Goal: Task Accomplishment & Management: Use online tool/utility

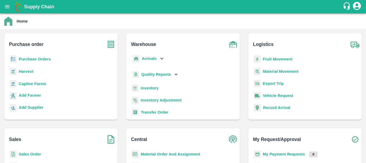
scroll to position [3, 0]
click at [146, 60] on p "Arrivals" at bounding box center [149, 58] width 15 height 6
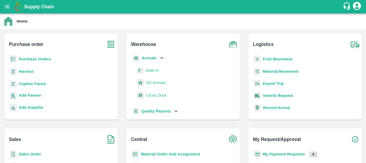
click at [151, 82] on span "DC Arrivals" at bounding box center [156, 83] width 20 height 6
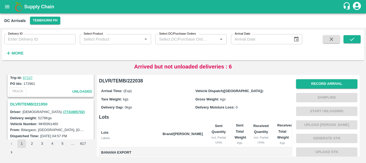
scroll to position [1661, 0]
click at [40, 104] on h3 "DLVR/TEMB/221950" at bounding box center [51, 104] width 83 height 7
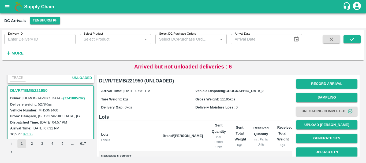
scroll to position [1690, 0]
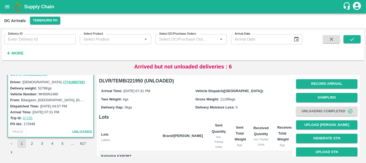
click at [33, 142] on button "2" at bounding box center [32, 143] width 9 height 9
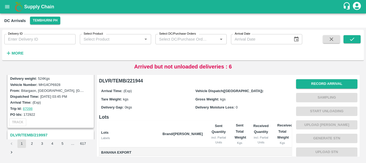
scroll to position [262, 0]
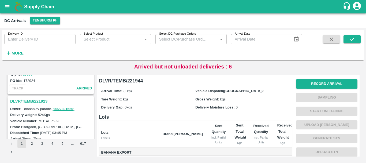
click at [42, 102] on h3 "DLVR/TEMB/221923" at bounding box center [51, 101] width 83 height 7
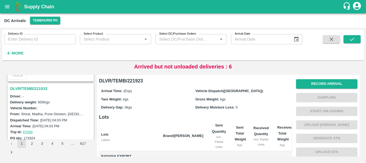
scroll to position [192, 0]
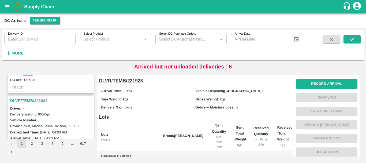
click at [41, 101] on h3 "DLVR/TEMB/221932" at bounding box center [51, 100] width 83 height 7
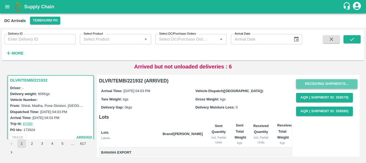
click at [322, 85] on button "Receiving Shipments..." at bounding box center [326, 83] width 61 height 9
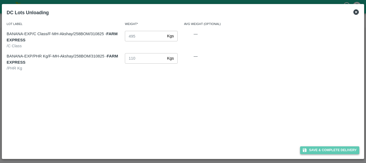
click at [316, 149] on button "Save & Complete Delivery" at bounding box center [330, 150] width 60 height 8
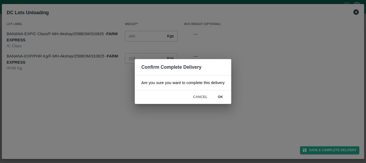
click at [221, 98] on button "ok" at bounding box center [220, 96] width 17 height 9
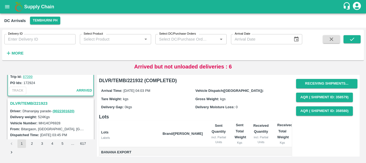
scroll to position [259, 0]
click at [41, 104] on h3 "DLVR/TEMB/221923" at bounding box center [51, 103] width 83 height 7
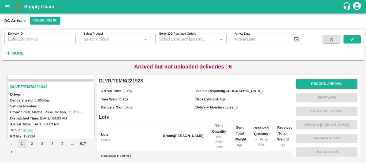
scroll to position [206, 0]
click at [38, 88] on h3 "DLVR/TEMB/221932" at bounding box center [51, 86] width 83 height 7
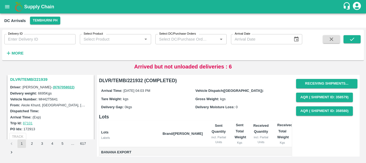
scroll to position [143, 0]
click at [38, 80] on h3 "DLVR/TEMB/221939" at bounding box center [51, 79] width 83 height 7
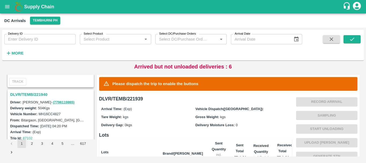
click at [42, 95] on h3 "DLVR/TEMB/221940" at bounding box center [51, 94] width 83 height 7
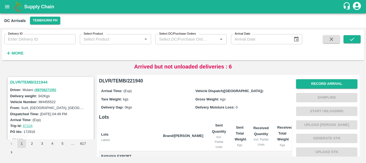
click at [39, 81] on h3 "DLVR/TEMB/221944" at bounding box center [51, 82] width 83 height 7
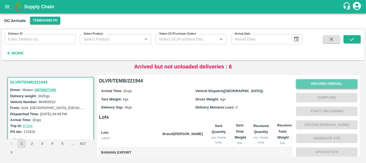
click at [316, 84] on button "Record Arrival" at bounding box center [326, 83] width 61 height 9
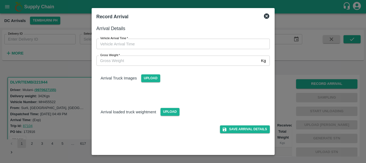
click at [283, 100] on div at bounding box center [183, 81] width 366 height 163
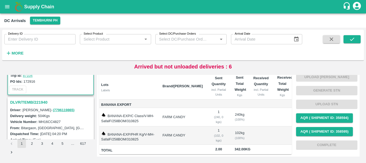
click at [41, 102] on h3 "DLVR/TEMB/221940" at bounding box center [51, 102] width 83 height 7
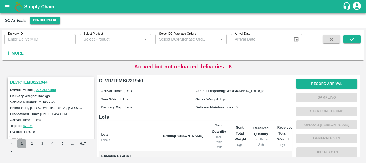
click at [19, 144] on button "1" at bounding box center [21, 143] width 9 height 9
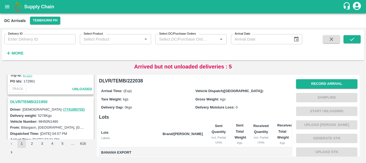
click at [45, 101] on h3 "DLVR/TEMB/221950" at bounding box center [51, 101] width 83 height 7
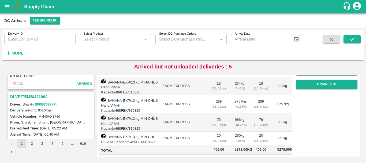
click at [30, 97] on h3 "DLVR/TEMB/221964" at bounding box center [51, 96] width 83 height 7
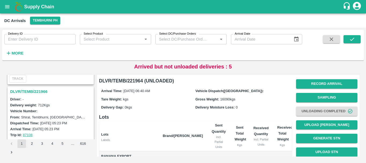
click at [40, 93] on h3 "DLVR/TEMB/221966" at bounding box center [51, 91] width 83 height 7
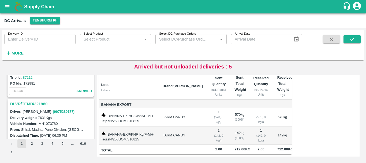
click at [43, 102] on h3 "DLVR/TEMB/221980" at bounding box center [51, 103] width 83 height 7
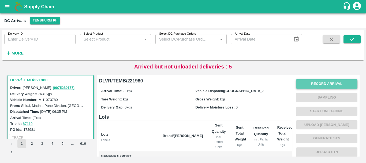
click at [309, 85] on button "Record Arrival" at bounding box center [326, 83] width 61 height 9
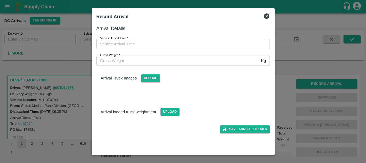
type input "DD/MM/YYYY hh:mm aa"
click at [222, 43] on input "DD/MM/YYYY hh:mm aa" at bounding box center [182, 44] width 170 height 10
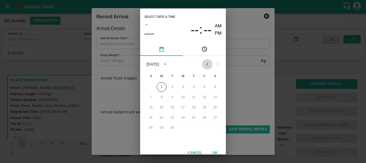
click at [207, 65] on icon "Previous month" at bounding box center [207, 64] width 6 height 6
click at [151, 137] on button "31" at bounding box center [151, 138] width 10 height 10
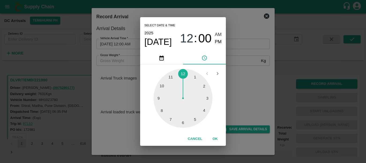
click at [180, 119] on div at bounding box center [183, 98] width 59 height 59
click at [183, 120] on div at bounding box center [183, 98] width 59 height 59
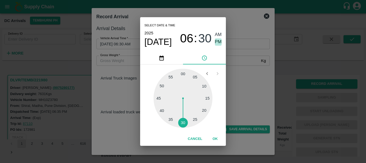
click at [219, 43] on span "PM" at bounding box center [218, 41] width 7 height 7
type input "31/08/2025 06:30 PM"
click at [241, 69] on div "Select date & time 2025 Aug 31 06 : 30 AM PM 05 10 15 20 25 30 35 40 45 50 55 0…" at bounding box center [183, 81] width 366 height 163
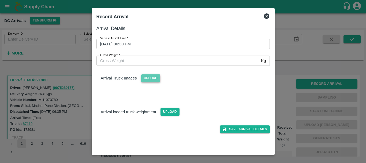
click at [151, 80] on span "Upload" at bounding box center [150, 78] width 19 height 8
click at [0, 0] on input "Upload" at bounding box center [0, 0] width 0 height 0
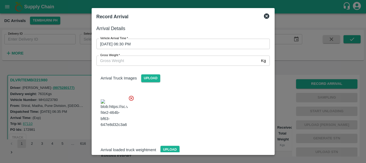
scroll to position [13, 0]
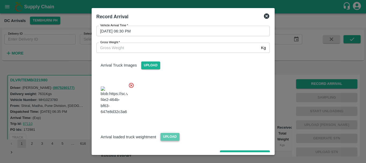
click at [172, 133] on span "Upload" at bounding box center [170, 137] width 19 height 8
click at [0, 0] on input "Upload" at bounding box center [0, 0] width 0 height 0
click at [177, 133] on span "Upload" at bounding box center [170, 137] width 19 height 8
click at [0, 0] on input "Upload" at bounding box center [0, 0] width 0 height 0
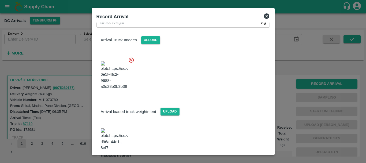
click at [113, 128] on img at bounding box center [114, 142] width 27 height 28
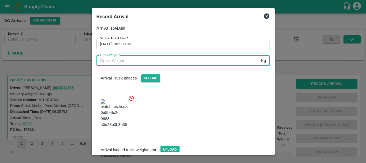
click at [176, 66] on input "Gross Weight   *" at bounding box center [178, 61] width 163 height 10
type input "13670"
click at [197, 91] on div at bounding box center [181, 112] width 178 height 42
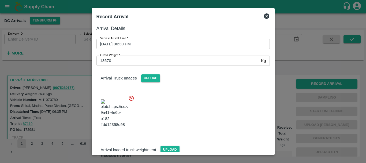
scroll to position [38, 0]
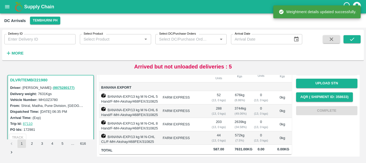
scroll to position [0, 0]
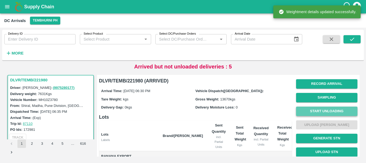
click at [309, 113] on button "Start Unloading" at bounding box center [326, 110] width 61 height 9
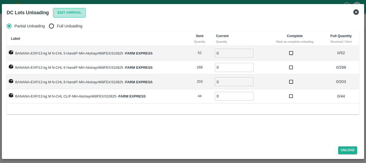
click at [72, 15] on button "Edit Arrival" at bounding box center [69, 12] width 33 height 9
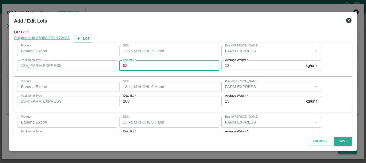
click at [136, 65] on input "52" at bounding box center [169, 65] width 100 height 10
type input "5"
type input "40"
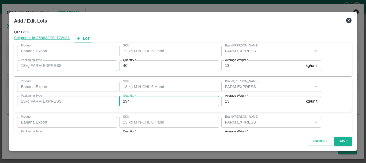
type input "294"
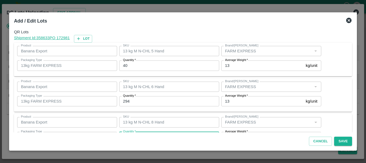
scroll to position [10, 0]
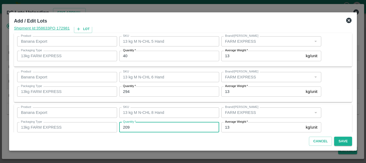
type input "209"
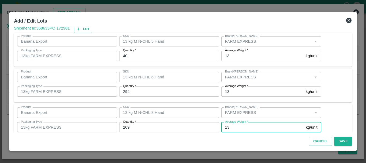
scroll to position [55, 0]
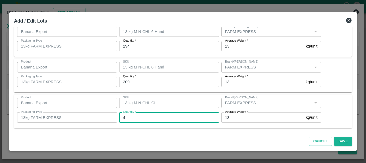
type input "44"
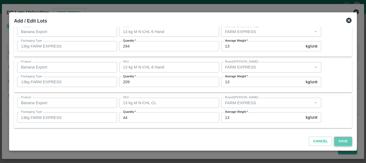
click at [336, 141] on button "Save" at bounding box center [343, 141] width 18 height 9
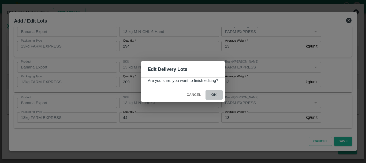
click at [215, 97] on button "ok" at bounding box center [214, 94] width 17 height 9
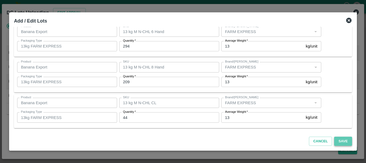
click at [339, 142] on button "Save" at bounding box center [343, 141] width 18 height 9
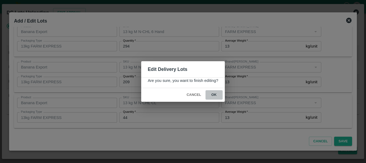
click at [213, 93] on button "ok" at bounding box center [214, 94] width 17 height 9
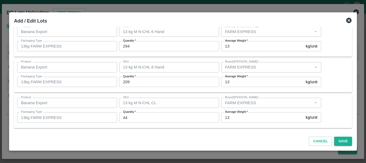
click at [348, 20] on icon at bounding box center [349, 20] width 6 height 6
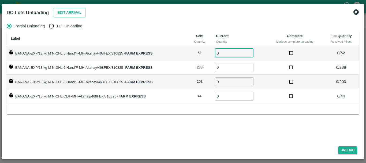
click at [226, 51] on input "0" at bounding box center [234, 53] width 39 height 9
type input "052"
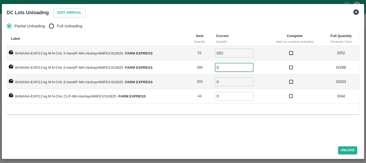
click at [47, 24] on input "Full Unloading" at bounding box center [51, 26] width 11 height 11
radio input "true"
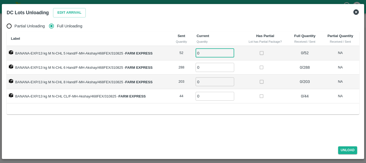
click at [211, 53] on input "0" at bounding box center [215, 53] width 39 height 9
type input "052"
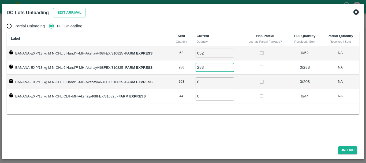
type input "288"
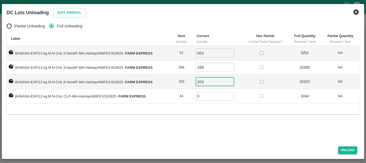
type input "203"
type input "44"
click at [349, 149] on button "Unload" at bounding box center [347, 150] width 19 height 8
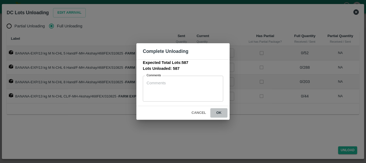
click at [217, 113] on button "ok" at bounding box center [219, 112] width 17 height 9
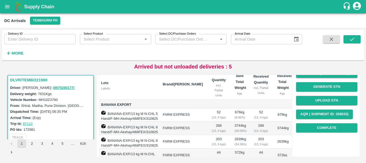
scroll to position [0, 0]
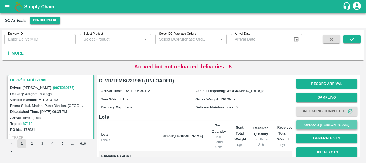
click at [316, 123] on button "Upload Tare Weight" at bounding box center [326, 124] width 61 height 9
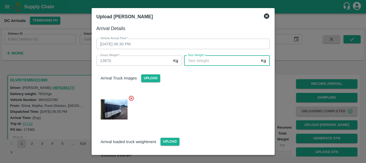
click at [223, 61] on input "Tare Weight   *" at bounding box center [221, 61] width 75 height 10
type input "5390"
click at [200, 92] on div at bounding box center [181, 108] width 178 height 34
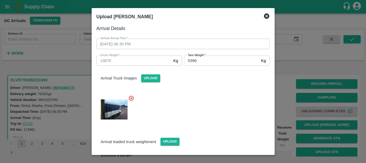
scroll to position [38, 0]
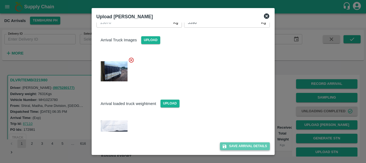
click at [223, 145] on icon "submit" at bounding box center [224, 146] width 5 height 5
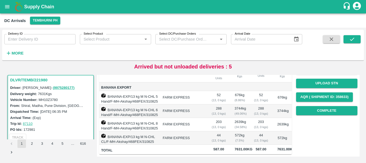
scroll to position [62, 0]
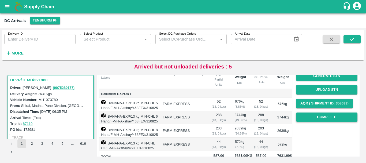
click at [328, 114] on button "Complete" at bounding box center [326, 116] width 61 height 9
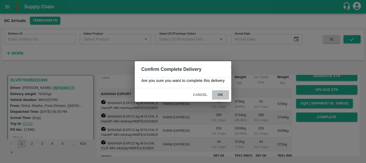
click at [224, 97] on button "ok" at bounding box center [220, 94] width 17 height 9
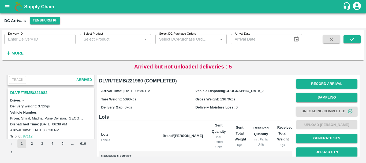
scroll to position [1391, 0]
click at [43, 93] on h3 "DLVR/TEMB/221982" at bounding box center [51, 93] width 83 height 7
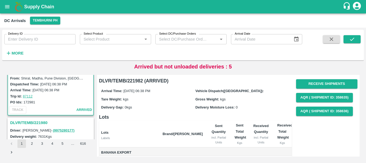
scroll to position [1431, 0]
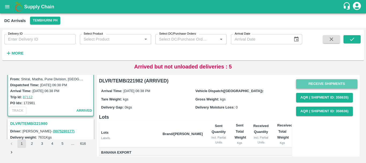
click at [317, 83] on button "Receive Shipments" at bounding box center [326, 83] width 61 height 9
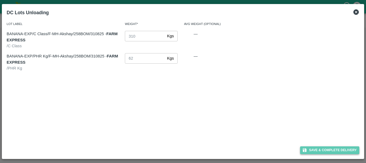
click at [322, 150] on button "Save & Complete Delivery" at bounding box center [330, 150] width 60 height 8
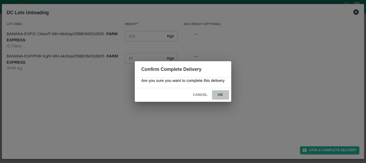
click at [221, 94] on button "ok" at bounding box center [220, 94] width 17 height 9
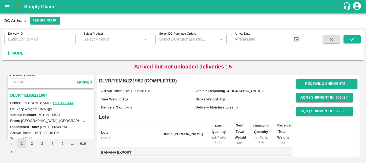
click at [36, 95] on h3 "DLVR/TEMB/221984" at bounding box center [51, 95] width 83 height 7
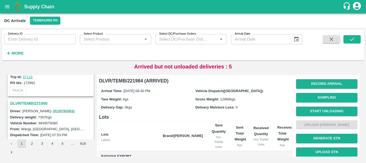
click at [42, 104] on h3 "DLVR/TEMB/221990" at bounding box center [51, 103] width 83 height 7
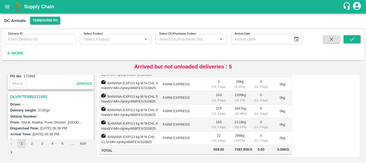
click at [39, 100] on div "DLVR/TEMB/221982" at bounding box center [50, 96] width 85 height 9
click at [35, 97] on h3 "DLVR/TEMB/221982" at bounding box center [51, 96] width 83 height 7
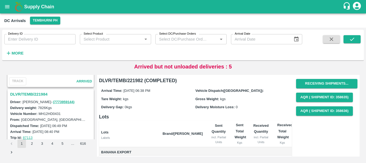
click at [40, 96] on h3 "DLVR/TEMB/221984" at bounding box center [51, 94] width 83 height 7
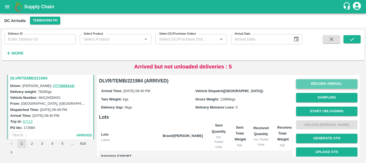
click at [311, 83] on button "Record Arrival" at bounding box center [326, 83] width 61 height 9
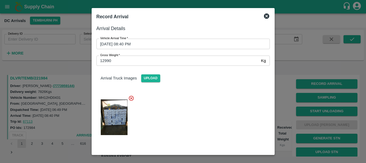
scroll to position [63, 0]
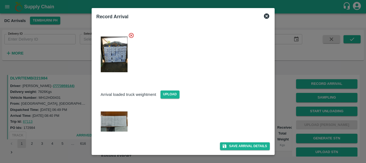
click at [116, 119] on img at bounding box center [114, 121] width 27 height 20
click at [112, 120] on img at bounding box center [114, 121] width 27 height 20
click at [288, 108] on div at bounding box center [183, 81] width 366 height 163
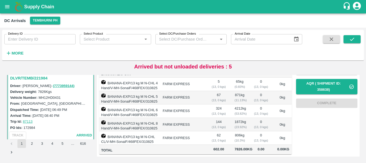
scroll to position [0, 0]
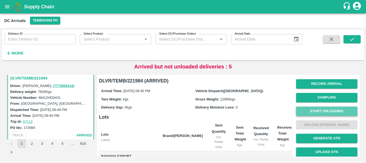
click at [306, 114] on button "Start Unloading" at bounding box center [326, 110] width 61 height 9
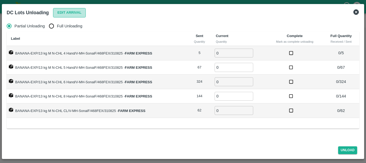
click at [59, 11] on button "Edit Arrival" at bounding box center [69, 12] width 33 height 9
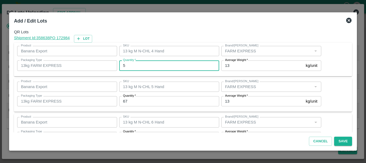
click at [136, 65] on input "5" at bounding box center [169, 65] width 100 height 10
click at [137, 66] on input "5" at bounding box center [169, 65] width 100 height 10
type input "00"
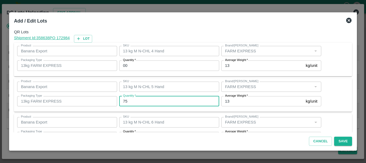
type input "75"
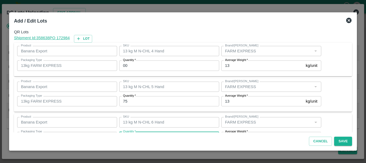
scroll to position [10, 0]
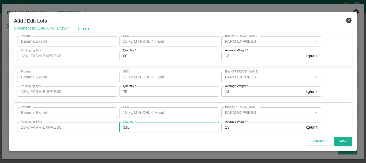
type input "316"
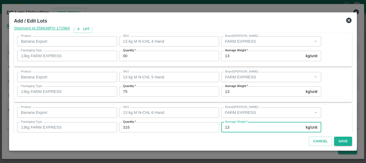
scroll to position [91, 0]
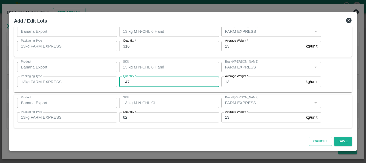
type input "147"
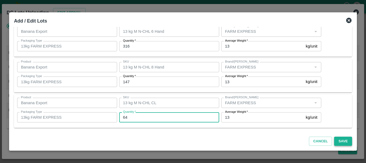
type input "64"
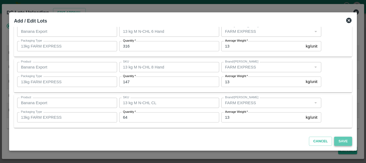
click at [340, 140] on button "Save" at bounding box center [343, 141] width 18 height 9
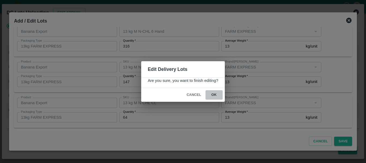
click at [213, 94] on button "ok" at bounding box center [214, 94] width 17 height 9
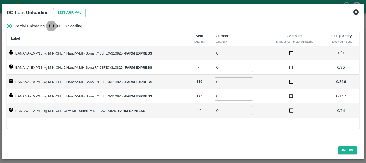
click at [52, 29] on input "Full Unloading" at bounding box center [51, 26] width 11 height 11
radio input "true"
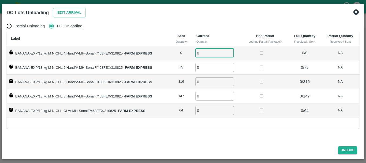
click at [208, 55] on input "0" at bounding box center [215, 53] width 39 height 9
type input "00"
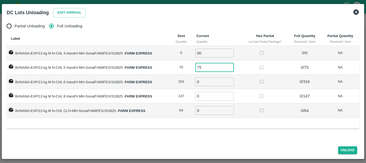
type input "75"
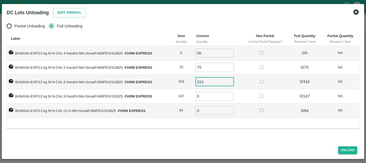
type input "316"
type input "147"
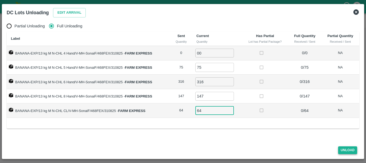
type input "64"
click at [342, 149] on button "Unload" at bounding box center [347, 150] width 19 height 8
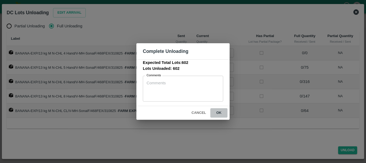
click at [226, 113] on button "ok" at bounding box center [219, 112] width 17 height 9
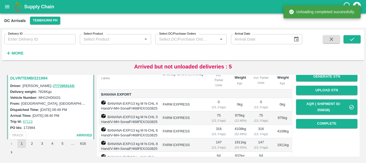
scroll to position [0, 0]
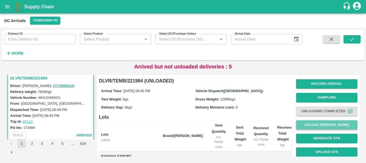
click at [309, 125] on button "Upload Tare Weight" at bounding box center [326, 124] width 61 height 9
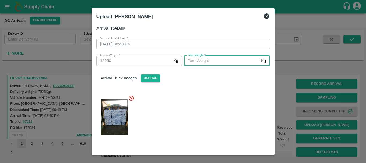
click at [219, 63] on input "Tare Weight   *" at bounding box center [221, 61] width 75 height 10
type input "4580"
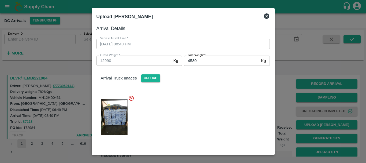
click at [214, 86] on div "Arrival Truck Images Upload" at bounding box center [181, 102] width 178 height 83
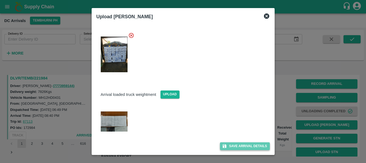
click at [234, 145] on button "Save Arrival Details" at bounding box center [245, 146] width 50 height 8
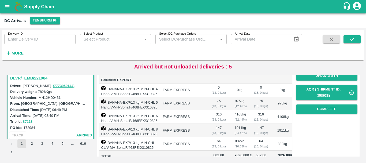
scroll to position [76, 0]
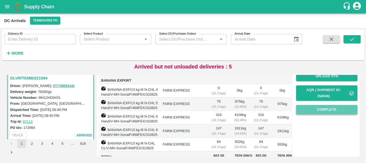
click at [310, 111] on button "Complete" at bounding box center [326, 109] width 61 height 9
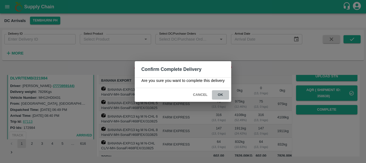
click at [226, 92] on button "ok" at bounding box center [220, 94] width 17 height 9
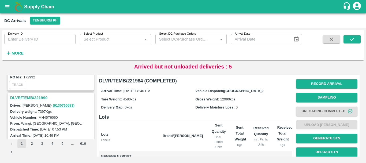
scroll to position [1246, 0]
click at [36, 98] on h3 "DLVR/TEMB/221990" at bounding box center [51, 98] width 83 height 7
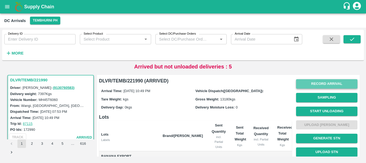
click at [313, 82] on button "Record Arrival" at bounding box center [326, 83] width 61 height 9
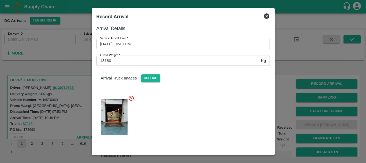
scroll to position [78, 0]
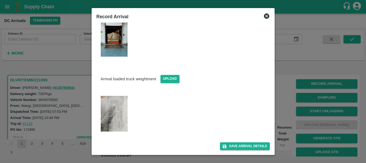
click at [116, 120] on img at bounding box center [114, 114] width 27 height 36
click at [278, 99] on div at bounding box center [183, 81] width 366 height 163
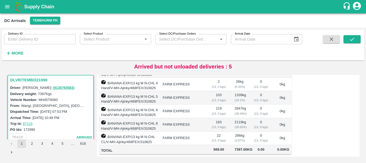
scroll to position [0, 0]
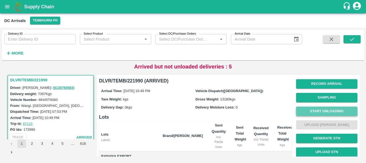
click at [320, 108] on button "Start Unloading" at bounding box center [326, 110] width 61 height 9
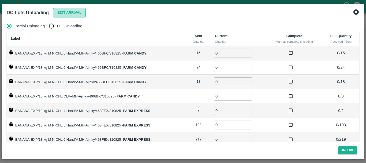
click at [61, 11] on button "Edit Arrival" at bounding box center [69, 12] width 33 height 9
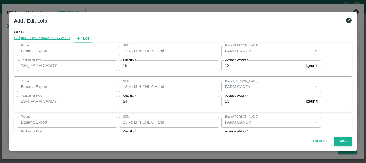
click at [349, 21] on icon at bounding box center [349, 20] width 6 height 6
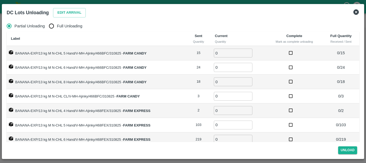
click at [358, 11] on icon at bounding box center [356, 11] width 5 height 5
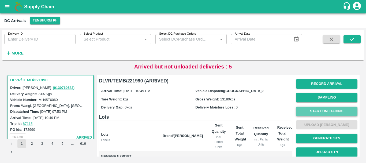
click at [322, 111] on button "Start Unloading" at bounding box center [326, 110] width 61 height 9
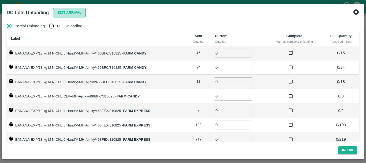
click at [65, 12] on button "Edit Arrival" at bounding box center [69, 12] width 33 height 9
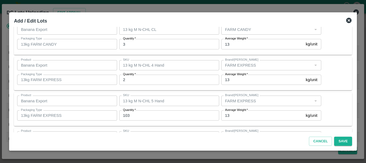
scroll to position [128, 0]
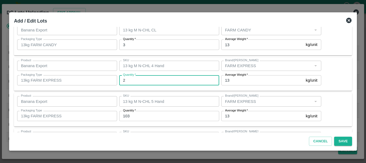
click at [139, 82] on input "2" at bounding box center [169, 80] width 100 height 10
type input "3"
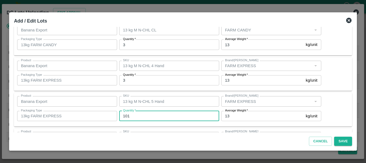
type input "101"
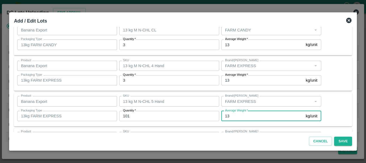
scroll to position [200, 0]
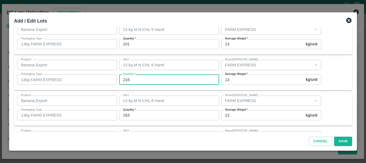
type input "216"
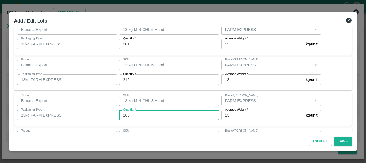
type input "168"
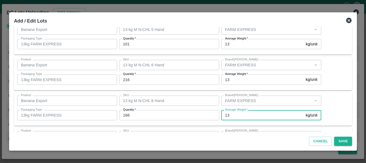
scroll to position [233, 0]
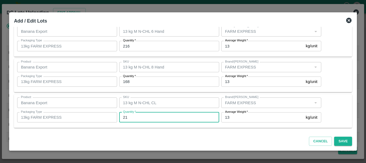
type input "21"
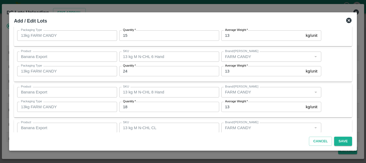
scroll to position [0, 0]
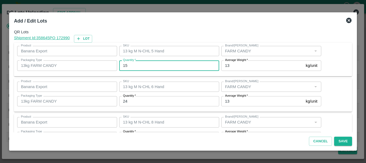
click at [159, 66] on input "15" at bounding box center [169, 65] width 100 height 10
type input "1"
type input "16"
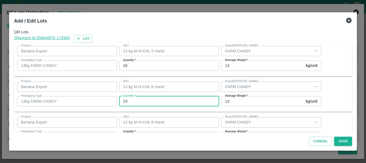
type input "23"
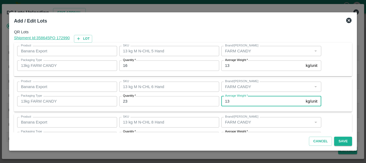
scroll to position [10, 0]
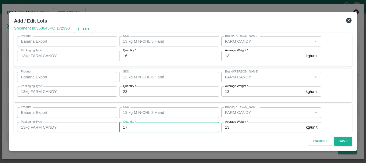
type input "17"
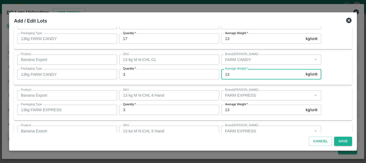
scroll to position [98, 0]
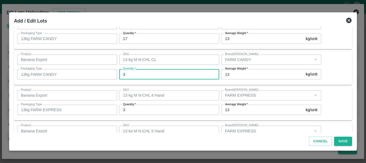
click at [146, 75] on input "3" at bounding box center [169, 74] width 100 height 10
type input "5"
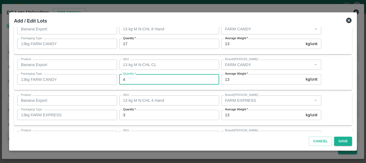
scroll to position [233, 0]
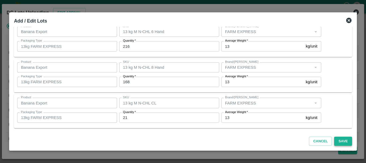
type input "4"
click at [343, 142] on button "Save" at bounding box center [343, 141] width 18 height 9
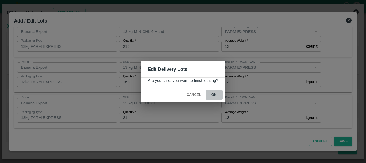
click at [212, 93] on button "ok" at bounding box center [214, 94] width 17 height 9
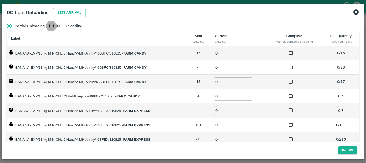
click at [47, 25] on input "Full Unloading" at bounding box center [51, 26] width 11 height 11
radio input "true"
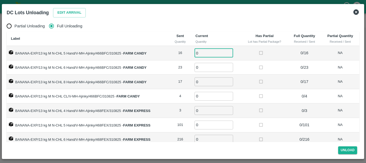
click at [211, 52] on input "0" at bounding box center [214, 53] width 39 height 9
type input "016"
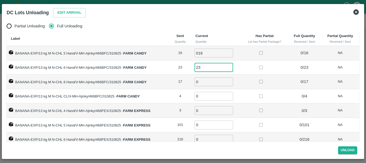
type input "23"
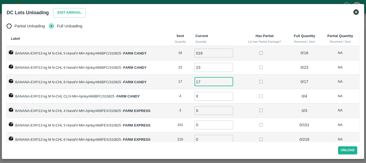
type input "17"
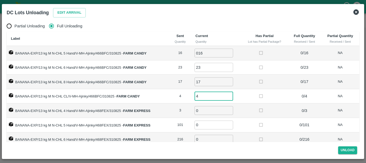
type input "4"
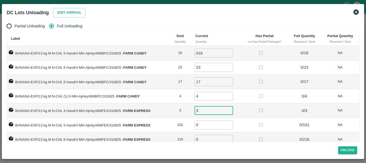
type input "3"
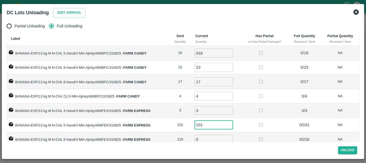
type input "101"
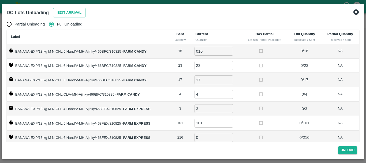
scroll to position [9, 0]
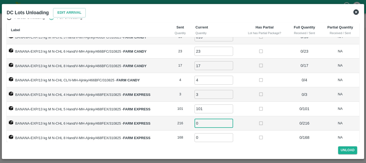
click at [204, 123] on input "0" at bounding box center [214, 123] width 39 height 9
type input "216"
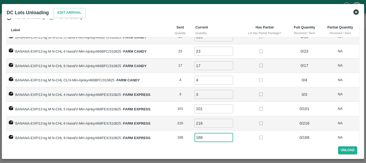
type input "168"
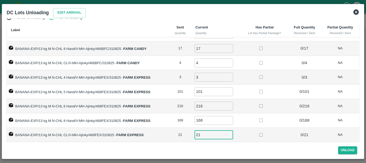
type input "21"
click at [346, 148] on button "Unload" at bounding box center [347, 150] width 19 height 8
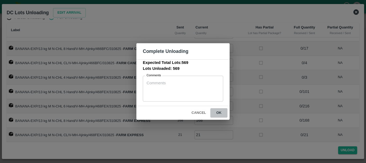
click at [218, 111] on button "ok" at bounding box center [219, 112] width 17 height 9
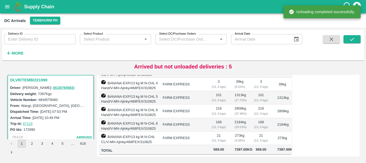
scroll to position [0, 0]
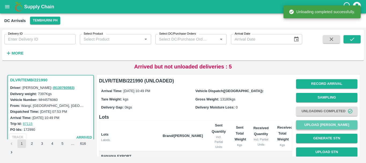
click at [310, 123] on button "Upload Tare Weight" at bounding box center [326, 124] width 61 height 9
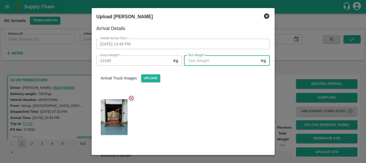
click at [208, 62] on input "Tare Weight   *" at bounding box center [221, 61] width 75 height 10
type input "5000"
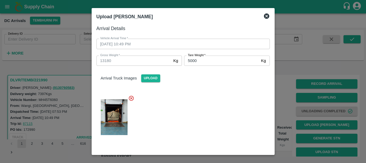
click at [208, 84] on div "Arrival Truck Images Upload" at bounding box center [181, 102] width 178 height 83
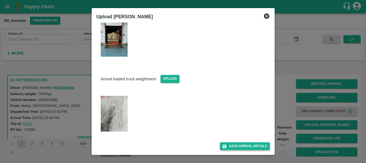
click at [244, 147] on button "Save Arrival Details" at bounding box center [245, 146] width 50 height 8
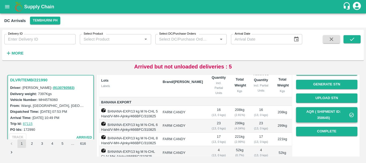
scroll to position [52, 0]
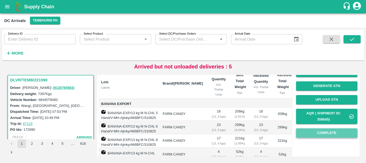
click at [315, 131] on button "Complete" at bounding box center [326, 132] width 61 height 9
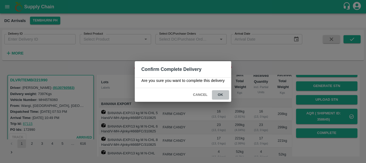
click at [226, 92] on button "ok" at bounding box center [220, 94] width 17 height 9
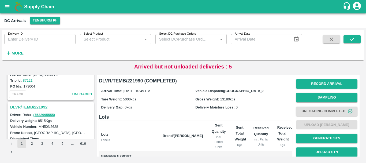
scroll to position [1166, 0]
click at [32, 108] on h3 "DLVR/TEMB/221992" at bounding box center [51, 107] width 83 height 7
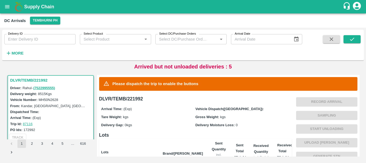
scroll to position [0, 0]
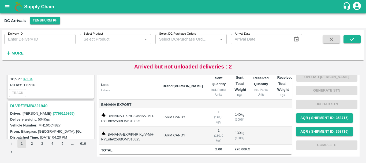
scroll to position [1690, 0]
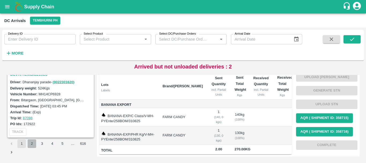
click at [32, 141] on button "2" at bounding box center [32, 143] width 9 height 9
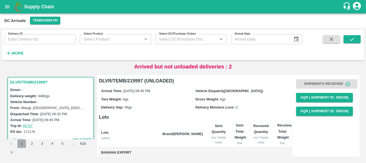
click at [21, 142] on button "1" at bounding box center [21, 143] width 9 height 9
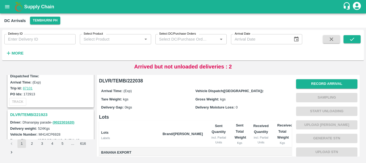
click at [39, 113] on h3 "DLVR/TEMB/221923" at bounding box center [51, 114] width 83 height 7
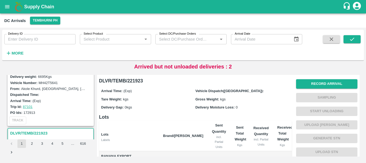
scroll to position [1604, 0]
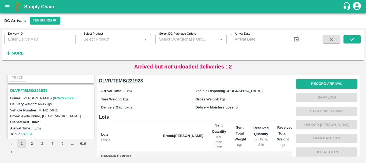
click at [33, 91] on h3 "DLVR/TEMB/221939" at bounding box center [51, 90] width 83 height 7
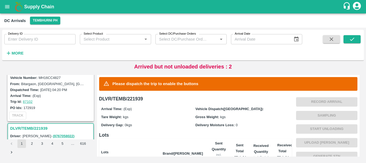
scroll to position [1541, 0]
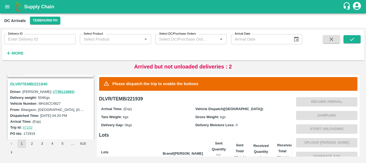
click at [36, 83] on h3 "DLVR/TEMB/221940" at bounding box center [51, 83] width 83 height 7
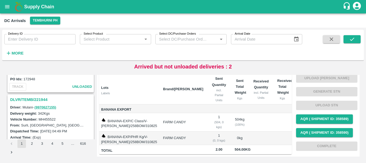
scroll to position [1455, 0]
click at [41, 101] on h3 "DLVR/TEMB/221944" at bounding box center [51, 99] width 83 height 7
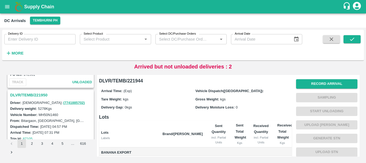
scroll to position [1389, 0]
click at [44, 96] on h3 "DLVR/TEMB/221950" at bounding box center [51, 95] width 83 height 7
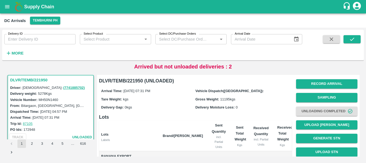
scroll to position [0, 0]
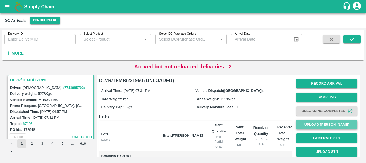
click at [313, 122] on button "Upload [PERSON_NAME]" at bounding box center [326, 124] width 61 height 9
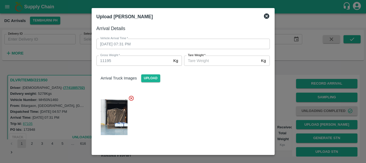
scroll to position [55, 0]
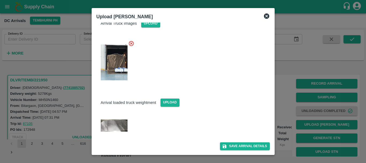
click at [115, 124] on img at bounding box center [114, 125] width 27 height 12
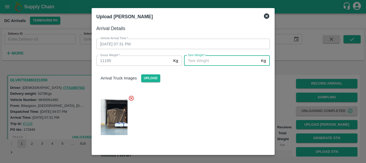
click at [206, 65] on input "[PERSON_NAME]   *" at bounding box center [221, 61] width 75 height 10
type input "5500"
click at [207, 84] on div "Arrival Truck Images Upload" at bounding box center [181, 102] width 178 height 83
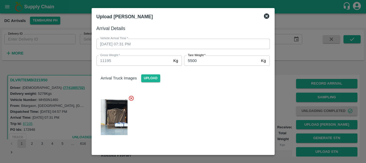
scroll to position [55, 0]
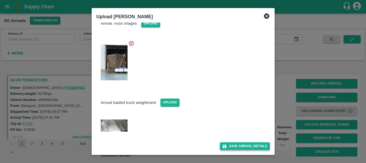
click at [235, 143] on button "Save Arrival Details" at bounding box center [245, 146] width 50 height 8
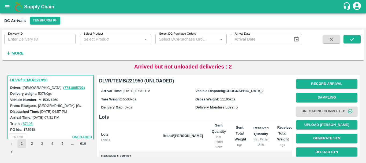
scroll to position [0, 0]
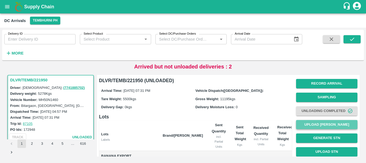
click at [308, 126] on button "Upload [PERSON_NAME]" at bounding box center [326, 124] width 61 height 9
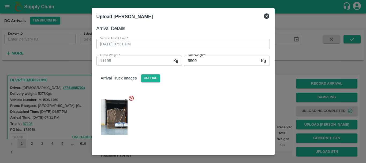
click at [293, 103] on div at bounding box center [183, 81] width 366 height 163
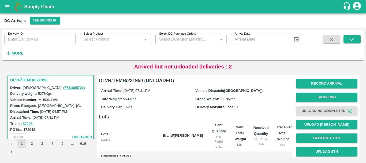
scroll to position [106, 0]
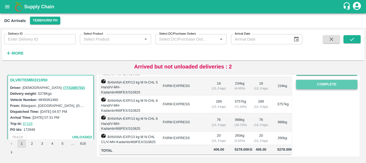
click at [316, 82] on button "Complete" at bounding box center [326, 84] width 61 height 9
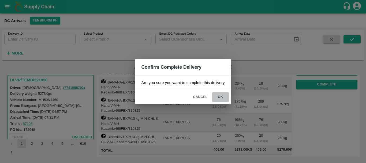
click at [225, 94] on button "ok" at bounding box center [220, 96] width 17 height 9
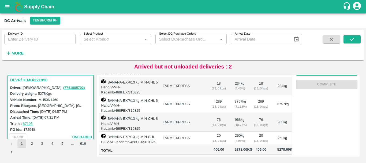
scroll to position [0, 0]
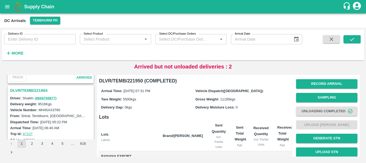
click at [40, 90] on h3 "DLVR/TEMB/221964" at bounding box center [51, 90] width 83 height 7
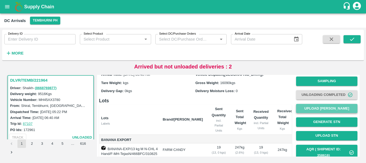
click at [307, 110] on button "Upload [PERSON_NAME]" at bounding box center [326, 108] width 61 height 9
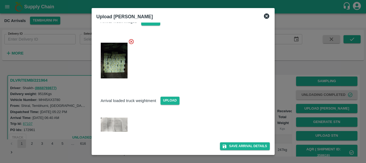
click at [120, 123] on img at bounding box center [114, 124] width 27 height 14
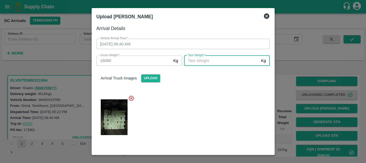
click at [204, 62] on input "[PERSON_NAME]   *" at bounding box center [221, 61] width 75 height 10
type input "5650"
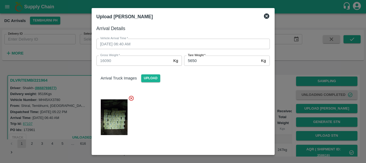
click at [201, 109] on div at bounding box center [181, 116] width 178 height 50
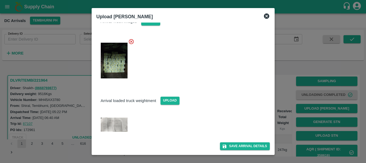
click at [228, 142] on div "Save Arrival Details" at bounding box center [181, 144] width 178 height 12
click at [229, 142] on button "Save Arrival Details" at bounding box center [245, 146] width 50 height 8
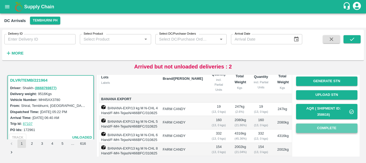
click at [308, 124] on button "Complete" at bounding box center [326, 127] width 61 height 9
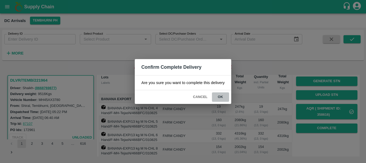
click at [221, 95] on button "ok" at bounding box center [220, 96] width 17 height 9
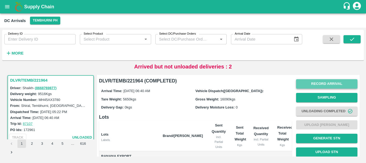
click at [312, 85] on button "Record Arrival" at bounding box center [326, 83] width 61 height 9
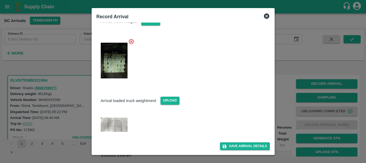
click at [114, 122] on img at bounding box center [114, 124] width 27 height 14
click at [291, 79] on div at bounding box center [183, 81] width 366 height 163
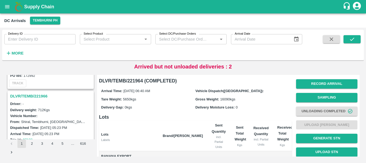
click at [43, 95] on h3 "DLVR/TEMB/221966" at bounding box center [51, 96] width 83 height 7
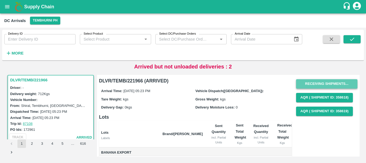
click at [307, 84] on button "Receiving Shipments..." at bounding box center [326, 83] width 61 height 9
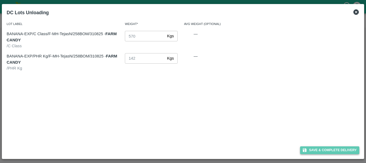
click at [305, 148] on icon "button" at bounding box center [305, 150] width 5 height 5
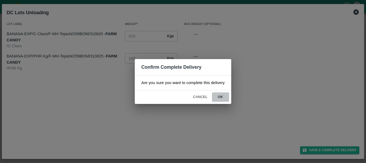
click at [217, 96] on button "ok" at bounding box center [220, 96] width 17 height 9
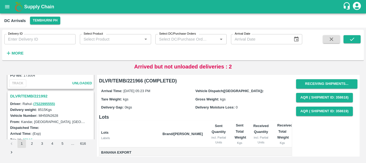
click at [38, 94] on h3 "DLVR/TEMB/221992" at bounding box center [51, 96] width 83 height 7
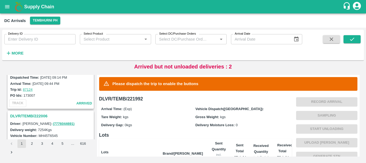
click at [39, 117] on h3 "DLVR/TEMB/222006" at bounding box center [51, 115] width 83 height 7
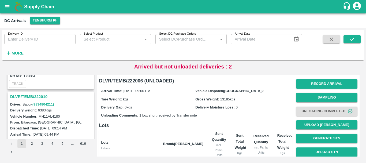
click at [41, 97] on h3 "DLVR/TEMB/222010" at bounding box center [51, 96] width 83 height 7
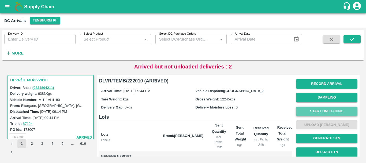
click at [306, 111] on button "Start Unloading" at bounding box center [326, 110] width 61 height 9
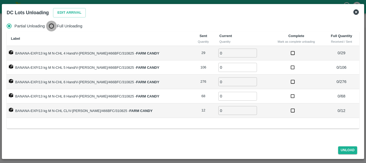
click at [51, 27] on input "Full Unloading" at bounding box center [51, 26] width 11 height 11
radio input "true"
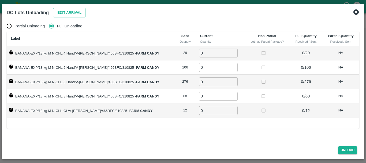
click at [356, 11] on icon at bounding box center [356, 11] width 5 height 5
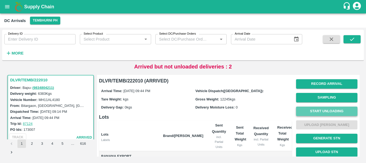
click at [311, 111] on button "Start Unloading" at bounding box center [326, 110] width 61 height 9
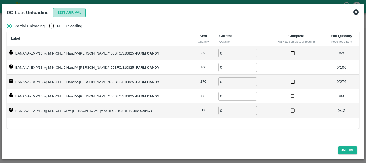
click at [65, 12] on button "Edit Arrival" at bounding box center [69, 12] width 33 height 9
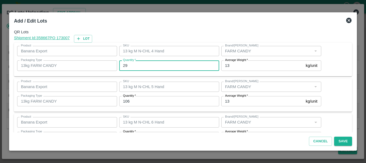
click at [144, 65] on input "29" at bounding box center [169, 65] width 100 height 10
type input "2"
type input "27"
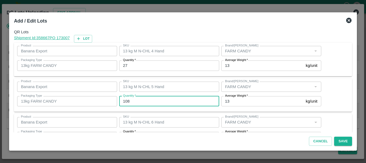
type input "108"
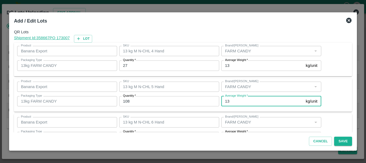
scroll to position [10, 0]
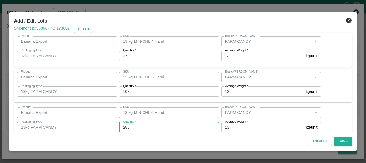
type input "286"
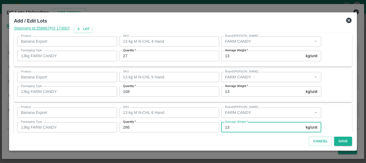
scroll to position [91, 0]
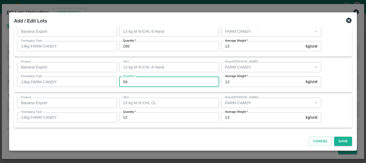
type input "59"
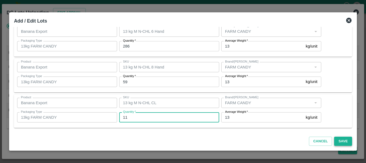
type input "11"
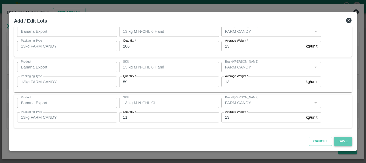
click at [347, 141] on button "Save" at bounding box center [343, 141] width 18 height 9
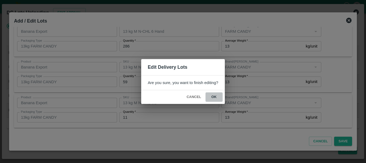
click at [218, 97] on button "ok" at bounding box center [214, 96] width 17 height 9
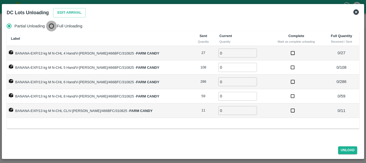
click at [52, 24] on input "Full Unloading" at bounding box center [51, 26] width 11 height 11
radio input "true"
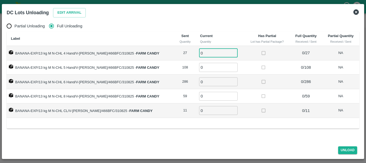
click at [211, 53] on input "0" at bounding box center [218, 53] width 39 height 9
type input "027"
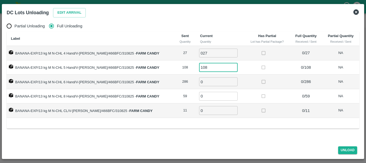
type input "108"
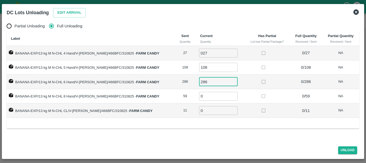
type input "286"
type input "59"
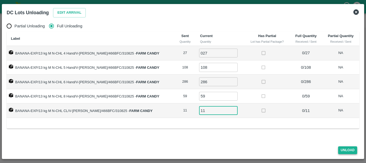
type input "11"
click at [344, 149] on button "Unload" at bounding box center [347, 150] width 19 height 8
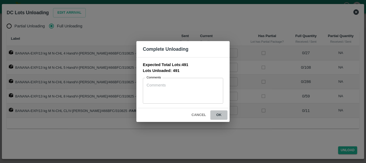
click at [224, 114] on button "ok" at bounding box center [219, 114] width 17 height 9
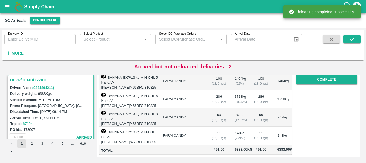
scroll to position [0, 0]
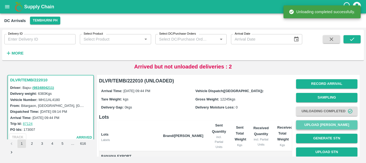
click at [311, 126] on button "Upload [PERSON_NAME]" at bounding box center [326, 124] width 61 height 9
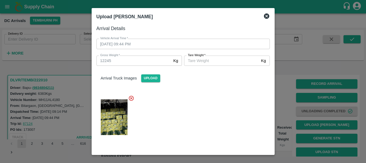
scroll to position [78, 0]
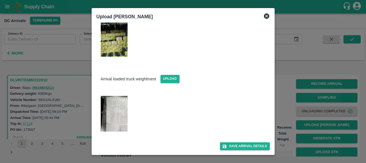
click at [124, 104] on img at bounding box center [114, 114] width 27 height 36
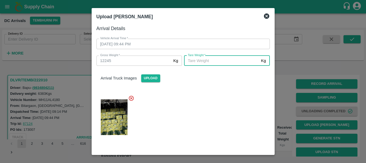
click at [194, 66] on input "Tare Weight   *" at bounding box center [221, 61] width 75 height 10
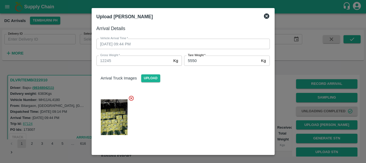
click at [197, 108] on div at bounding box center [181, 116] width 178 height 50
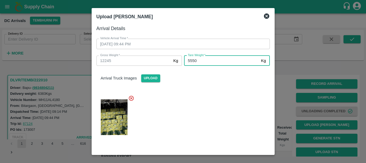
click at [192, 61] on input "5550" at bounding box center [221, 61] width 75 height 10
type input "5250"
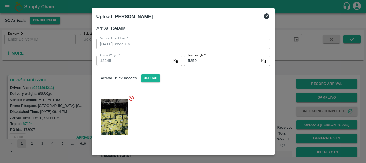
click at [200, 97] on div at bounding box center [181, 116] width 178 height 50
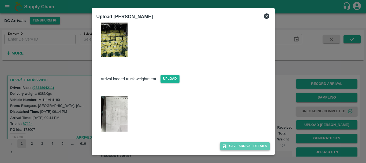
click at [240, 144] on button "Save Arrival Details" at bounding box center [245, 146] width 50 height 8
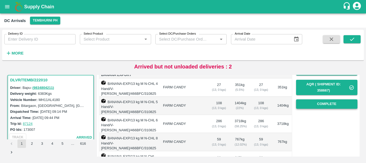
scroll to position [87, 0]
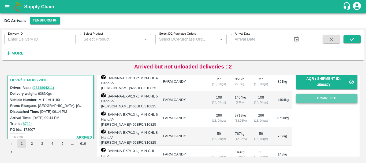
click at [313, 99] on button "Complete" at bounding box center [326, 98] width 61 height 9
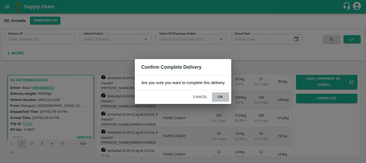
click at [226, 98] on button "ok" at bounding box center [220, 96] width 17 height 9
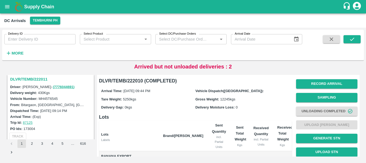
scroll to position [968, 0]
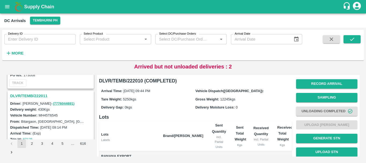
click at [41, 95] on h3 "DLVR/TEMB/222011" at bounding box center [51, 95] width 83 height 7
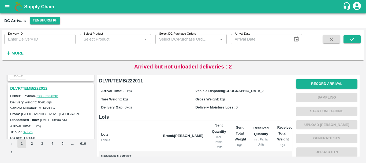
scroll to position [904, 0]
click at [35, 86] on h3 "DLVR/TEMB/222012" at bounding box center [51, 89] width 83 height 7
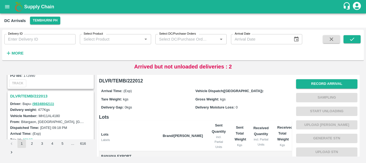
scroll to position [827, 0]
click at [36, 95] on h3 "DLVR/TEMB/222013" at bounding box center [51, 96] width 83 height 7
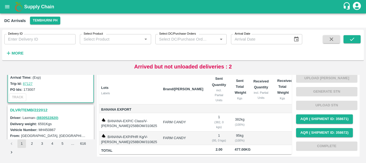
scroll to position [884, 0]
click at [39, 109] on h3 "DLVR/TEMB/222012" at bounding box center [51, 109] width 83 height 7
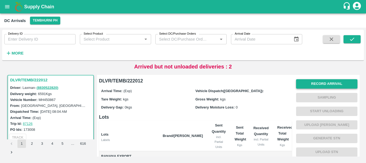
click at [312, 83] on button "Record Arrival" at bounding box center [326, 83] width 61 height 9
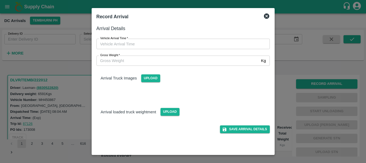
type input "DD/MM/YYYY hh:mm aa"
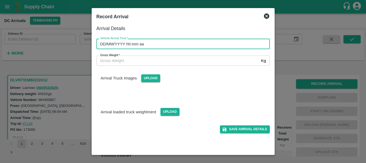
click at [196, 41] on input "DD/MM/YYYY hh:mm aa" at bounding box center [182, 44] width 170 height 10
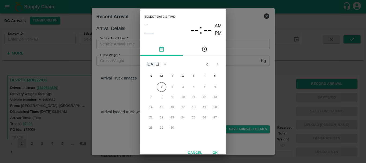
click at [208, 66] on icon "Previous month" at bounding box center [207, 64] width 6 height 6
click at [151, 138] on button "31" at bounding box center [151, 138] width 10 height 10
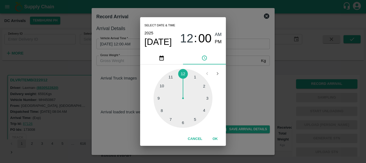
click at [162, 86] on div at bounding box center [183, 98] width 59 height 59
click at [205, 96] on div at bounding box center [183, 98] width 59 height 59
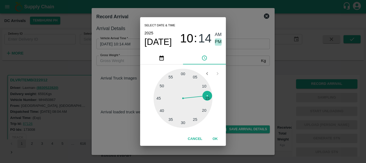
click at [215, 40] on span "PM" at bounding box center [218, 41] width 7 height 7
type input "31/08/2025 10:14 PM"
click at [243, 88] on div "Select date & time 2025 Aug 31 10 : 14 AM PM 05 10 15 20 25 30 35 40 45 50 55 0…" at bounding box center [183, 81] width 366 height 163
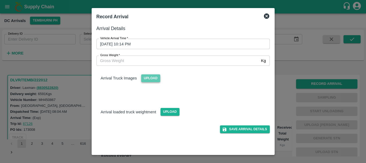
click at [154, 76] on span "Upload" at bounding box center [150, 78] width 19 height 8
click at [0, 0] on input "Upload" at bounding box center [0, 0] width 0 height 0
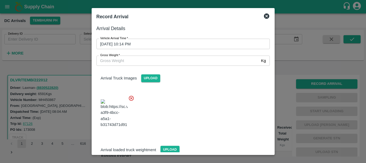
scroll to position [13, 0]
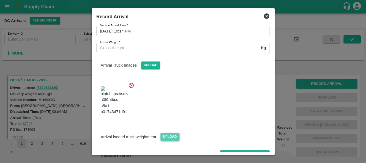
click at [170, 133] on span "Upload" at bounding box center [170, 137] width 19 height 8
click at [0, 0] on input "Upload" at bounding box center [0, 0] width 0 height 0
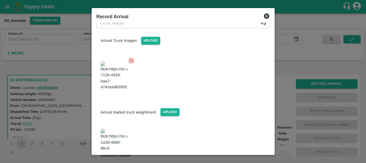
click at [124, 129] on img at bounding box center [114, 143] width 27 height 28
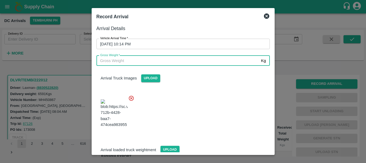
click at [115, 61] on input "Gross Weight   *" at bounding box center [178, 61] width 163 height 10
type input "12330"
click at [193, 109] on div at bounding box center [181, 112] width 178 height 42
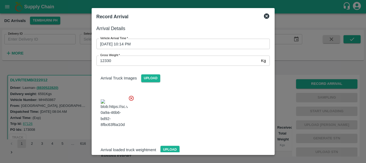
scroll to position [38, 0]
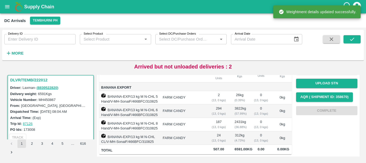
scroll to position [0, 0]
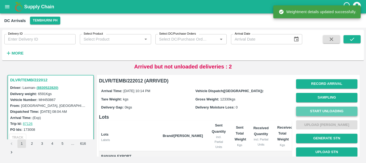
click at [326, 111] on button "Start Unloading" at bounding box center [326, 110] width 61 height 9
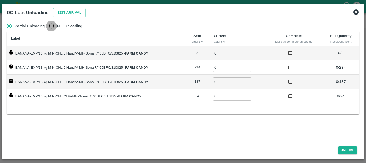
click at [53, 25] on input "Full Unloading" at bounding box center [51, 26] width 11 height 11
radio input "true"
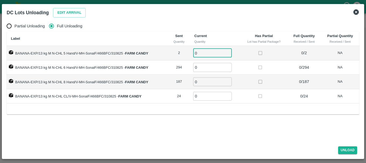
click at [205, 52] on input "0" at bounding box center [212, 53] width 39 height 9
type input "0"
type input "2"
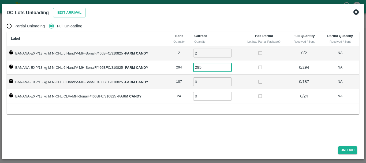
type input "295"
type input "189"
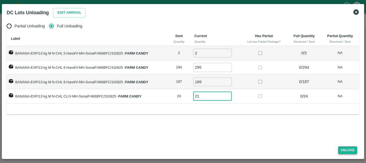
type input "21"
click at [344, 150] on button "Unload" at bounding box center [347, 150] width 19 height 8
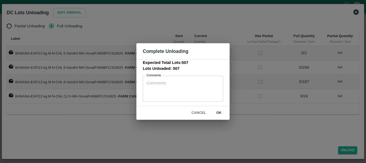
click at [220, 112] on button "ok" at bounding box center [219, 112] width 17 height 9
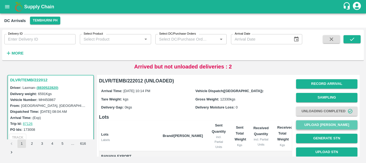
click at [322, 124] on button "Upload Tare Weight" at bounding box center [326, 124] width 61 height 9
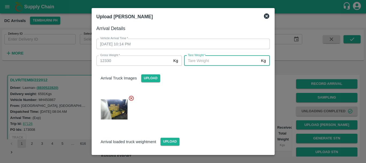
click at [221, 62] on input "Tare Weight   *" at bounding box center [221, 61] width 75 height 10
type input "5040"
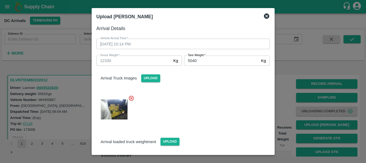
click at [216, 90] on div "Arrival Truck Images Upload" at bounding box center [181, 95] width 178 height 68
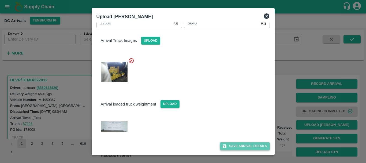
click at [232, 146] on button "Save Arrival Details" at bounding box center [245, 146] width 50 height 8
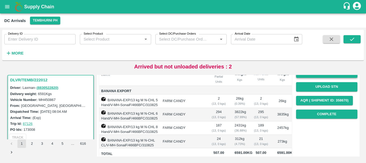
scroll to position [83, 0]
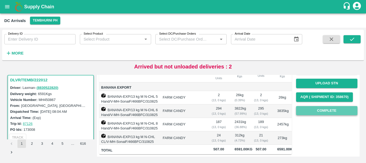
click at [311, 106] on button "Complete" at bounding box center [326, 110] width 61 height 9
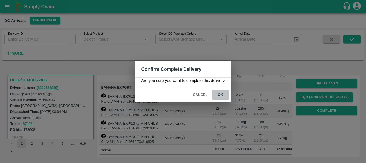
click at [219, 96] on button "ok" at bounding box center [220, 94] width 17 height 9
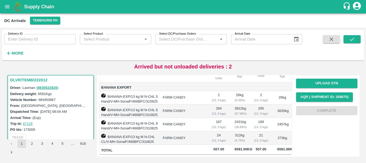
scroll to position [0, 0]
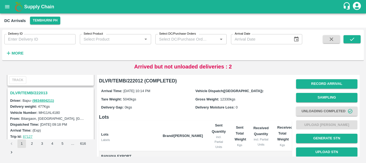
click at [42, 91] on h3 "DLVR/TEMB/222013" at bounding box center [51, 92] width 83 height 7
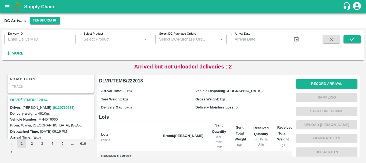
click at [41, 99] on h3 "DLVR/TEMB/222014" at bounding box center [51, 99] width 83 height 7
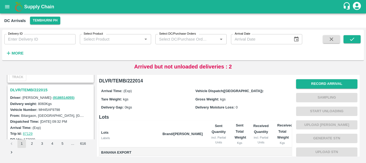
click at [39, 89] on h3 "DLVR/TEMB/222015" at bounding box center [51, 89] width 83 height 7
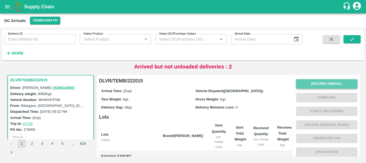
click at [304, 81] on button "Record Arrival" at bounding box center [326, 83] width 61 height 9
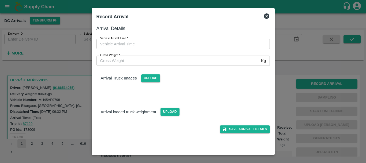
type input "DD/MM/YYYY hh:mm aa"
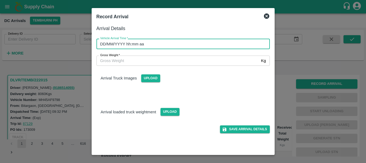
click at [200, 42] on input "DD/MM/YYYY hh:mm aa" at bounding box center [182, 44] width 170 height 10
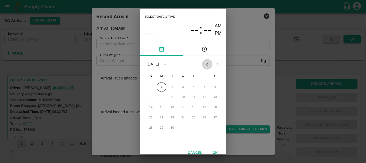
click at [207, 66] on icon "Previous month" at bounding box center [207, 64] width 6 height 6
click at [149, 138] on button "31" at bounding box center [151, 138] width 10 height 10
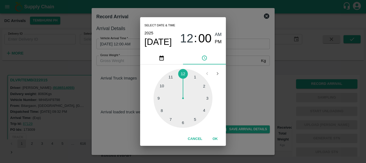
click at [207, 109] on div at bounding box center [183, 98] width 59 height 59
click at [204, 109] on div at bounding box center [183, 98] width 59 height 59
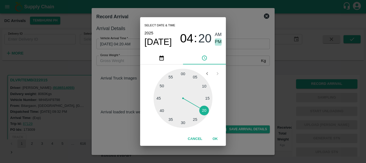
click at [219, 42] on span "PM" at bounding box center [218, 41] width 7 height 7
type input "31/08/2025 04:20 PM"
click at [242, 76] on div "Select date & time 2025 Aug 31 04 : 20 AM PM 05 10 15 20 25 30 35 40 45 50 55 0…" at bounding box center [183, 81] width 366 height 163
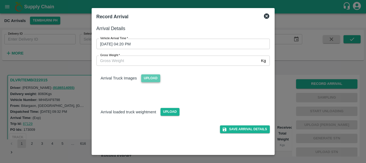
click at [153, 76] on span "Upload" at bounding box center [150, 78] width 19 height 8
click at [0, 0] on input "Upload" at bounding box center [0, 0] width 0 height 0
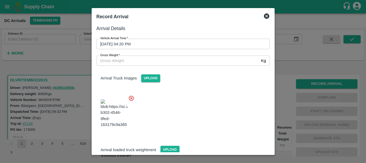
scroll to position [29, 0]
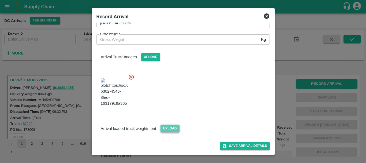
click at [164, 128] on span "Upload" at bounding box center [170, 128] width 19 height 8
click at [0, 0] on input "Upload" at bounding box center [0, 0] width 0 height 0
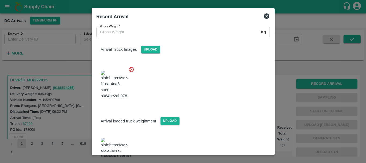
scroll to position [56, 0]
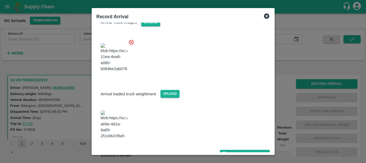
click at [109, 126] on img at bounding box center [114, 125] width 27 height 28
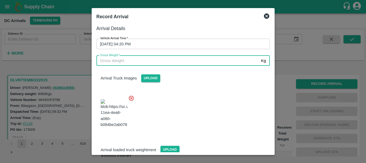
click at [158, 59] on input "Gross Weight   *" at bounding box center [178, 61] width 163 height 10
type input "14630"
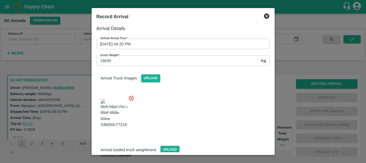
click at [193, 96] on div at bounding box center [181, 112] width 178 height 42
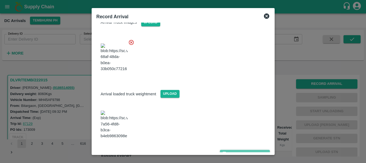
click at [229, 150] on button "Save Arrival Details" at bounding box center [245, 154] width 50 height 8
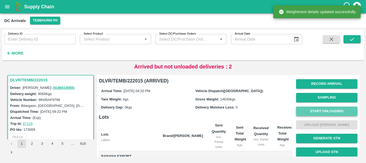
click at [309, 111] on button "Start Unloading" at bounding box center [326, 110] width 61 height 9
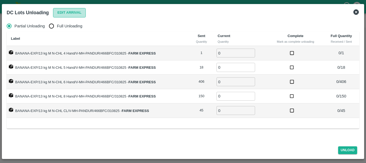
click at [63, 15] on button "Edit Arrival" at bounding box center [69, 12] width 33 height 9
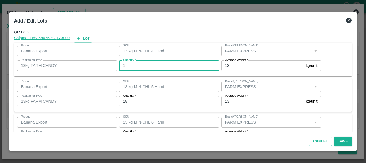
click at [156, 65] on input "1" at bounding box center [169, 65] width 100 height 10
type input "1"
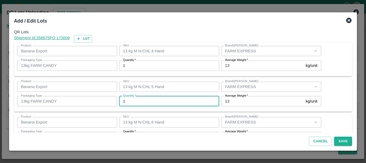
type input "1"
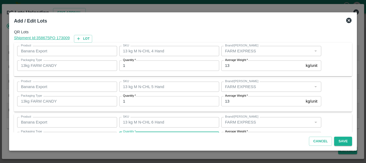
scroll to position [10, 0]
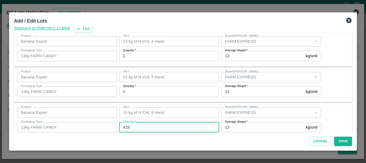
type input "419"
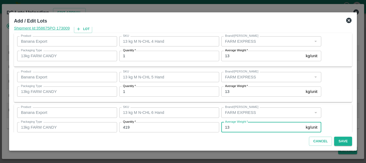
scroll to position [91, 0]
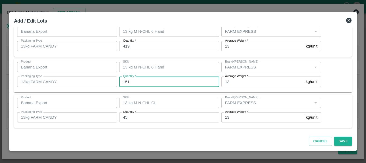
type input "151"
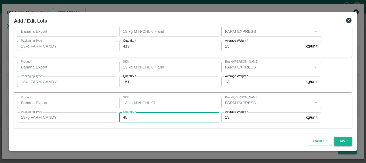
type input "48"
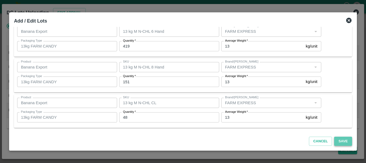
click at [344, 138] on button "Save" at bounding box center [343, 141] width 18 height 9
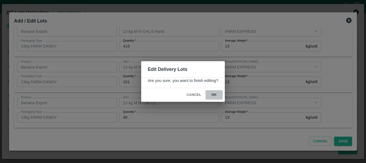
click at [216, 94] on button "ok" at bounding box center [214, 94] width 17 height 9
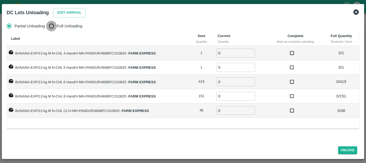
click at [49, 26] on input "Full Unloading" at bounding box center [51, 26] width 11 height 11
radio input "true"
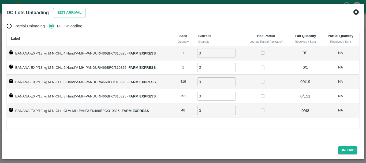
click at [211, 46] on td "0 ​" at bounding box center [218, 53] width 49 height 14
click at [211, 53] on input "0" at bounding box center [216, 53] width 39 height 9
type input "01"
type input "2"
type input "1"
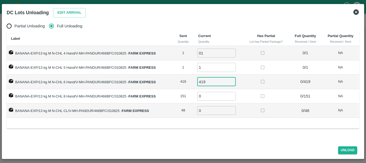
type input "419"
type input "151"
type input "48"
click at [346, 150] on button "Unload" at bounding box center [347, 150] width 19 height 8
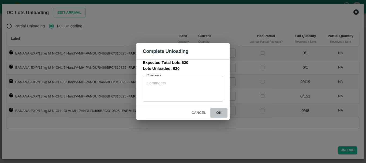
click at [219, 110] on button "ok" at bounding box center [219, 112] width 17 height 9
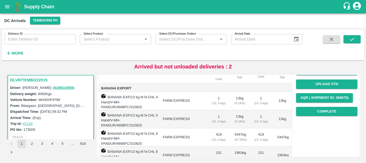
scroll to position [68, 0]
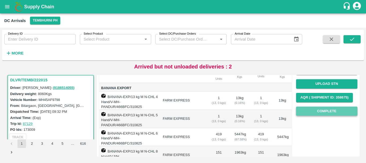
click at [312, 113] on button "Complete" at bounding box center [326, 110] width 61 height 9
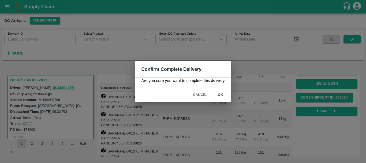
click at [262, 113] on div "Confirm Complete Delivery Are you sure you want to complete this delivery Cance…" at bounding box center [183, 81] width 366 height 163
click at [249, 101] on div "Confirm Complete Delivery Are you sure you want to complete this delivery Cance…" at bounding box center [183, 81] width 366 height 163
click at [205, 94] on button "Cancel" at bounding box center [200, 94] width 19 height 9
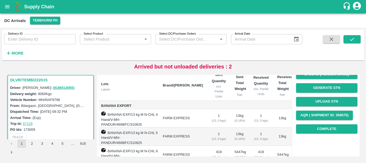
scroll to position [0, 0]
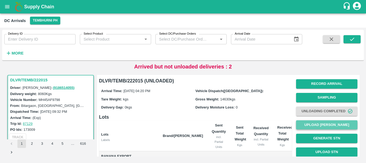
click at [311, 120] on button "Upload Tare Weight" at bounding box center [326, 124] width 61 height 9
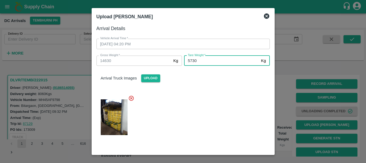
type input "5730"
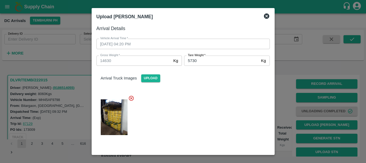
click at [223, 103] on div at bounding box center [181, 116] width 178 height 50
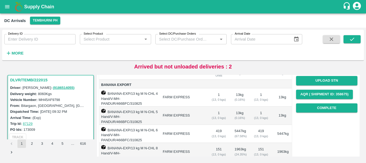
scroll to position [72, 0]
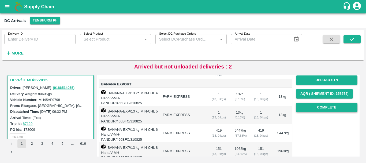
click at [300, 106] on button "Complete" at bounding box center [326, 107] width 61 height 9
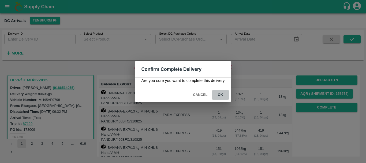
click at [219, 93] on button "ok" at bounding box center [220, 94] width 17 height 9
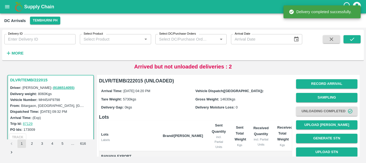
scroll to position [101, 0]
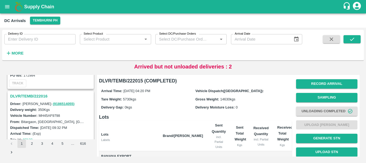
click at [42, 93] on h3 "DLVR/TEMB/222016" at bounding box center [51, 96] width 83 height 7
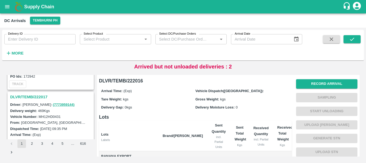
click at [40, 96] on h3 "DLVR/TEMB/222017" at bounding box center [51, 96] width 83 height 7
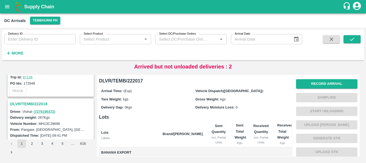
click at [38, 104] on h3 "DLVR/TEMB/222018" at bounding box center [51, 103] width 83 height 7
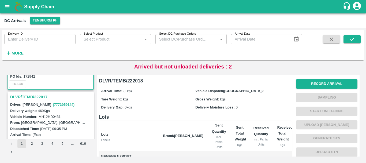
click at [39, 97] on h3 "DLVR/TEMB/222017" at bounding box center [51, 96] width 83 height 7
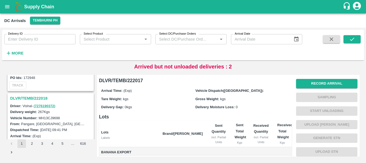
scroll to position [474, 0]
click at [35, 100] on h3 "DLVR/TEMB/222018" at bounding box center [51, 98] width 83 height 7
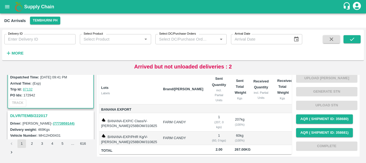
scroll to position [528, 0]
click at [43, 115] on h3 "DLVR/TEMB/222017" at bounding box center [51, 115] width 83 height 7
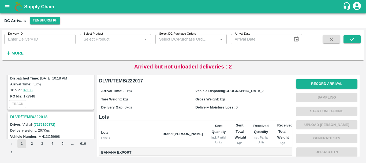
click at [39, 117] on h3 "DLVR/TEMB/222018" at bounding box center [51, 116] width 83 height 7
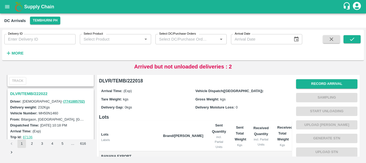
click at [42, 94] on h3 "DLVR/TEMB/222022" at bounding box center [51, 93] width 83 height 7
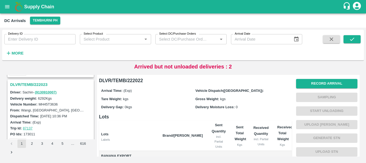
click at [39, 86] on h3 "DLVR/TEMB/222023" at bounding box center [51, 84] width 83 height 7
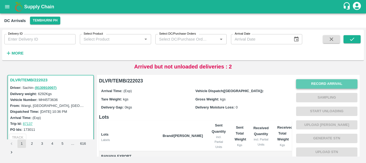
click at [315, 82] on button "Record Arrival" at bounding box center [326, 83] width 61 height 9
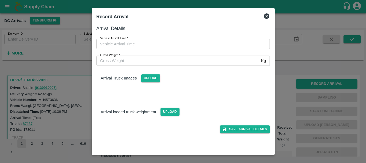
type input "DD/MM/YYYY hh:mm aa"
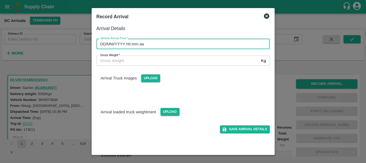
click at [193, 45] on input "DD/MM/YYYY hh:mm aa" at bounding box center [182, 44] width 170 height 10
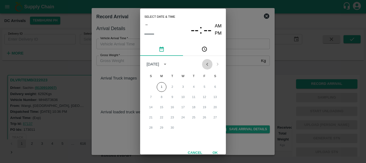
click at [205, 67] on icon "Previous month" at bounding box center [207, 64] width 6 height 6
click at [151, 137] on button "31" at bounding box center [151, 138] width 10 height 10
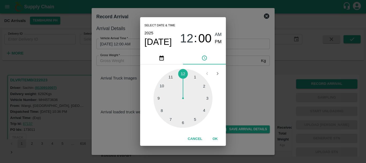
click at [325, 119] on div "Select date & time 2025 Aug 31 12 : 00 AM PM 1 2 3 4 5 6 7 8 9 10 11 12 Cancel …" at bounding box center [183, 81] width 366 height 163
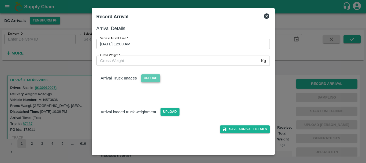
click at [150, 79] on span "Upload" at bounding box center [150, 78] width 19 height 8
click at [0, 0] on input "Upload" at bounding box center [0, 0] width 0 height 0
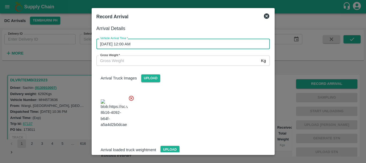
click at [174, 42] on input "31/08/2025 12:00 AM" at bounding box center [182, 44] width 170 height 10
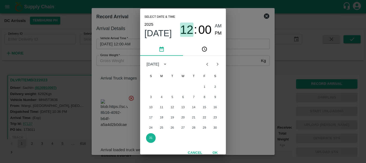
click at [189, 33] on span "12" at bounding box center [186, 30] width 13 height 14
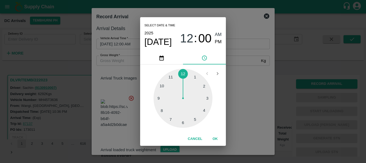
click at [160, 113] on div at bounding box center [183, 98] width 59 height 59
click at [218, 43] on span "PM" at bounding box center [218, 41] width 7 height 7
type input "31/08/2025 08:00 PM"
click at [244, 89] on div "Select date & time 2025 Aug 31 08 : 00 AM PM 05 10 15 20 25 30 35 40 45 50 55 0…" at bounding box center [183, 81] width 366 height 163
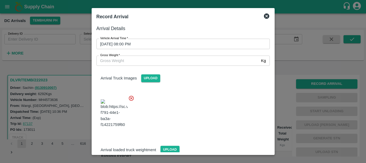
click at [198, 108] on div at bounding box center [181, 112] width 178 height 42
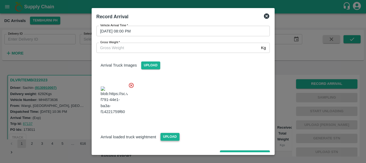
click at [167, 133] on span "Upload" at bounding box center [170, 137] width 19 height 8
click at [0, 0] on input "Upload" at bounding box center [0, 0] width 0 height 0
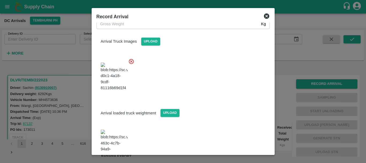
click at [120, 130] on img at bounding box center [114, 144] width 27 height 28
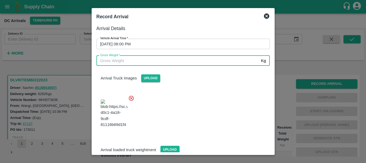
click at [129, 64] on input "Gross Weight   *" at bounding box center [178, 61] width 163 height 10
type input "12290"
click at [197, 106] on div at bounding box center [181, 112] width 178 height 42
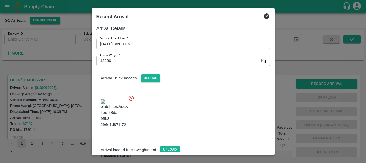
scroll to position [37, 0]
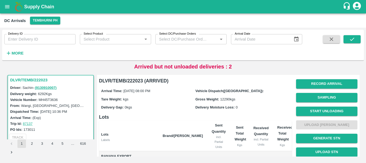
click at [193, 86] on div "Arrival Time: 31 Aug 2025, 08:00 PM Vehicle Dispatch(DC): Tare Weight: kgs Gros…" at bounding box center [195, 98] width 193 height 29
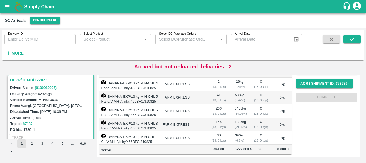
scroll to position [0, 0]
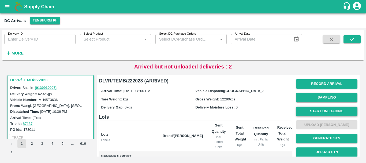
click at [317, 110] on button "Start Unloading" at bounding box center [326, 110] width 61 height 9
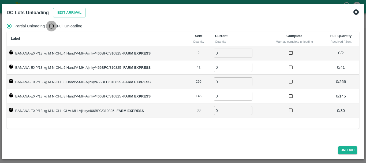
click at [54, 23] on input "Full Unloading" at bounding box center [51, 26] width 11 height 11
radio input "true"
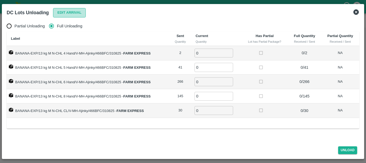
click at [78, 11] on button "Edit Arrival" at bounding box center [69, 12] width 33 height 9
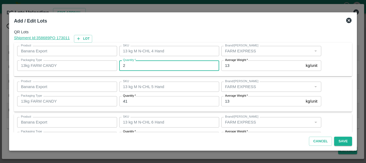
click at [178, 68] on input "2" at bounding box center [169, 65] width 100 height 10
type input "2"
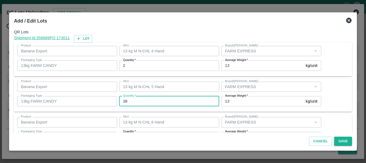
type input "38"
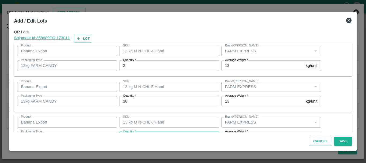
scroll to position [10, 0]
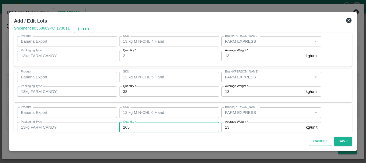
type input "265"
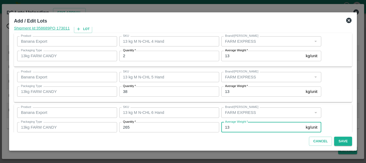
scroll to position [91, 0]
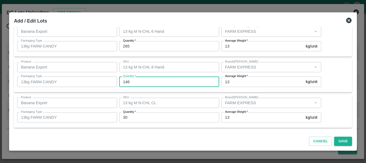
type input "146"
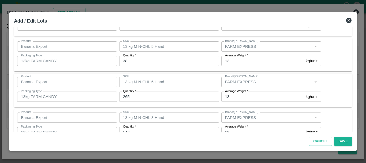
scroll to position [90, 0]
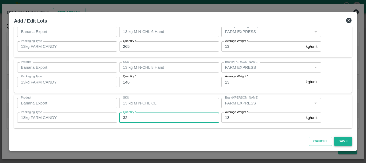
type input "32"
click at [336, 139] on button "Save" at bounding box center [343, 141] width 18 height 9
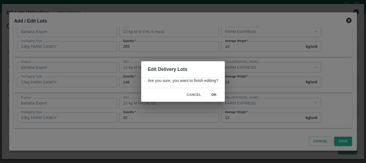
click at [214, 95] on button "ok" at bounding box center [214, 94] width 17 height 9
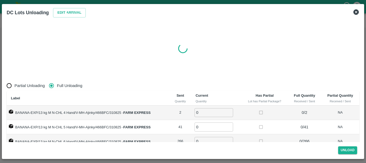
radio input "true"
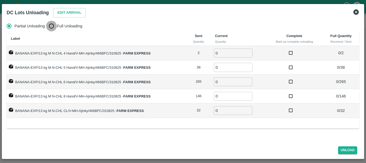
click at [54, 24] on input "Full Unloading" at bounding box center [51, 26] width 11 height 11
radio input "true"
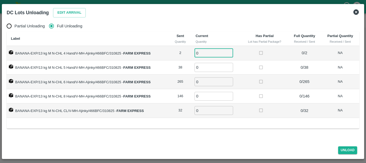
click at [211, 50] on input "0" at bounding box center [214, 53] width 39 height 9
type input "02"
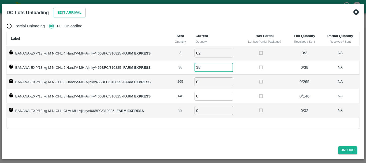
type input "38"
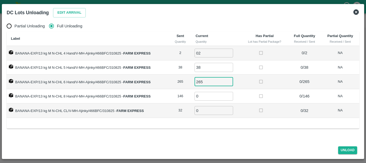
type input "265"
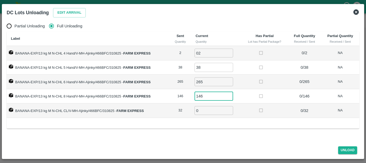
type input "146"
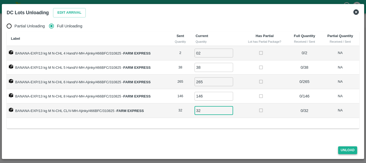
type input "32"
click at [339, 151] on button "Unload" at bounding box center [347, 150] width 19 height 8
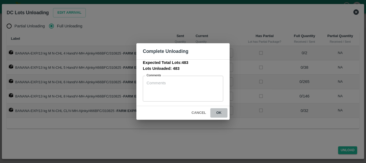
click at [216, 110] on button "ok" at bounding box center [219, 112] width 17 height 9
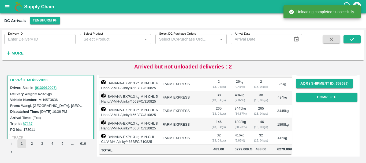
scroll to position [0, 0]
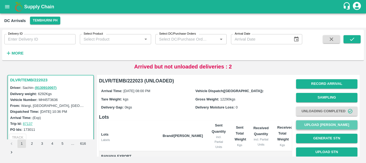
click at [327, 126] on button "Upload Tare Weight" at bounding box center [326, 124] width 61 height 9
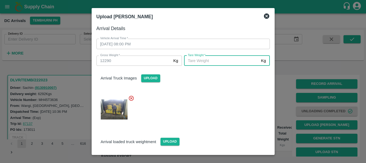
click at [220, 61] on input "Tare Weight   *" at bounding box center [221, 61] width 75 height 10
type input "5310"
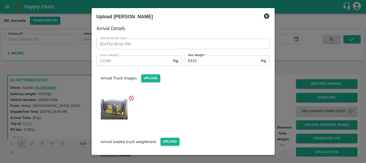
click at [219, 109] on div at bounding box center [181, 108] width 178 height 34
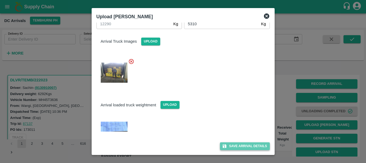
click at [235, 146] on button "Save Arrival Details" at bounding box center [245, 146] width 50 height 8
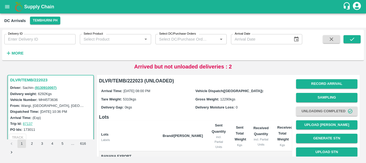
scroll to position [73, 0]
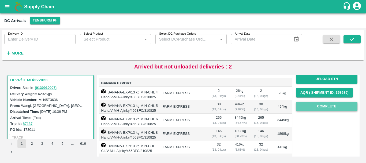
click at [306, 109] on button "Complete" at bounding box center [326, 106] width 61 height 9
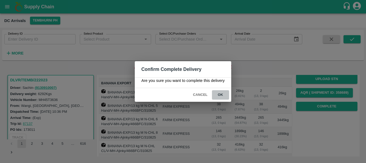
click at [223, 94] on button "ok" at bounding box center [220, 94] width 17 height 9
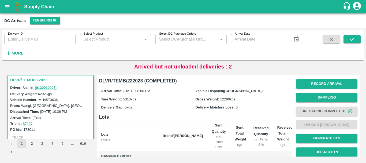
scroll to position [106, 0]
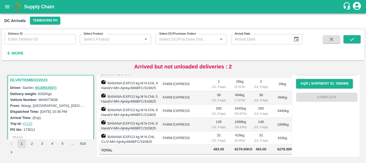
click at [240, 131] on td "416 kg ( 6.63 %)" at bounding box center [240, 137] width 19 height 13
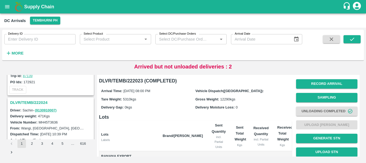
click at [38, 103] on h3 "DLVR/TEMB/222024" at bounding box center [51, 102] width 83 height 7
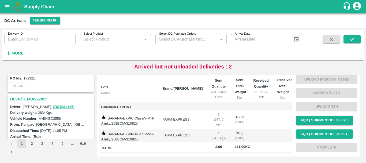
click at [38, 99] on h3 "DLVR/TEMB/222025" at bounding box center [51, 98] width 83 height 7
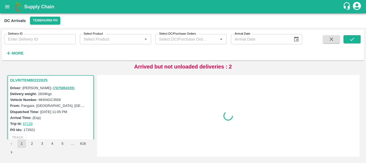
click at [242, 123] on div at bounding box center [228, 115] width 259 height 77
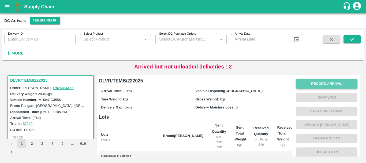
click at [313, 83] on button "Record Arrival" at bounding box center [326, 83] width 61 height 9
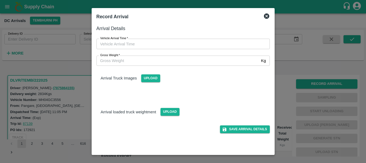
type input "DD/MM/YYYY hh:mm aa"
click at [205, 45] on input "DD/MM/YYYY hh:mm aa" at bounding box center [182, 44] width 170 height 10
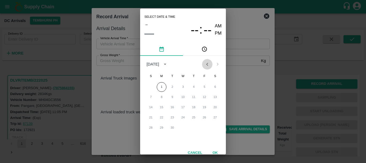
click at [207, 64] on icon "Previous month" at bounding box center [207, 64] width 6 height 6
click at [152, 136] on button "31" at bounding box center [151, 138] width 10 height 10
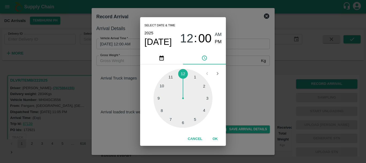
click at [196, 78] on div at bounding box center [183, 98] width 59 height 59
click at [162, 109] on div at bounding box center [183, 98] width 59 height 59
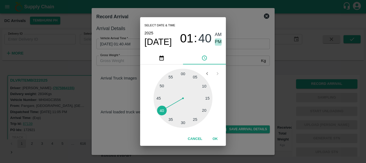
click at [219, 42] on span "PM" at bounding box center [218, 41] width 7 height 7
type input "31/08/2025 01:40 PM"
click at [252, 81] on div "Select date & time 2025 Aug 31 01 : 40 AM PM 05 10 15 20 25 30 35 40 45 50 55 0…" at bounding box center [183, 81] width 366 height 163
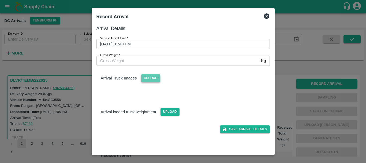
click at [153, 76] on span "Upload" at bounding box center [150, 78] width 19 height 8
click at [0, 0] on input "Upload" at bounding box center [0, 0] width 0 height 0
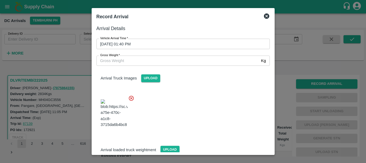
scroll to position [41, 0]
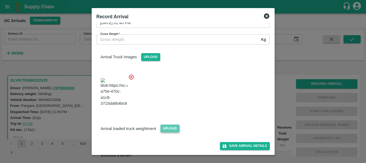
click at [165, 129] on span "Upload" at bounding box center [170, 128] width 19 height 8
click at [0, 0] on input "Upload" at bounding box center [0, 0] width 0 height 0
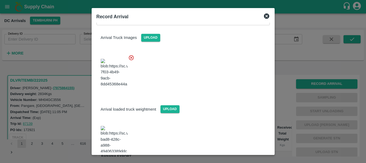
scroll to position [90, 0]
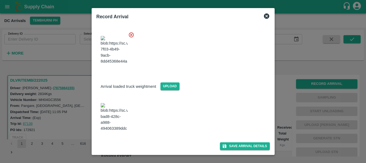
click at [119, 122] on img at bounding box center [114, 117] width 27 height 28
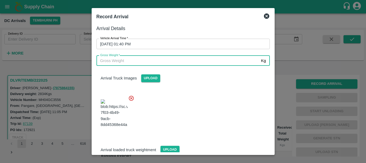
click at [125, 57] on input "Gross Weight   *" at bounding box center [178, 61] width 163 height 10
type input "7510"
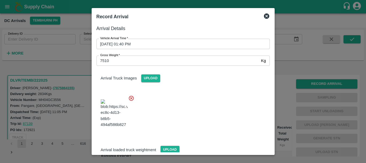
click at [191, 108] on div at bounding box center [181, 112] width 178 height 42
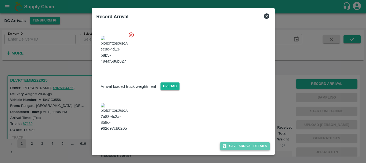
click at [227, 148] on button "Save Arrival Details" at bounding box center [245, 146] width 50 height 8
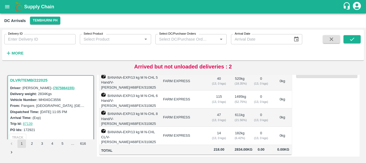
scroll to position [0, 0]
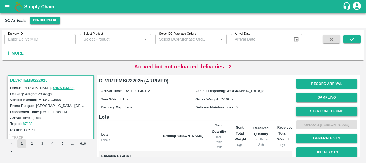
click at [331, 108] on button "Start Unloading" at bounding box center [326, 110] width 61 height 9
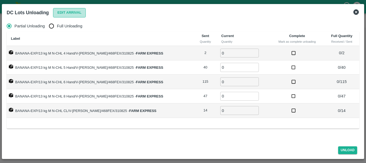
click at [61, 14] on button "Edit Arrival" at bounding box center [69, 12] width 33 height 9
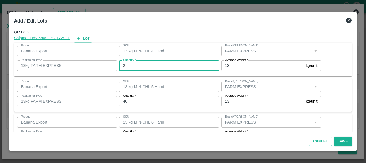
click at [145, 62] on input "2" at bounding box center [169, 65] width 100 height 10
type input "1"
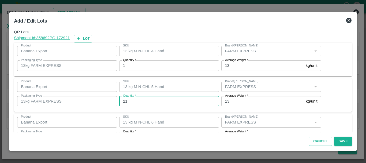
type input "21"
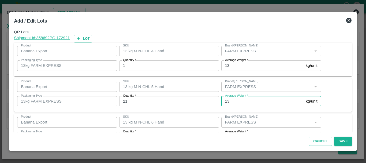
scroll to position [10, 0]
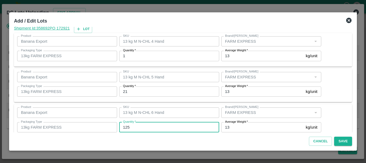
type input "125"
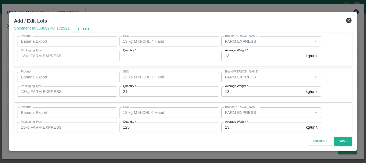
scroll to position [91, 0]
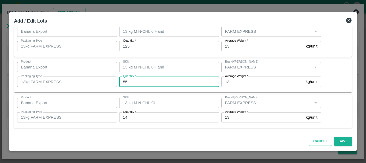
type input "55"
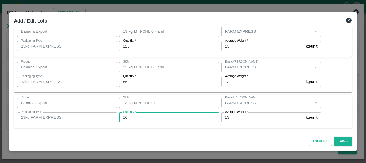
type input "16"
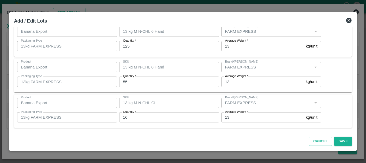
scroll to position [90, 0]
click at [342, 143] on button "Save" at bounding box center [343, 141] width 18 height 9
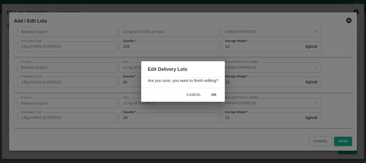
click at [216, 96] on button "ok" at bounding box center [214, 94] width 17 height 9
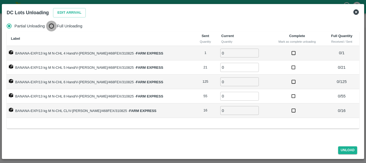
click at [49, 27] on input "Full Unloading" at bounding box center [51, 26] width 11 height 11
radio input "true"
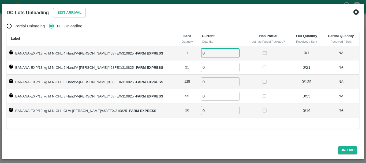
click at [215, 54] on input "0" at bounding box center [220, 53] width 39 height 9
type input "01"
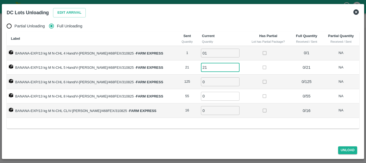
type input "21"
type input "125"
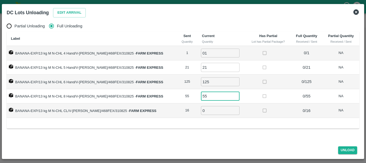
type input "55"
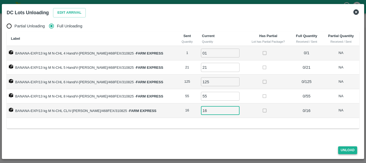
type input "16"
click at [344, 149] on button "Unload" at bounding box center [347, 150] width 19 height 8
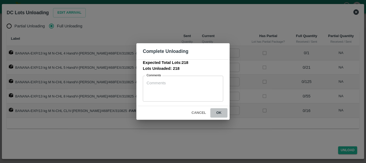
click at [220, 115] on button "ok" at bounding box center [219, 112] width 17 height 9
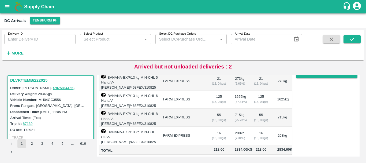
scroll to position [0, 0]
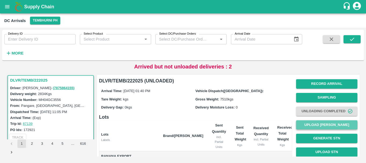
click at [308, 126] on button "Upload Tare Weight" at bounding box center [326, 124] width 61 height 9
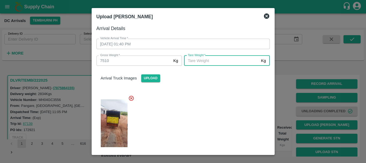
click at [218, 63] on input "Tare Weight   *" at bounding box center [221, 61] width 75 height 10
type input "4410"
click at [216, 97] on div at bounding box center [181, 122] width 178 height 62
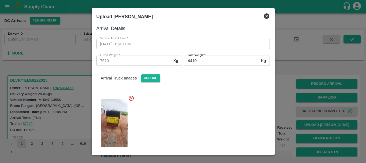
scroll to position [90, 0]
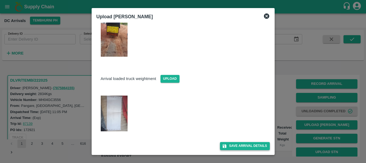
click at [238, 143] on button "Save Arrival Details" at bounding box center [245, 146] width 50 height 8
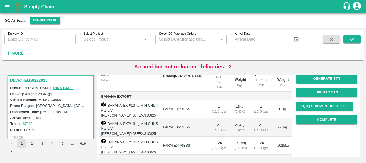
scroll to position [59, 0]
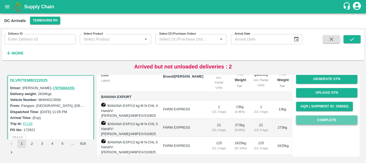
click at [300, 121] on button "Complete" at bounding box center [326, 119] width 61 height 9
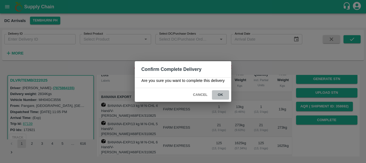
click at [224, 96] on button "ok" at bounding box center [220, 94] width 17 height 9
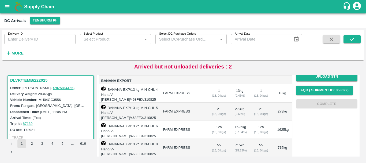
scroll to position [0, 0]
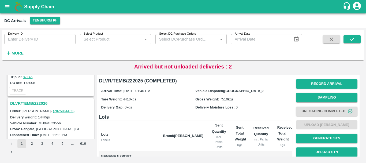
click at [42, 100] on h3 "DLVR/TEMB/222026" at bounding box center [51, 103] width 83 height 7
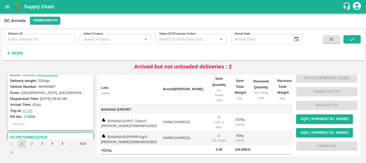
scroll to position [54, 0]
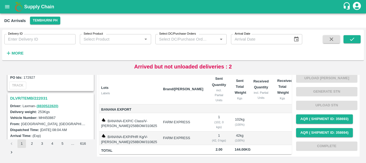
click at [42, 98] on h3 "DLVR/TEMB/222031" at bounding box center [51, 98] width 83 height 7
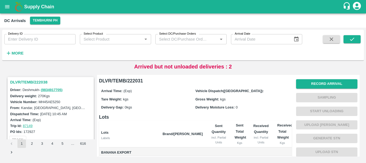
click at [32, 82] on h3 "DLVR/TEMB/222038" at bounding box center [51, 82] width 83 height 7
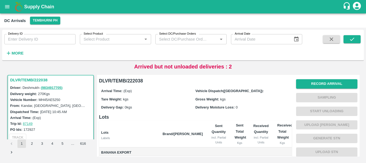
scroll to position [56, 0]
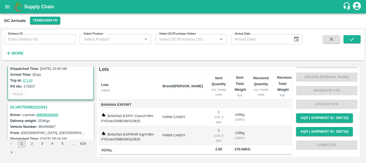
scroll to position [38, 0]
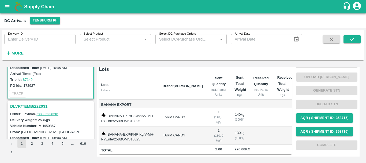
click at [34, 104] on h3 "DLVR/TEMB/222031" at bounding box center [51, 106] width 83 height 7
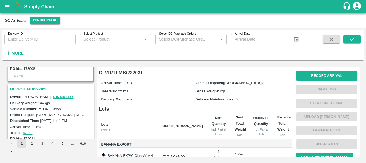
scroll to position [126, 0]
click at [30, 87] on h3 "DLVR/TEMB/222026" at bounding box center [51, 88] width 83 height 7
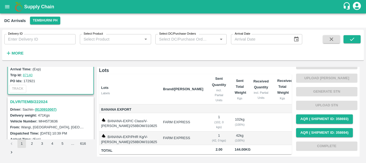
scroll to position [183, 0]
click at [37, 102] on h3 "DLVR/TEMB/222024" at bounding box center [51, 101] width 83 height 7
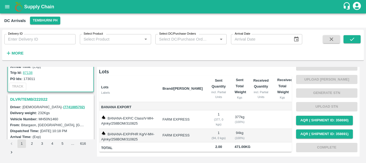
scroll to position [257, 0]
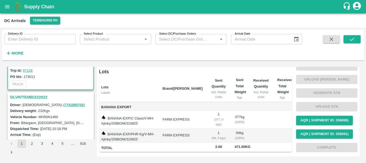
click at [39, 97] on h3 "DLVR/TEMB/222022" at bounding box center [51, 97] width 83 height 7
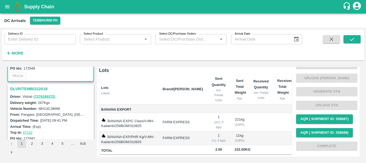
scroll to position [337, 0]
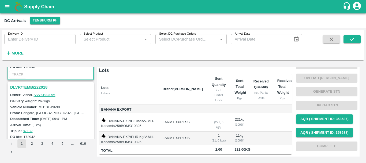
click at [36, 87] on h3 "DLVR/TEMB/222018" at bounding box center [51, 87] width 83 height 7
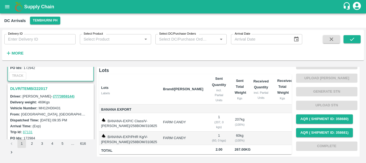
scroll to position [407, 0]
click at [35, 88] on h3 "DLVR/TEMB/222017" at bounding box center [51, 88] width 83 height 7
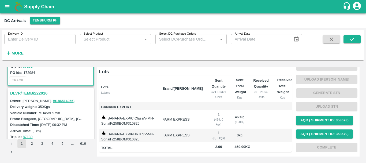
scroll to position [472, 0]
click at [39, 92] on h3 "DLVR/TEMB/222016" at bounding box center [51, 92] width 83 height 7
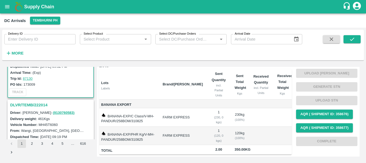
scroll to position [531, 0]
click at [44, 105] on h3 "DLVR/TEMB/222014" at bounding box center [51, 104] width 83 height 7
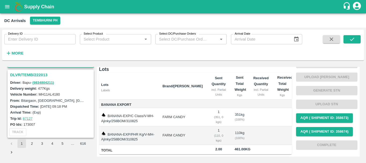
click at [32, 71] on h3 "DLVR/TEMB/222013" at bounding box center [51, 74] width 83 height 7
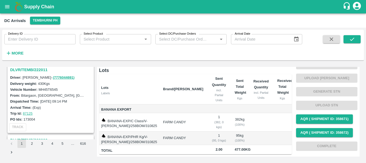
click at [28, 69] on h3 "DLVR/TEMB/222011" at bounding box center [51, 69] width 83 height 7
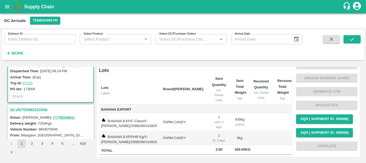
click at [36, 109] on h3 "DLVR/TEMB/222006" at bounding box center [51, 109] width 83 height 7
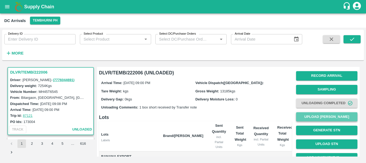
click at [315, 115] on button "Upload [PERSON_NAME]" at bounding box center [326, 116] width 61 height 9
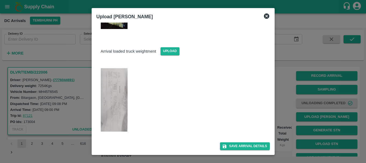
click at [123, 108] on img at bounding box center [114, 99] width 27 height 63
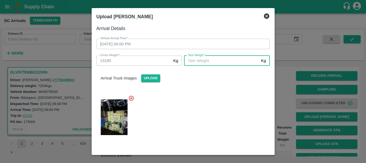
click at [194, 63] on input "[PERSON_NAME]   *" at bounding box center [221, 61] width 75 height 10
type input "5400"
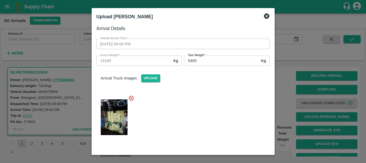
click at [201, 91] on div at bounding box center [181, 116] width 178 height 50
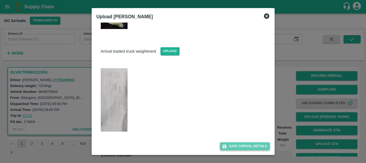
click at [246, 143] on button "Save Arrival Details" at bounding box center [245, 146] width 50 height 8
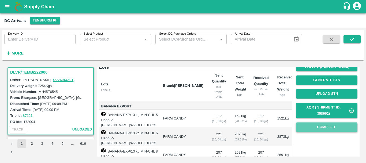
click at [332, 124] on button "Complete" at bounding box center [326, 126] width 61 height 9
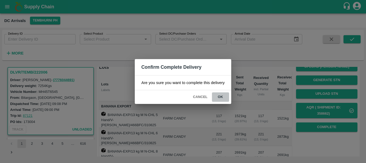
click at [222, 98] on button "ok" at bounding box center [220, 96] width 17 height 9
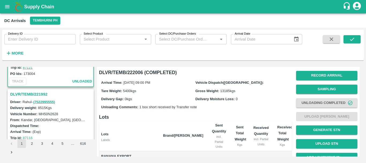
click at [41, 91] on h3 "DLVR/TEMB/221992" at bounding box center [51, 94] width 83 height 7
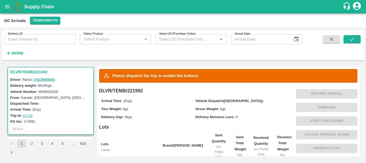
click at [313, 95] on div "Record Arrival Sampling Start Unloading Upload Tare Weight Generate STN Upload …" at bounding box center [326, 141] width 61 height 109
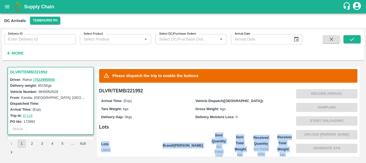
click at [313, 95] on div "Record Arrival Sampling Start Unloading Upload Tare Weight Generate STN Upload …" at bounding box center [326, 141] width 61 height 109
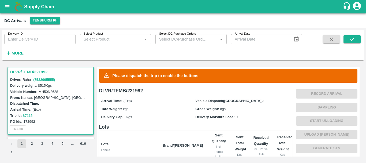
click at [313, 95] on div "Record Arrival Sampling Start Unloading Upload Tare Weight Generate STN Upload …" at bounding box center [326, 141] width 61 height 109
click at [268, 100] on div "Vehicle Dispatch([GEOGRAPHIC_DATA]):" at bounding box center [243, 101] width 94 height 6
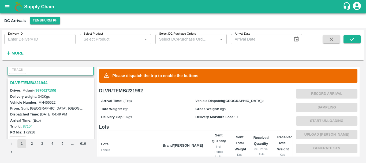
scroll to position [902, 0]
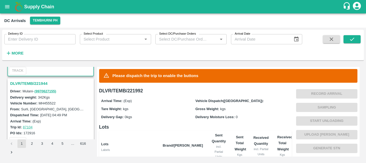
click at [42, 84] on h3 "DLVR/TEMB/221944" at bounding box center [51, 83] width 83 height 7
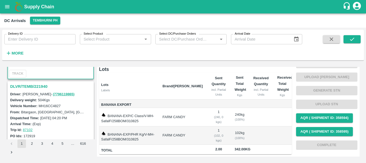
scroll to position [970, 0]
click at [33, 85] on h3 "DLVR/TEMB/221940" at bounding box center [51, 86] width 83 height 7
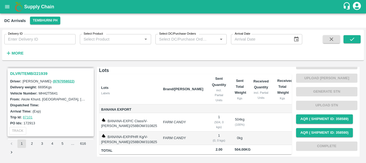
scroll to position [1052, 0]
click at [34, 71] on h3 "DLVR/TEMB/221939" at bounding box center [51, 73] width 83 height 7
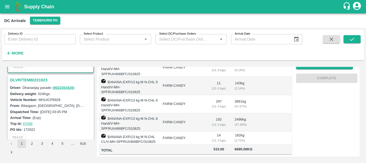
click at [35, 79] on h3 "DLVR/TEMB/221923" at bounding box center [51, 79] width 83 height 7
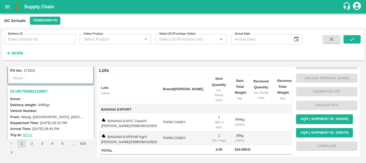
click at [31, 92] on h3 "DLVR/TEMB/219997" at bounding box center [51, 91] width 83 height 7
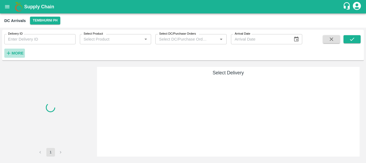
click at [17, 54] on strong "More" at bounding box center [18, 53] width 12 height 4
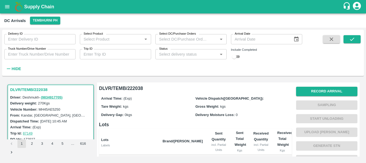
click at [240, 54] on input "checkbox" at bounding box center [234, 56] width 19 height 6
checkbox input "true"
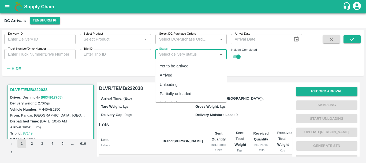
click at [193, 56] on input "Status" at bounding box center [186, 54] width 59 height 7
click at [181, 95] on div "Completed" at bounding box center [191, 95] width 71 height 9
type input "Completed"
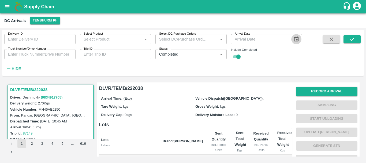
click at [297, 39] on icon "Choose date" at bounding box center [297, 38] width 5 height 5
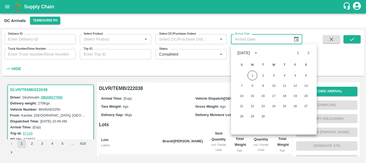
click at [194, 70] on div "Delivery ID Delivery ID Select Product Select Product   * Select DC/Purchase Or…" at bounding box center [151, 51] width 303 height 43
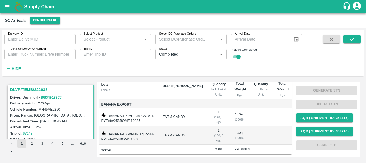
scroll to position [0, 0]
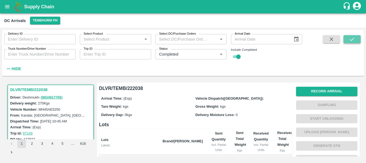
click at [353, 42] on icon "submit" at bounding box center [352, 39] width 6 height 6
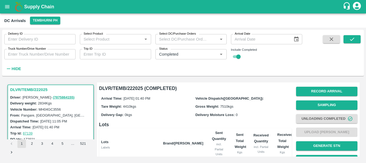
click at [34, 54] on input "Truck Number/Drive Number" at bounding box center [39, 54] width 71 height 10
click at [347, 37] on button "submit" at bounding box center [352, 39] width 17 height 8
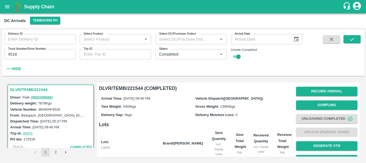
click at [32, 89] on h3 "DLVR/TEMB/221544" at bounding box center [51, 89] width 83 height 7
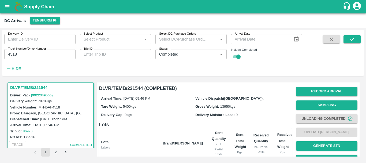
scroll to position [119, 0]
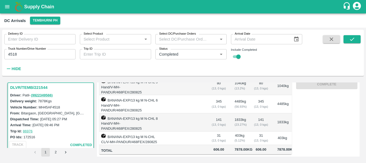
click at [215, 146] on span "606.00" at bounding box center [219, 149] width 14 height 6
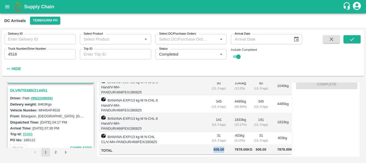
scroll to position [69, 0]
click at [35, 92] on h3 "DLVR/TEMB/214451" at bounding box center [51, 90] width 83 height 7
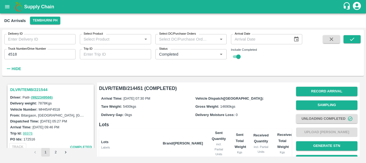
click at [41, 89] on h3 "DLVR/TEMB/221544" at bounding box center [51, 89] width 83 height 7
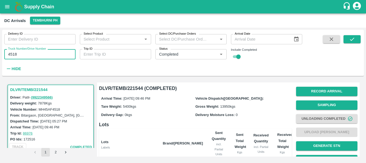
click at [21, 54] on input "4518" at bounding box center [39, 54] width 71 height 10
type input "4"
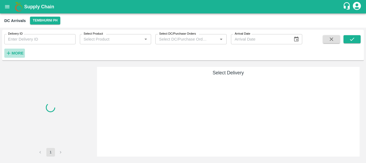
click at [17, 51] on strong "More" at bounding box center [18, 53] width 12 height 4
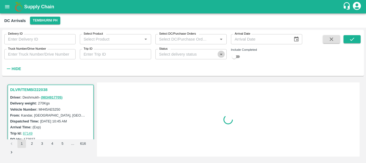
click at [222, 54] on icon "Open" at bounding box center [221, 54] width 6 height 6
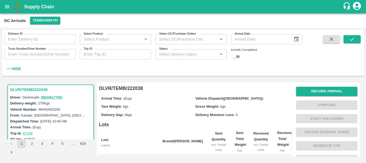
click at [172, 125] on h6 "Lots" at bounding box center [195, 125] width 193 height 8
click at [51, 23] on button "Tembhurni PH" at bounding box center [45, 21] width 30 height 8
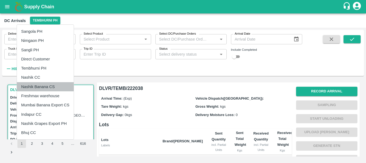
click at [41, 88] on li "Nashik Banana CS" at bounding box center [45, 86] width 57 height 9
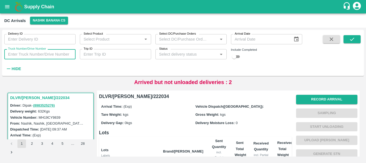
click at [26, 53] on input "Truck Number/Drive Number" at bounding box center [39, 54] width 71 height 10
type input "0253"
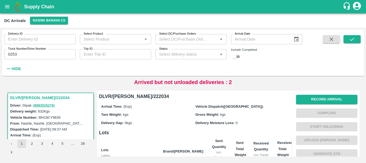
click at [240, 56] on input "checkbox" at bounding box center [234, 56] width 19 height 6
checkbox input "true"
click at [353, 39] on icon "submit" at bounding box center [352, 39] width 4 height 3
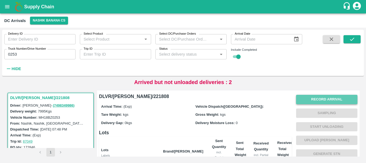
click at [322, 98] on button "Record Arrival" at bounding box center [326, 99] width 61 height 9
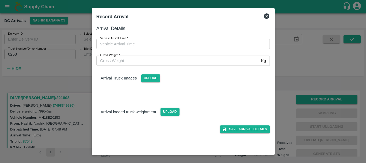
type input "DD/MM/YYYY hh:mm aa"
click at [197, 40] on input "DD/MM/YYYY hh:mm aa" at bounding box center [182, 44] width 170 height 10
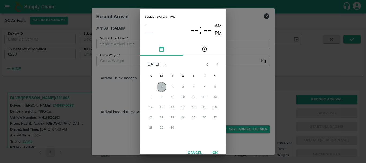
click at [160, 84] on button "1" at bounding box center [162, 87] width 10 height 10
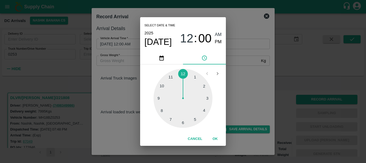
click at [160, 97] on div at bounding box center [183, 98] width 59 height 59
click at [184, 124] on div at bounding box center [183, 98] width 59 height 59
type input "01/09/2025 09:30 AM"
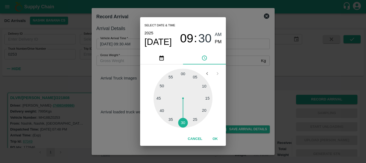
click at [242, 86] on div "Select date & time 2025 Sep 1 09 : 30 AM PM 05 10 15 20 25 30 35 40 45 50 55 00…" at bounding box center [183, 81] width 366 height 163
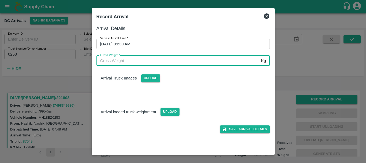
click at [134, 61] on input "Gross Weight   *" at bounding box center [178, 61] width 163 height 10
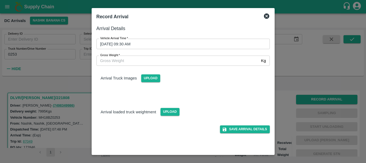
click at [265, 17] on icon at bounding box center [266, 15] width 5 height 5
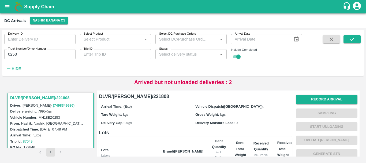
scroll to position [0, 0]
click at [324, 100] on button "Record Arrival" at bounding box center [326, 98] width 61 height 9
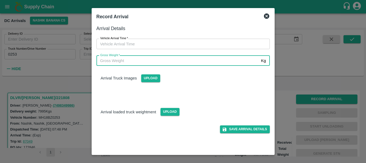
click at [141, 58] on input "Gross Weight   *" at bounding box center [178, 61] width 163 height 10
type input "15165"
type input "DD/MM/YYYY hh:mm aa"
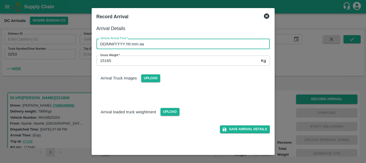
click at [130, 45] on input "DD/MM/YYYY hh:mm aa" at bounding box center [182, 44] width 170 height 10
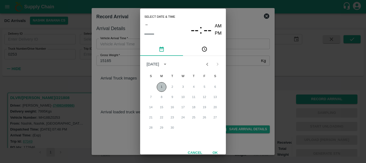
click at [162, 87] on button "1" at bounding box center [162, 87] width 10 height 10
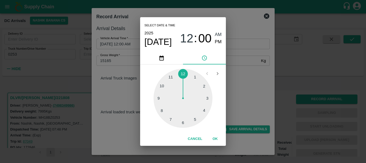
click at [158, 98] on div at bounding box center [183, 98] width 59 height 59
click at [184, 122] on div at bounding box center [183, 98] width 59 height 59
type input "01/09/2025 09:30 AM"
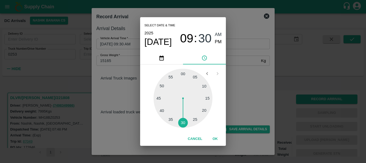
click at [251, 91] on div "Select date & time 2025 Sep 1 09 : 30 AM PM 05 10 15 20 25 30 35 40 45 50 55 00…" at bounding box center [183, 81] width 366 height 163
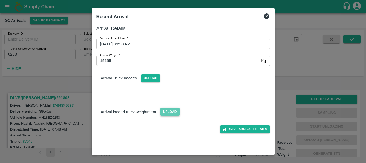
click at [168, 109] on span "Upload" at bounding box center [170, 112] width 19 height 8
click at [0, 0] on input "Upload" at bounding box center [0, 0] width 0 height 0
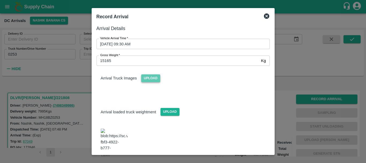
click at [152, 76] on span "Upload" at bounding box center [150, 78] width 19 height 8
click at [0, 0] on input "Upload" at bounding box center [0, 0] width 0 height 0
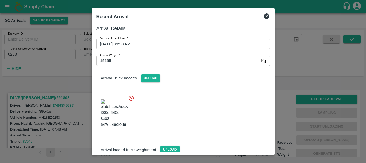
scroll to position [57, 0]
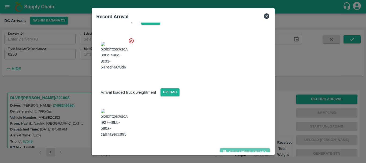
click at [242, 148] on button "Save Arrival Details" at bounding box center [245, 152] width 50 height 8
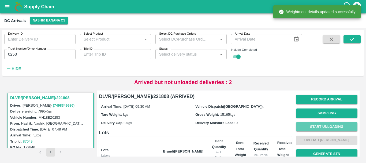
click at [318, 124] on button "Start Unloading" at bounding box center [326, 126] width 61 height 9
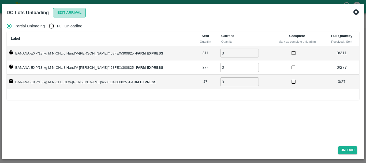
click at [71, 11] on button "Edit Arrival" at bounding box center [69, 12] width 33 height 9
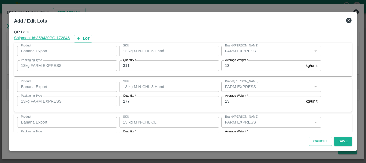
click at [124, 67] on input "311" at bounding box center [169, 65] width 100 height 10
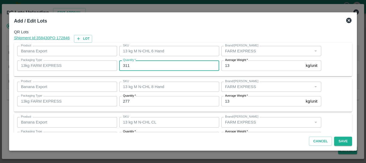
click at [124, 67] on input "311" at bounding box center [169, 65] width 100 height 10
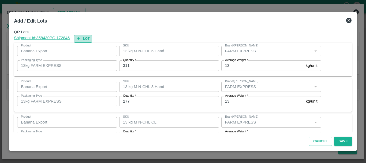
click at [86, 36] on button "Lot" at bounding box center [83, 39] width 18 height 8
type input "13 kg M N-CHL 6 Hand"
type input "311"
type input "13 kg M N-CHL 8 Hand"
type input "277"
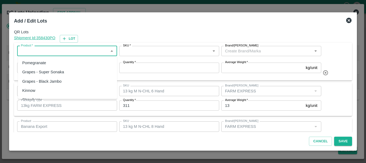
click at [69, 51] on input "Product   *" at bounding box center [63, 50] width 88 height 7
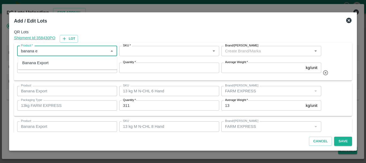
click at [44, 63] on div "Banana Export" at bounding box center [35, 63] width 26 height 6
click at [44, 63] on span "*" at bounding box center [43, 62] width 2 height 3
type input "Banana Export"
click at [44, 64] on input "Packaging Type   *" at bounding box center [63, 67] width 88 height 7
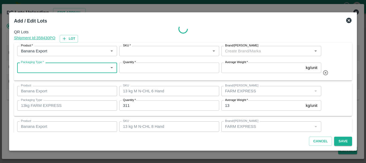
click at [44, 63] on span "*" at bounding box center [43, 62] width 2 height 3
click at [44, 64] on input "Packaging Type   *" at bounding box center [63, 67] width 88 height 7
click at [43, 76] on div "13kg FARM EXPRESS" at bounding box center [67, 79] width 99 height 9
type input "13kg FARM EXPRESS"
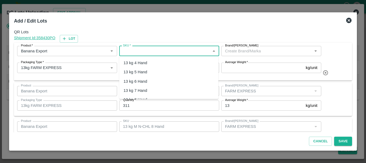
click at [143, 49] on input "SKU   *" at bounding box center [165, 50] width 88 height 7
click at [150, 68] on div "13 kg M N-CHL 5 Hand" at bounding box center [168, 71] width 99 height 9
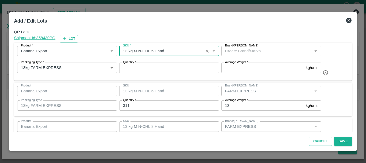
type input "13 kg M N-CHL 5 Hand"
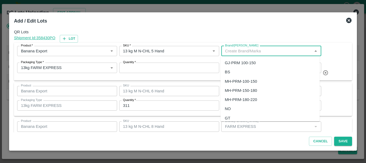
click at [251, 51] on input "Brand/Marka" at bounding box center [267, 50] width 88 height 7
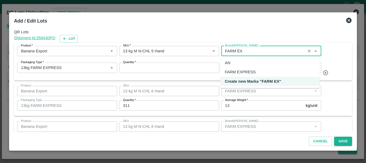
click at [252, 75] on div "FARM EXPRESS" at bounding box center [240, 72] width 31 height 6
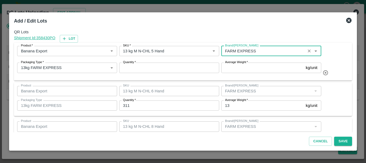
type input "FARM EXPRESS"
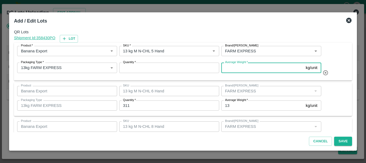
click at [245, 68] on input "Average Weight   *" at bounding box center [263, 67] width 82 height 10
type input "13"
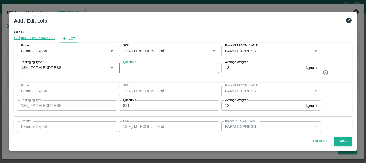
click at [154, 68] on input "Quantity   *" at bounding box center [169, 67] width 100 height 10
type input "20"
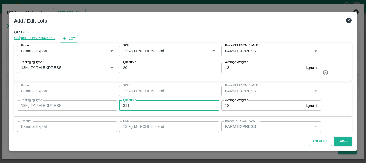
click at [125, 103] on input "311" at bounding box center [169, 105] width 100 height 10
type input "315"
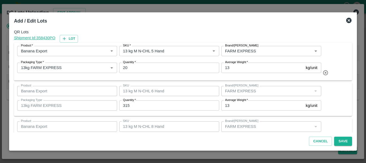
scroll to position [59, 0]
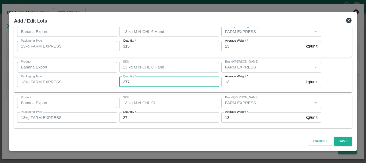
click at [124, 80] on input "277" at bounding box center [169, 82] width 100 height 10
type input "248"
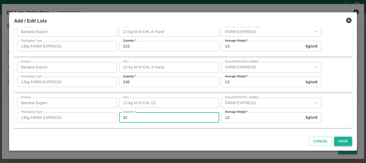
type input "32"
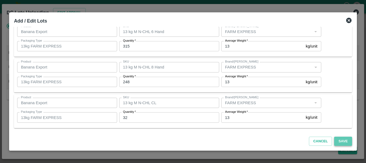
click at [341, 142] on button "Save" at bounding box center [343, 141] width 18 height 9
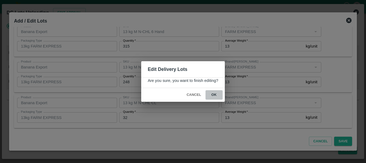
click at [212, 94] on button "ok" at bounding box center [214, 94] width 17 height 9
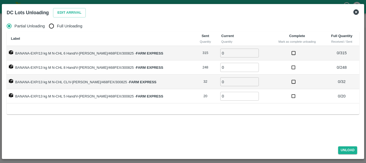
click at [51, 28] on input "Full Unloading" at bounding box center [51, 26] width 11 height 11
radio input "true"
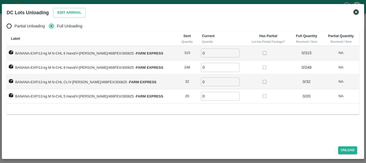
click at [51, 28] on input "Full Unloading" at bounding box center [51, 26] width 11 height 11
click at [201, 52] on input "0" at bounding box center [220, 53] width 39 height 9
type input "315"
type input "248"
type input "32"
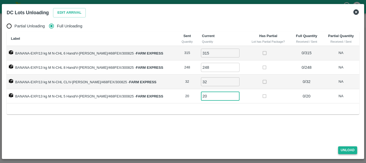
type input "20"
click at [349, 148] on button "Unload" at bounding box center [347, 150] width 19 height 8
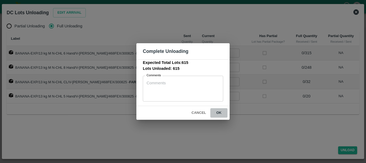
click at [219, 113] on button "ok" at bounding box center [219, 112] width 17 height 9
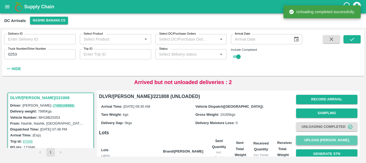
click at [321, 138] on button "Upload Tare Weight" at bounding box center [326, 139] width 61 height 9
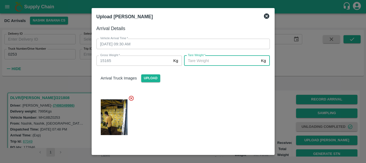
click at [200, 60] on input "Tare Weight   *" at bounding box center [221, 61] width 75 height 10
type input "6455"
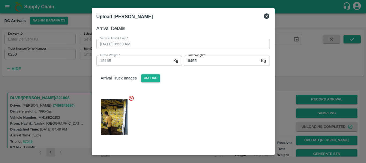
click at [215, 130] on div at bounding box center [181, 116] width 178 height 50
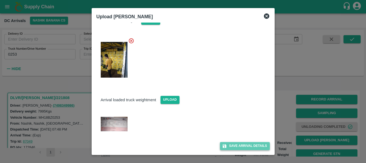
click at [242, 145] on button "Save Arrival Details" at bounding box center [245, 146] width 50 height 8
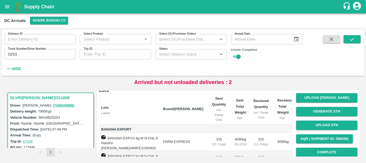
scroll to position [44, 0]
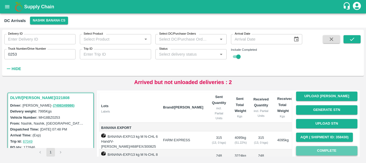
click at [322, 149] on button "Complete" at bounding box center [326, 150] width 61 height 9
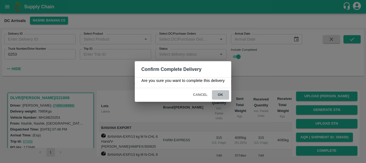
click at [221, 95] on button "ok" at bounding box center [220, 94] width 17 height 9
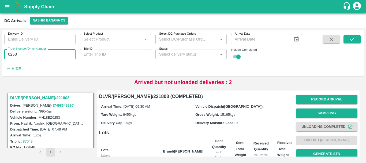
click at [13, 54] on input "0253" at bounding box center [39, 54] width 71 height 10
type input "8458"
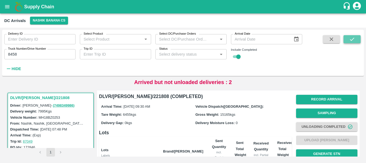
click at [351, 39] on icon "submit" at bounding box center [352, 39] width 6 height 6
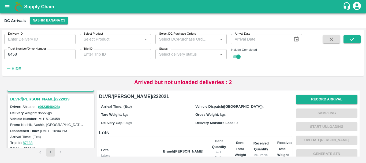
scroll to position [69, 0]
click at [35, 100] on h3 "DLVR/NASH/222019" at bounding box center [51, 98] width 83 height 7
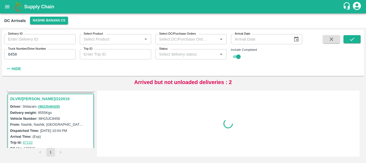
scroll to position [72, 0]
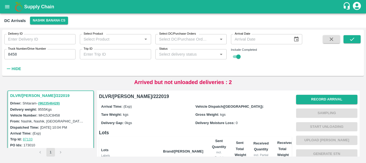
drag, startPoint x: 189, startPoint y: 122, endPoint x: 135, endPoint y: 116, distance: 54.8
click at [135, 116] on div "Tare Weight: kgs" at bounding box center [148, 114] width 94 height 6
click at [165, 125] on div "Delivery Gap: 0 kgs" at bounding box center [148, 123] width 94 height 6
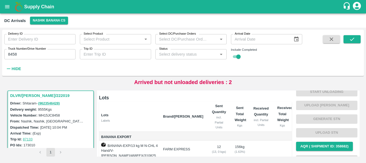
scroll to position [0, 0]
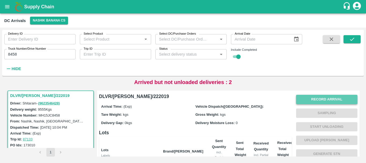
click at [336, 95] on button "Record Arrival" at bounding box center [326, 99] width 61 height 9
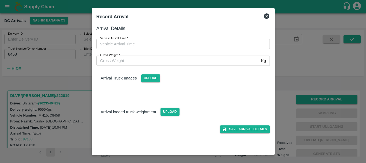
type input "DD/MM/YYYY hh:mm aa"
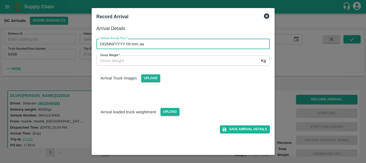
click at [191, 43] on input "DD/MM/YYYY hh:mm aa" at bounding box center [182, 44] width 170 height 10
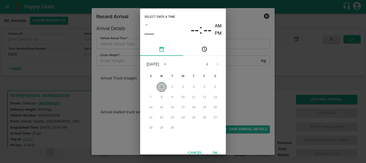
click at [160, 84] on button "1" at bounding box center [162, 87] width 10 height 10
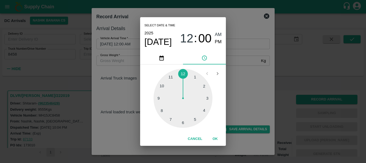
click at [184, 75] on div at bounding box center [183, 98] width 59 height 59
click at [182, 123] on div at bounding box center [183, 98] width 59 height 59
type input "01/09/2025 12:30 AM"
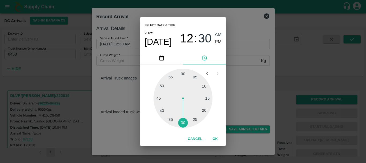
click at [252, 91] on div "Select date & time 2025 Sep 1 12 : 30 AM PM 05 10 15 20 25 30 35 40 45 50 55 00…" at bounding box center [183, 81] width 366 height 163
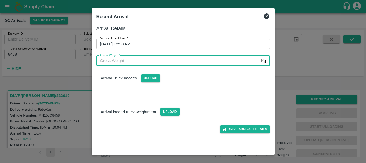
click at [128, 59] on input "Gross Weight   *" at bounding box center [178, 61] width 163 height 10
type input "16580"
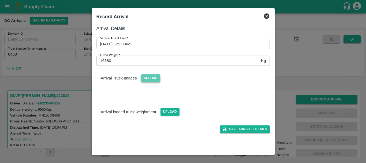
click at [149, 80] on span "Upload" at bounding box center [150, 78] width 19 height 8
click at [0, 0] on input "Upload" at bounding box center [0, 0] width 0 height 0
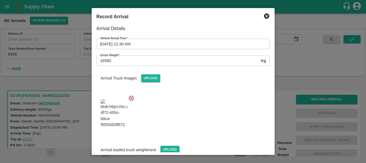
scroll to position [29, 0]
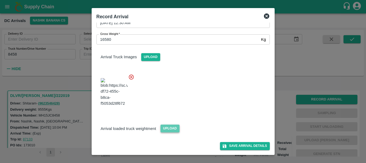
click at [169, 127] on span "Upload" at bounding box center [170, 128] width 19 height 8
click at [0, 0] on input "Upload" at bounding box center [0, 0] width 0 height 0
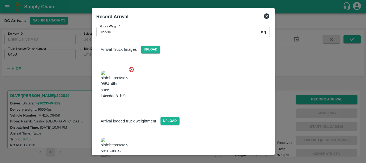
scroll to position [56, 0]
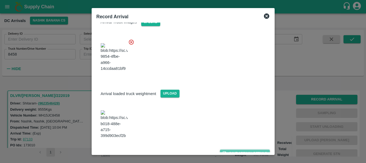
click at [239, 149] on button "Save Arrival Details" at bounding box center [245, 153] width 50 height 8
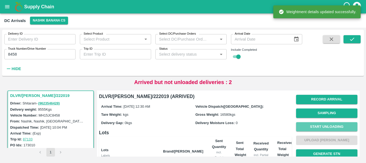
click at [326, 125] on button "Start Unloading" at bounding box center [326, 126] width 61 height 9
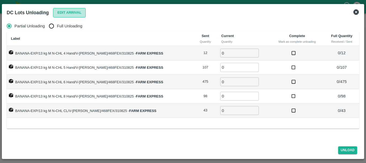
click at [79, 13] on button "Edit Arrival" at bounding box center [69, 12] width 33 height 9
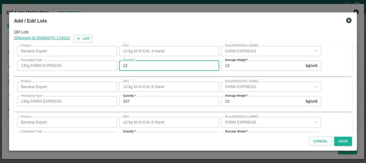
click at [126, 63] on input "12" at bounding box center [169, 65] width 100 height 10
type input "14"
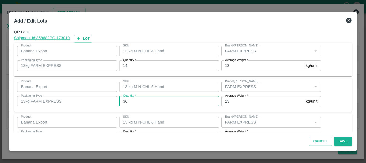
type input "36"
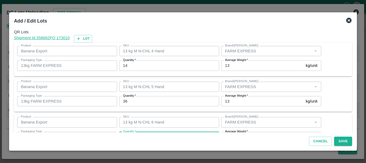
scroll to position [10, 0]
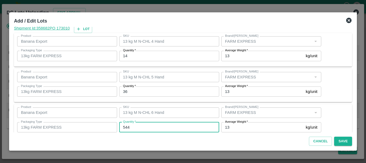
type input "544"
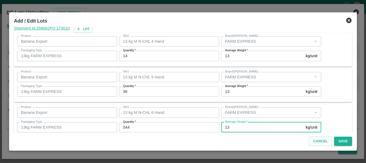
scroll to position [91, 0]
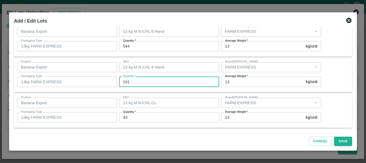
type input "101"
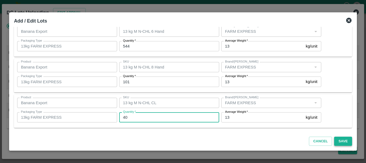
type input "40"
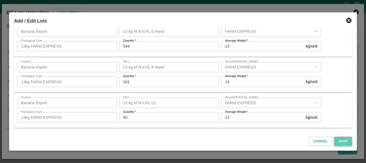
click at [346, 142] on button "Save" at bounding box center [343, 141] width 18 height 9
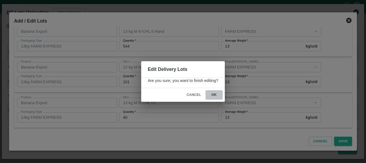
click at [216, 94] on button "ok" at bounding box center [214, 94] width 17 height 9
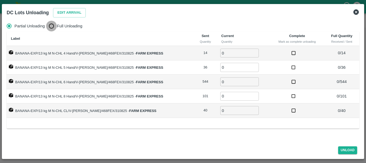
click at [54, 29] on input "Full Unloading" at bounding box center [51, 26] width 11 height 11
radio input "true"
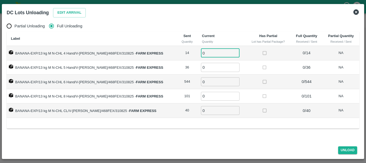
click at [203, 53] on input "0" at bounding box center [220, 53] width 39 height 9
type input "14"
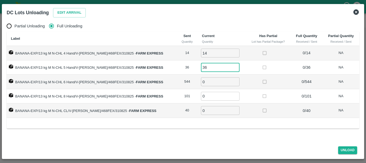
type input "36"
type input "544"
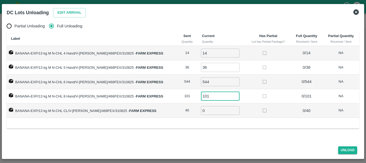
type input "101"
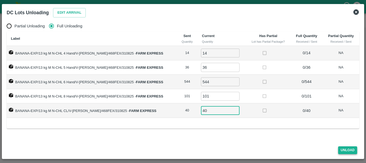
type input "40"
click at [344, 150] on button "Unload" at bounding box center [347, 150] width 19 height 8
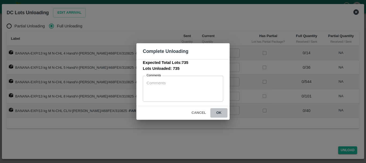
click at [218, 113] on button "ok" at bounding box center [219, 112] width 17 height 9
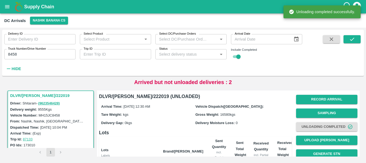
scroll to position [21, 0]
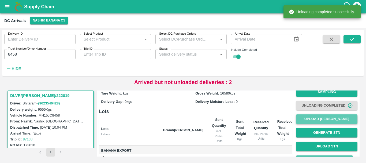
click at [321, 121] on button "Upload Tare Weight" at bounding box center [326, 118] width 61 height 9
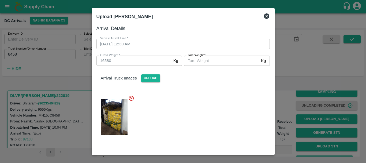
click at [196, 64] on input "Tare Weight   *" at bounding box center [221, 61] width 75 height 10
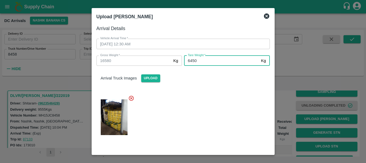
type input "6450"
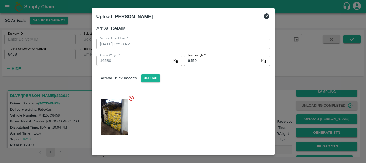
click at [201, 79] on div "Arrival Truck Images Upload" at bounding box center [183, 74] width 182 height 16
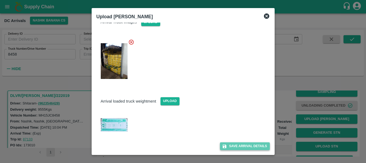
click at [240, 143] on button "Save Arrival Details" at bounding box center [245, 146] width 50 height 8
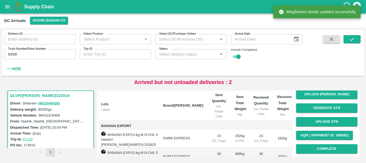
scroll to position [46, 0]
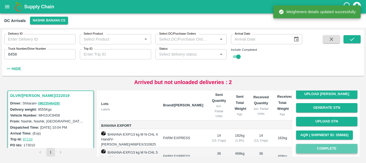
click at [326, 147] on button "Complete" at bounding box center [326, 148] width 61 height 9
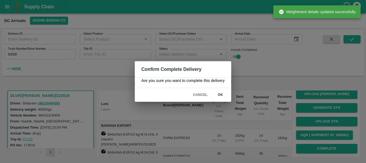
click at [220, 95] on button "ok" at bounding box center [220, 94] width 17 height 9
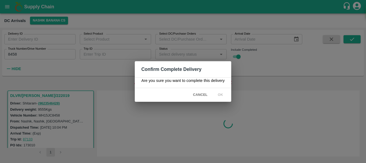
scroll to position [0, 0]
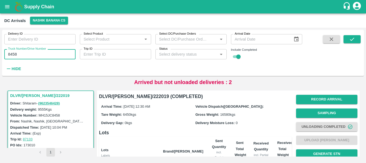
click at [13, 54] on input "8458" at bounding box center [39, 54] width 71 height 10
type input "4378"
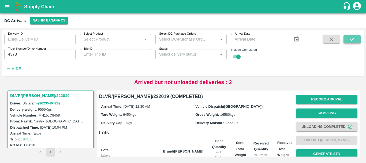
click at [351, 37] on icon "submit" at bounding box center [352, 39] width 6 height 6
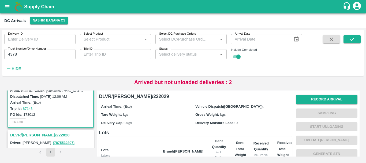
scroll to position [33, 0]
click at [31, 134] on h3 "DLVR/NASH/222028" at bounding box center [51, 134] width 83 height 7
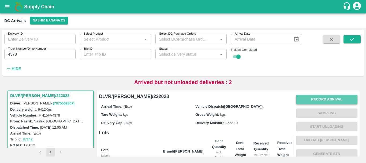
click at [320, 101] on button "Record Arrival" at bounding box center [326, 99] width 61 height 9
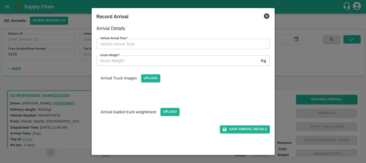
type input "DD/MM/YYYY hh:mm aa"
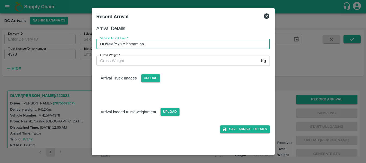
click at [157, 44] on input "DD/MM/YYYY hh:mm aa" at bounding box center [182, 44] width 170 height 10
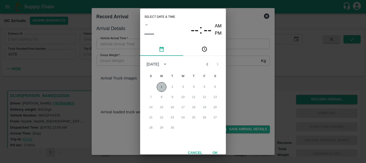
click at [163, 88] on button "1" at bounding box center [162, 87] width 10 height 10
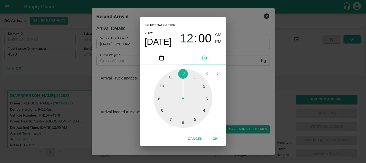
click at [197, 79] on div at bounding box center [183, 98] width 59 height 59
click at [218, 41] on span "PM" at bounding box center [218, 41] width 7 height 7
type input "01/09/2025 01:00 PM"
click at [243, 87] on div "Select date & time 2025 Sep 1 01 : 00 AM PM 05 10 15 20 25 30 35 40 45 50 55 00…" at bounding box center [183, 81] width 366 height 163
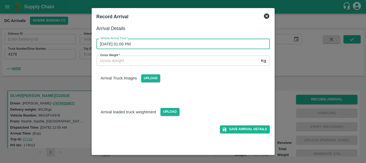
click at [129, 64] on input "Gross Weight   *" at bounding box center [178, 61] width 163 height 10
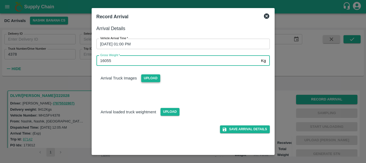
type input "16055"
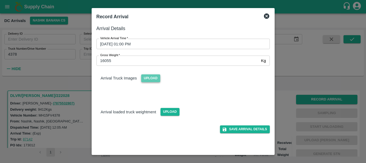
click at [150, 81] on span "Upload" at bounding box center [150, 78] width 19 height 8
click at [0, 0] on input "Upload" at bounding box center [0, 0] width 0 height 0
click at [171, 112] on span "Upload" at bounding box center [170, 112] width 19 height 8
click at [0, 0] on input "Upload" at bounding box center [0, 0] width 0 height 0
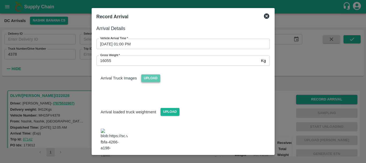
click at [151, 79] on span "Upload" at bounding box center [150, 78] width 19 height 8
click at [0, 0] on input "Upload" at bounding box center [0, 0] width 0 height 0
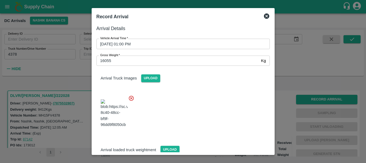
scroll to position [53, 0]
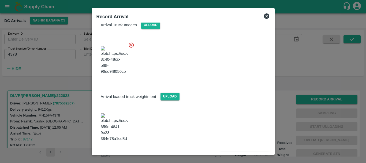
click at [236, 152] on button "Save Arrival Details" at bounding box center [245, 156] width 50 height 8
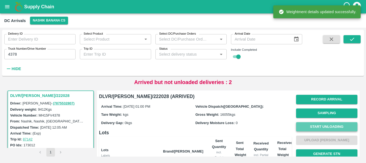
click at [325, 125] on button "Start Unloading" at bounding box center [326, 126] width 61 height 9
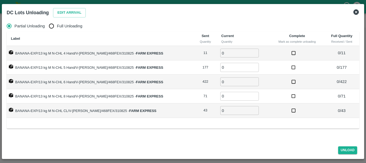
click at [63, 7] on div "Edit Arrival" at bounding box center [68, 12] width 35 height 12
click at [65, 10] on button "Edit Arrival" at bounding box center [69, 12] width 33 height 9
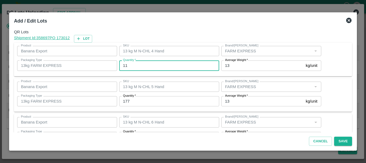
click at [123, 67] on input "11" at bounding box center [169, 65] width 100 height 10
type input "10"
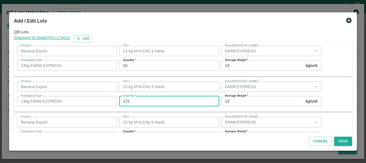
type input "172"
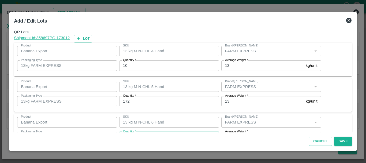
scroll to position [10, 0]
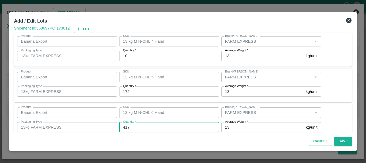
type input "417"
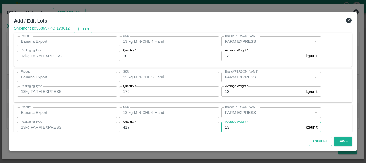
scroll to position [91, 0]
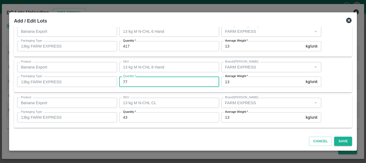
type input "77"
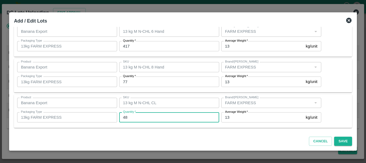
type input "48"
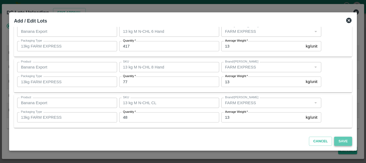
click at [342, 141] on button "Save" at bounding box center [343, 141] width 18 height 9
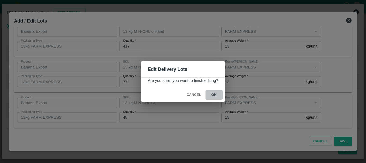
click at [213, 93] on button "ok" at bounding box center [214, 94] width 17 height 9
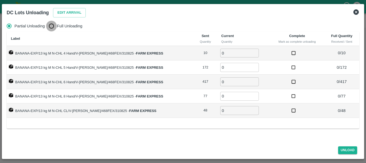
click at [53, 27] on input "Full Unloading" at bounding box center [51, 26] width 11 height 11
radio input "true"
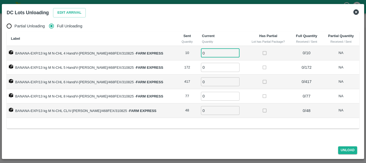
click at [207, 53] on input "0" at bounding box center [220, 53] width 39 height 9
type input "10"
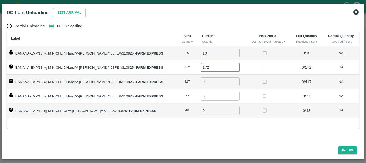
type input "172"
type input "417"
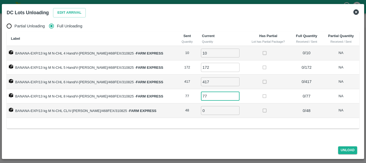
type input "77"
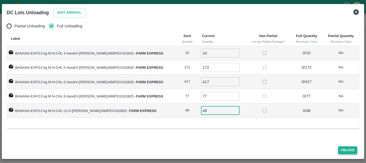
type input "48"
click at [345, 150] on button "Unload" at bounding box center [347, 150] width 19 height 8
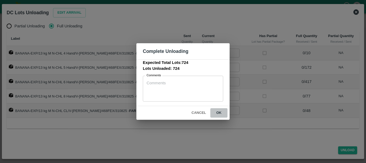
click at [219, 113] on button "ok" at bounding box center [219, 112] width 17 height 9
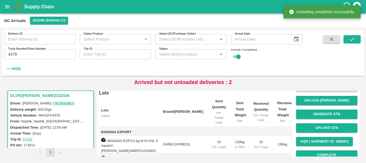
scroll to position [40, 0]
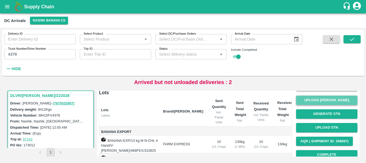
click at [325, 99] on button "Upload Tare Weight" at bounding box center [326, 99] width 61 height 9
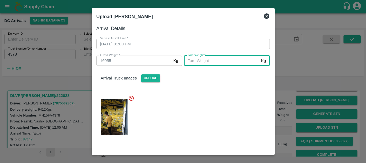
click at [198, 62] on input "Tare Weight   *" at bounding box center [221, 61] width 75 height 10
type input "5775"
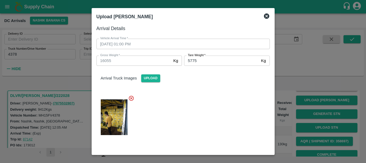
click at [211, 90] on div "Arrival Truck Images Upload" at bounding box center [181, 102] width 178 height 83
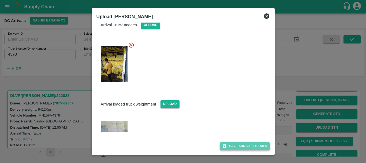
click at [241, 148] on button "Save Arrival Details" at bounding box center [245, 146] width 50 height 8
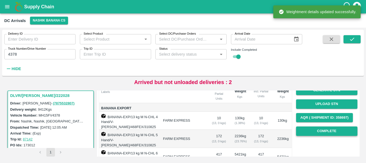
scroll to position [64, 0]
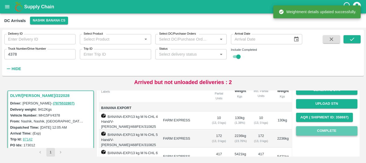
click at [322, 132] on button "Complete" at bounding box center [326, 130] width 61 height 9
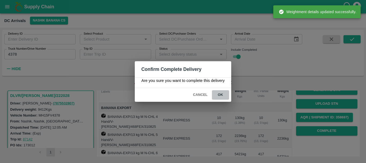
click at [219, 96] on button "ok" at bounding box center [220, 94] width 17 height 9
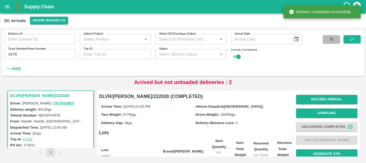
click at [332, 42] on button "button" at bounding box center [331, 39] width 17 height 8
checkbox input "false"
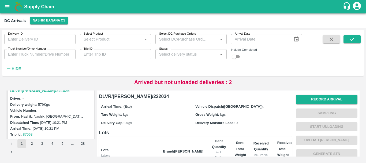
scroll to position [637, 0]
click at [34, 92] on h3 "DLVR/NASH/221826" at bounding box center [51, 91] width 83 height 7
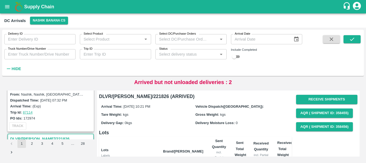
scroll to position [589, 0]
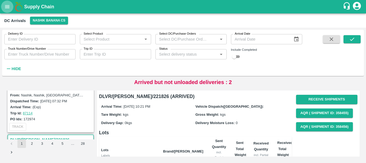
click at [7, 11] on button "open drawer" at bounding box center [7, 7] width 12 height 12
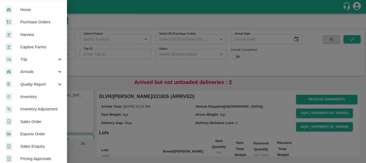
scroll to position [13, 0]
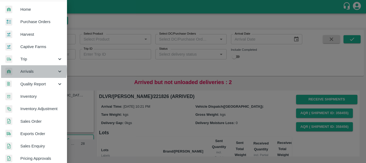
click at [27, 70] on span "Arrivals" at bounding box center [38, 71] width 36 height 6
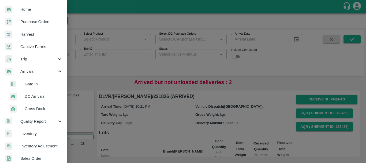
click at [33, 93] on span "DC Arrivals" at bounding box center [44, 96] width 38 height 6
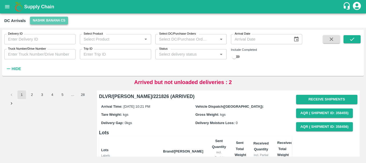
click at [55, 18] on button "Nashik Banana CS" at bounding box center [49, 21] width 38 height 8
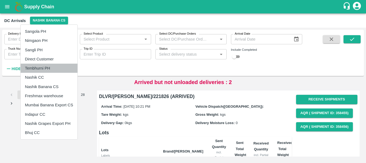
click at [50, 65] on li "Tembhurni PH" at bounding box center [49, 68] width 57 height 9
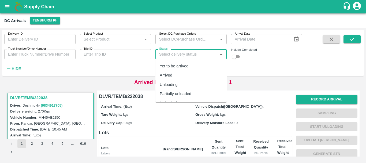
click at [196, 55] on input "Status" at bounding box center [186, 54] width 59 height 7
click at [175, 88] on div "Unloaded" at bounding box center [168, 86] width 17 height 6
type input "Unloaded"
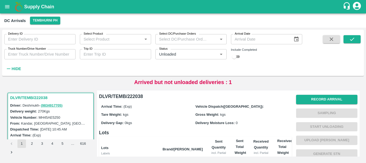
click at [238, 56] on input "checkbox" at bounding box center [234, 56] width 19 height 6
click at [237, 56] on input "checkbox" at bounding box center [238, 56] width 19 height 6
checkbox input "false"
click at [348, 42] on button "submit" at bounding box center [352, 39] width 17 height 8
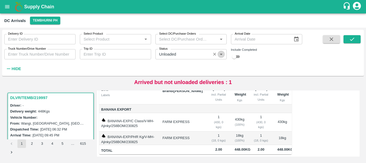
click at [221, 55] on icon "Open" at bounding box center [221, 54] width 6 height 6
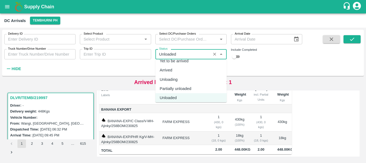
scroll to position [17, 0]
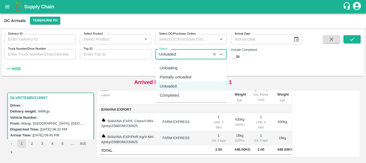
click at [186, 91] on div "Completed" at bounding box center [191, 95] width 71 height 9
type input "Completed"
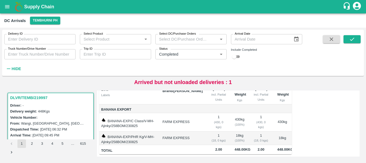
click at [239, 56] on input "checkbox" at bounding box center [234, 56] width 19 height 6
checkbox input "true"
click at [347, 39] on button "submit" at bounding box center [352, 39] width 17 height 8
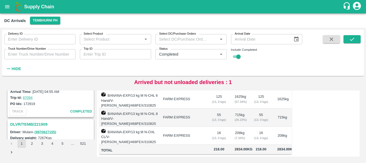
scroll to position [1706, 0]
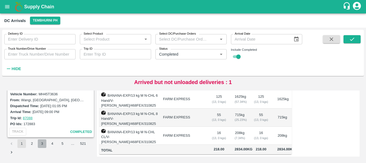
click at [41, 145] on button "3" at bounding box center [42, 143] width 9 height 9
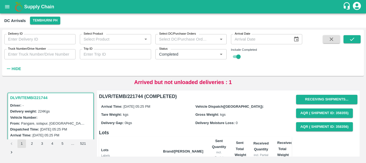
type input "DD/MM/YYYY"
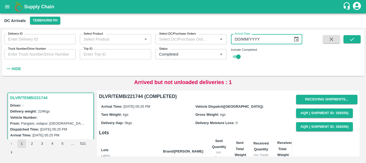
click at [257, 39] on input "DD/MM/YYYY" at bounding box center [260, 39] width 58 height 10
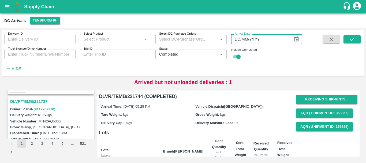
scroll to position [353, 0]
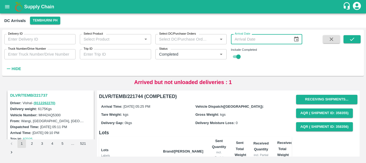
click at [66, 109] on div "Delivery weight: 6175 Kgs" at bounding box center [51, 109] width 83 height 6
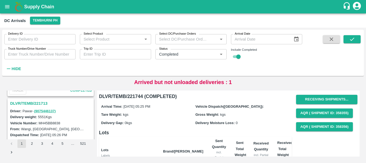
scroll to position [1706, 0]
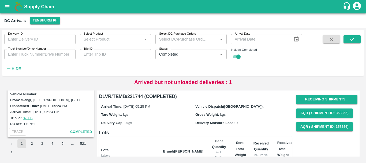
click at [54, 144] on button "4" at bounding box center [52, 143] width 9 height 9
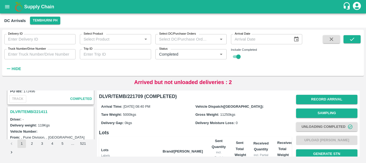
scroll to position [1134, 0]
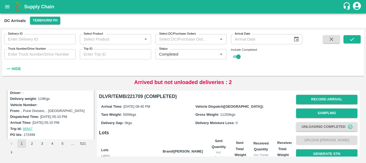
drag, startPoint x: 53, startPoint y: 123, endPoint x: 49, endPoint y: 122, distance: 3.6
click at [49, 122] on label "28 Aug 2025, 05:10 PM" at bounding box center [45, 122] width 27 height 4
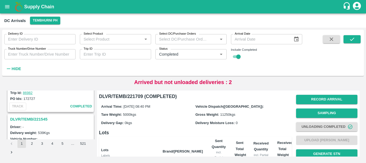
scroll to position [186, 0]
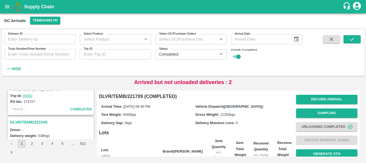
click at [44, 121] on h3 "DLVR/TEMB/221545" at bounding box center [51, 122] width 83 height 7
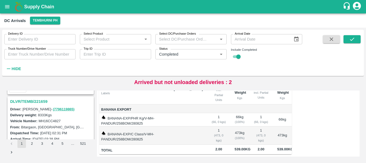
scroll to position [136, 0]
click at [42, 103] on h3 "DLVR/TEMB/221659" at bounding box center [51, 101] width 83 height 7
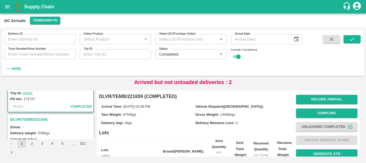
scroll to position [188, 0]
click at [41, 118] on h3 "DLVR/TEMB/221545" at bounding box center [51, 119] width 83 height 7
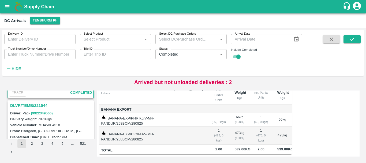
scroll to position [273, 0]
click at [45, 104] on h3 "DLVR/TEMB/221544" at bounding box center [51, 105] width 83 height 7
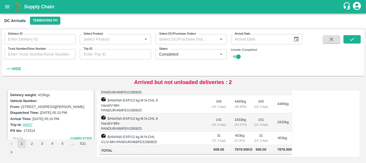
scroll to position [418, 0]
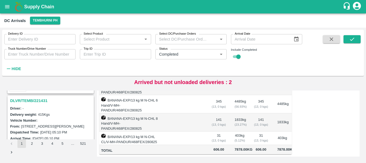
click at [43, 102] on h3 "DLVR/TEMB/221431" at bounding box center [51, 100] width 83 height 7
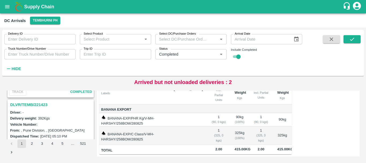
scroll to position [555, 0]
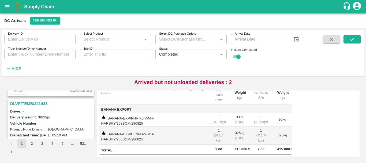
click at [38, 102] on h3 "DLVR/TEMB/221423" at bounding box center [51, 103] width 83 height 7
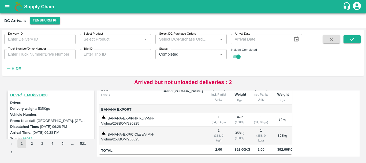
scroll to position [704, 0]
click at [34, 95] on h3 "DLVR/TEMB/221420" at bounding box center [51, 94] width 83 height 7
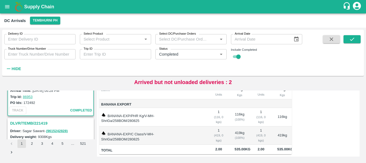
scroll to position [755, 0]
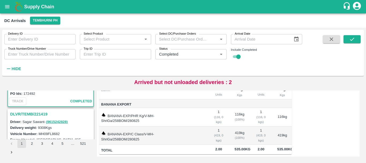
click at [33, 114] on h3 "DLVR/TEMB/221419" at bounding box center [51, 114] width 83 height 7
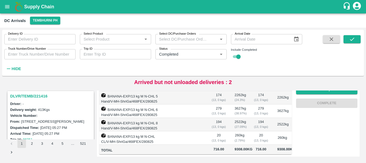
scroll to position [841, 0]
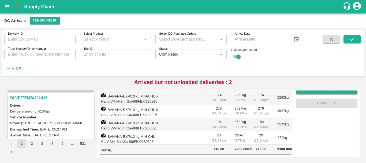
click at [31, 95] on h3 "DLVR/TEMB/221416" at bounding box center [51, 97] width 83 height 7
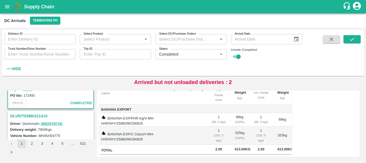
scroll to position [895, 0]
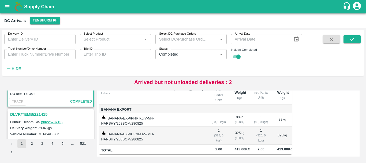
click at [38, 114] on h3 "DLVR/TEMB/221415" at bounding box center [51, 114] width 83 height 7
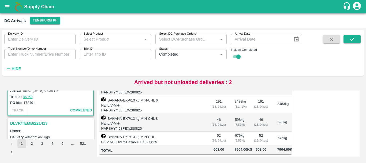
click at [31, 123] on h3 "DLVR/TEMB/221413" at bounding box center [51, 123] width 83 height 7
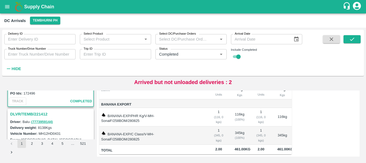
click at [34, 115] on h3 "DLVR/TEMB/221412" at bounding box center [51, 114] width 83 height 7
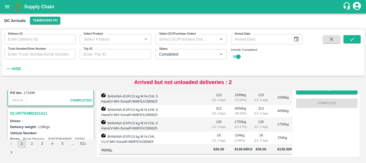
click at [35, 112] on h3 "DLVR/TEMB/221411" at bounding box center [51, 113] width 83 height 7
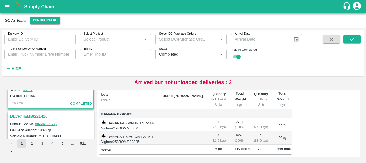
click at [43, 117] on h3 "DLVR/TEMB/221410" at bounding box center [51, 116] width 83 height 7
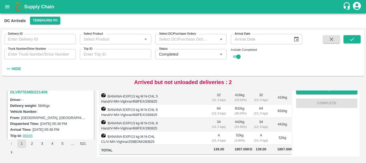
click at [36, 93] on h3 "DLVR/TEMB/221408" at bounding box center [51, 92] width 83 height 7
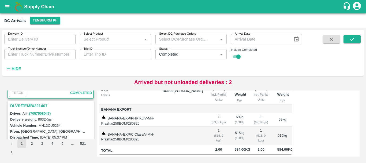
click at [35, 104] on h3 "DLVR/TEMB/221407" at bounding box center [51, 105] width 83 height 7
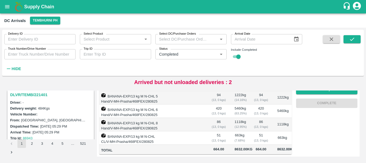
click at [41, 93] on h3 "DLVR/TEMB/221401" at bounding box center [51, 94] width 83 height 7
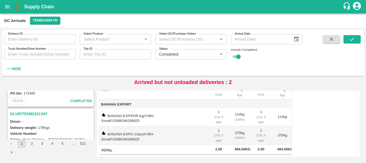
click at [40, 113] on h3 "DLVR/TEMB/221397" at bounding box center [51, 113] width 83 height 7
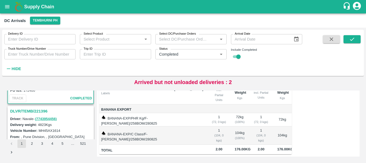
click at [42, 109] on h3 "DLVR/TEMB/221396" at bounding box center [51, 111] width 83 height 7
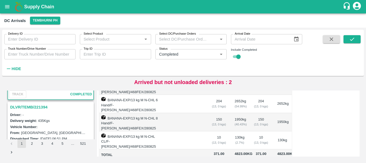
click at [35, 108] on h3 "DLVR/TEMB/221394" at bounding box center [51, 107] width 83 height 7
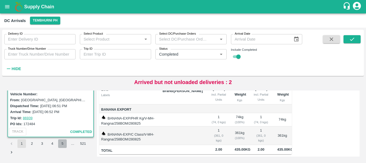
click at [64, 145] on button "5" at bounding box center [62, 143] width 9 height 9
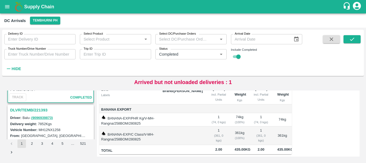
click at [39, 110] on h3 "DLVR/TEMB/221393" at bounding box center [51, 109] width 83 height 7
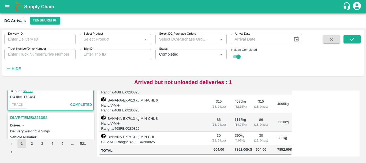
scroll to position [121, 0]
click at [39, 116] on h3 "DLVR/TEMB/221392" at bounding box center [51, 117] width 83 height 7
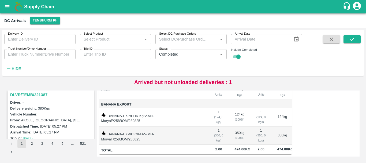
scroll to position [282, 0]
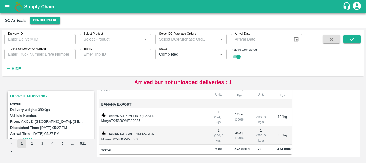
click at [37, 96] on h3 "DLVR/TEMB/221387" at bounding box center [51, 96] width 83 height 7
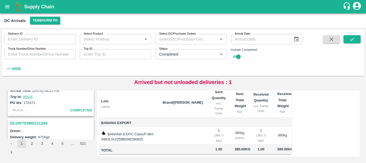
scroll to position [418, 0]
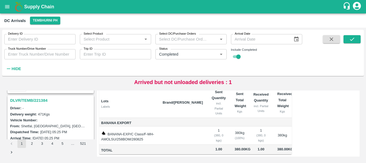
click at [39, 100] on h3 "DLVR/TEMB/221384" at bounding box center [51, 100] width 83 height 7
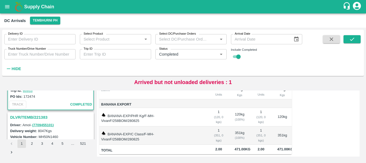
scroll to position [472, 0]
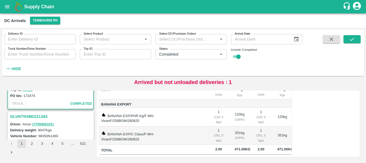
click at [43, 116] on h3 "DLVR/TEMB/221383" at bounding box center [51, 116] width 83 height 7
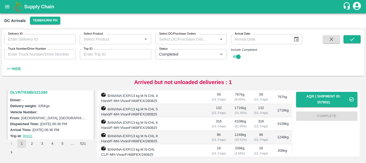
scroll to position [568, 0]
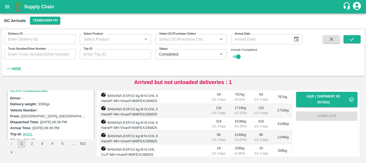
click at [37, 92] on h3 "DLVR/TEMB/221380" at bounding box center [51, 90] width 83 height 7
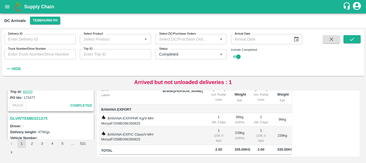
scroll to position [682, 0]
click at [37, 114] on h3 "DLVR/TEMB/221375" at bounding box center [51, 117] width 83 height 7
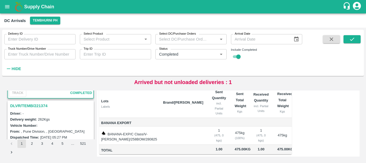
scroll to position [762, 0]
click at [38, 105] on h3 "DLVR/TEMB/221374" at bounding box center [51, 106] width 83 height 7
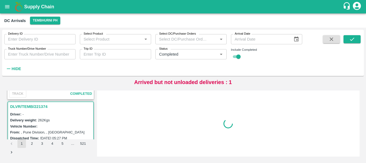
scroll to position [773, 0]
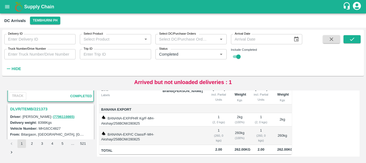
click at [41, 108] on h3 "DLVR/TEMB/221373" at bounding box center [51, 108] width 83 height 7
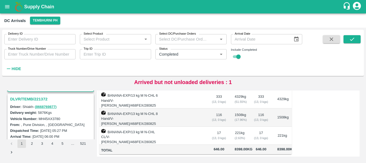
click at [36, 100] on h3 "DLVR/TEMB/221372" at bounding box center [51, 98] width 83 height 7
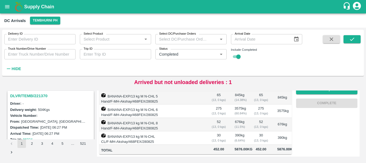
click at [42, 96] on h3 "DLVR/TEMB/221370" at bounding box center [51, 95] width 83 height 7
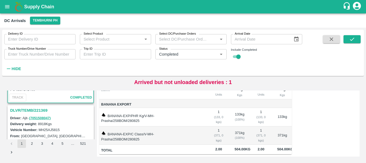
click at [29, 109] on h3 "DLVR/TEMB/221369" at bounding box center [51, 110] width 83 height 7
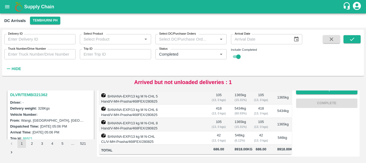
click at [38, 96] on h3 "DLVR/TEMB/221362" at bounding box center [51, 94] width 83 height 7
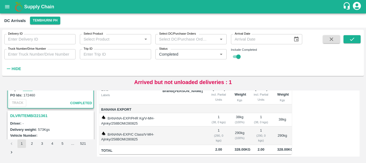
click at [40, 114] on h3 "DLVR/TEMB/221361" at bounding box center [51, 115] width 83 height 7
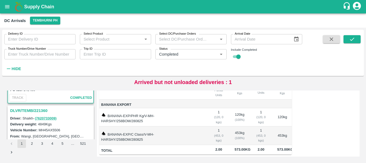
click at [40, 110] on h3 "DLVR/TEMB/221360" at bounding box center [51, 110] width 83 height 7
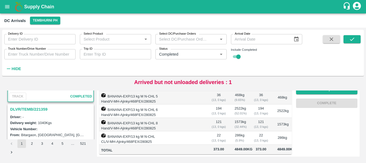
click at [36, 109] on h3 "DLVR/TEMB/221359" at bounding box center [51, 109] width 83 height 7
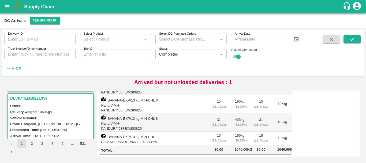
scroll to position [1330, 0]
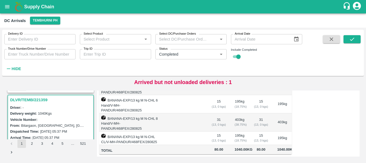
click at [47, 103] on h3 "DLVR/TEMB/221359" at bounding box center [51, 99] width 83 height 7
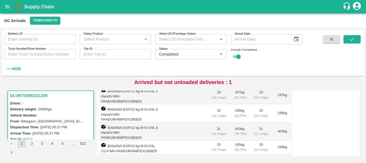
scroll to position [122, 0]
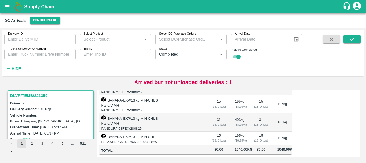
drag, startPoint x: 178, startPoint y: 123, endPoint x: 185, endPoint y: 140, distance: 18.5
click at [185, 145] on td at bounding box center [183, 150] width 49 height 10
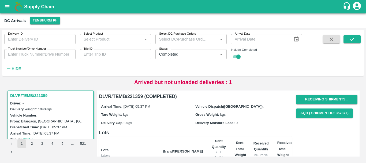
drag, startPoint x: 190, startPoint y: 135, endPoint x: 179, endPoint y: 135, distance: 10.7
click at [179, 135] on h6 "Lots" at bounding box center [195, 133] width 193 height 8
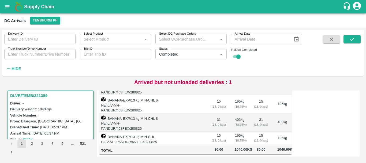
drag, startPoint x: 188, startPoint y: 162, endPoint x: 165, endPoint y: 138, distance: 33.6
click at [159, 145] on td "Total" at bounding box center [129, 150] width 60 height 10
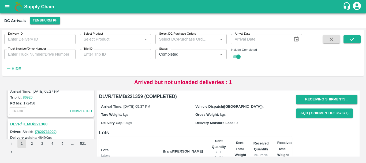
scroll to position [1235, 0]
click at [46, 123] on h3 "DLVR/TEMB/221360" at bounding box center [51, 124] width 83 height 7
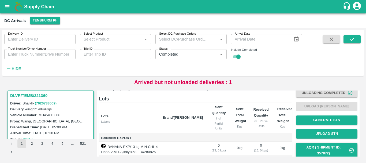
scroll to position [42, 0]
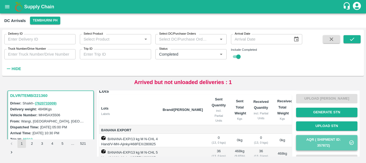
click at [304, 142] on button "AQR ( Shipment Id: 357872)" at bounding box center [326, 143] width 61 height 16
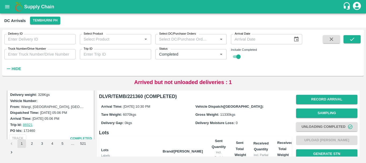
scroll to position [1114, 0]
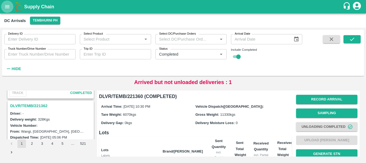
click at [5, 4] on icon "open drawer" at bounding box center [7, 7] width 6 height 6
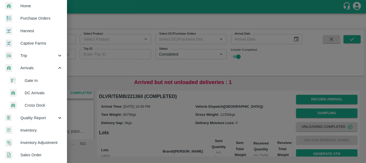
scroll to position [16, 0]
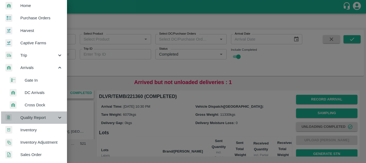
click at [39, 121] on div "Quality Report" at bounding box center [33, 117] width 67 height 12
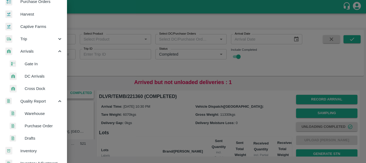
scroll to position [33, 0]
click at [35, 138] on span "Drafts" at bounding box center [44, 138] width 38 height 6
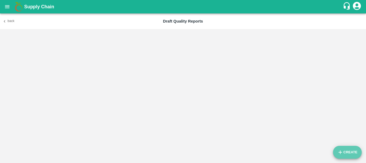
click at [349, 152] on button "Create" at bounding box center [347, 152] width 29 height 13
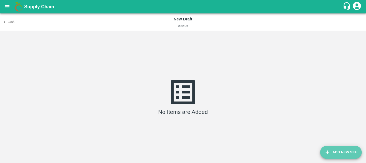
click at [342, 154] on button "Add New Sku" at bounding box center [342, 152] width 42 height 13
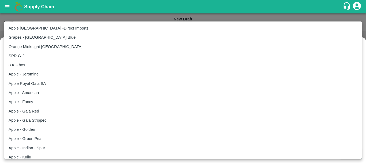
click at [83, 75] on body "Supply Chain Back New Draft 0 SKUs No Items are Added Add New Sku Sangola PH Ni…" at bounding box center [183, 81] width 366 height 163
click at [205, 5] on div at bounding box center [183, 81] width 366 height 163
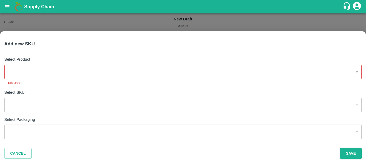
click at [57, 104] on div "​" at bounding box center [183, 105] width 358 height 14
click at [19, 152] on button "Cancel" at bounding box center [17, 153] width 27 height 11
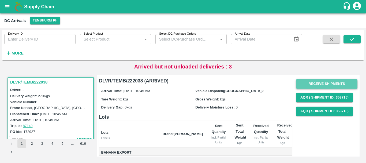
click at [317, 84] on button "Receive Shipments" at bounding box center [326, 83] width 61 height 9
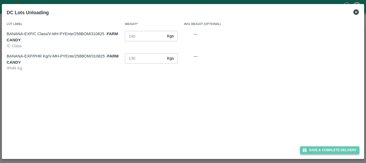
click at [323, 152] on button "Save & Complete Delivery" at bounding box center [330, 150] width 60 height 8
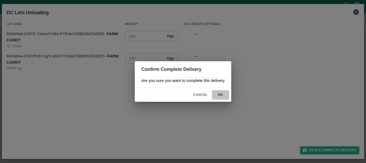
click at [228, 95] on button "ok" at bounding box center [220, 94] width 17 height 9
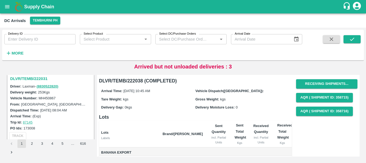
scroll to position [73, 0]
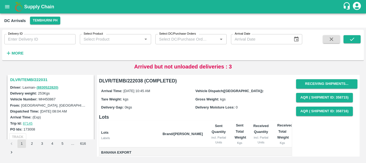
click at [34, 81] on h3 "DLVR/TEMB/222031" at bounding box center [51, 79] width 83 height 7
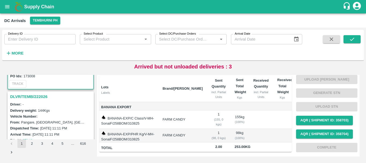
scroll to position [126, 0]
click at [38, 98] on h3 "DLVR/TEMB/222026" at bounding box center [51, 96] width 83 height 7
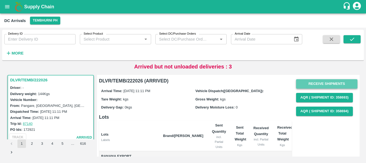
click at [318, 84] on button "Receive Shipments" at bounding box center [326, 83] width 61 height 9
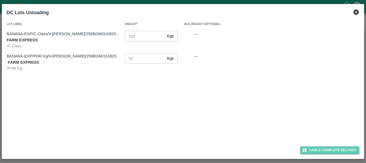
click at [315, 151] on button "Save & Complete Delivery" at bounding box center [330, 150] width 60 height 8
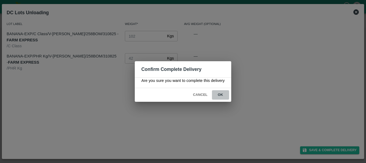
click at [220, 95] on button "ok" at bounding box center [220, 94] width 17 height 9
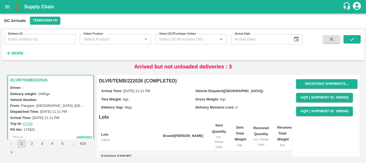
drag, startPoint x: 185, startPoint y: 118, endPoint x: 165, endPoint y: 120, distance: 20.2
click at [165, 120] on h6 "Lots" at bounding box center [195, 117] width 193 height 8
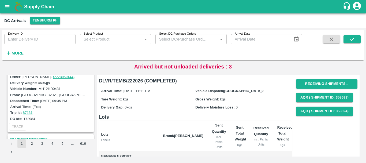
scroll to position [388, 0]
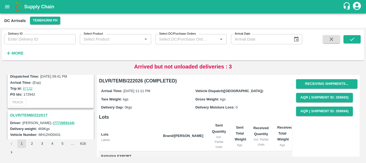
click at [42, 112] on h3 "DLVR/TEMB/222017" at bounding box center [51, 115] width 83 height 7
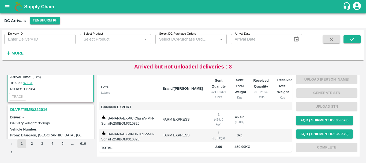
scroll to position [463, 0]
click at [40, 106] on h3 "DLVR/TEMB/222016" at bounding box center [51, 109] width 83 height 7
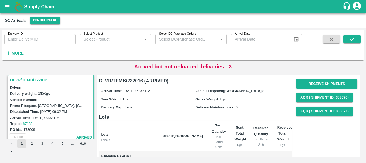
scroll to position [56, 0]
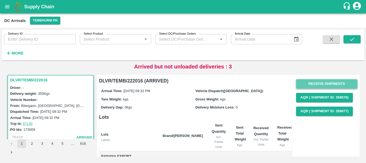
click at [324, 86] on button "Receive Shipments" at bounding box center [326, 83] width 61 height 9
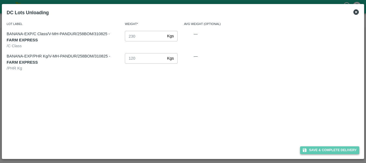
click at [321, 148] on button "Save & Complete Delivery" at bounding box center [330, 150] width 60 height 8
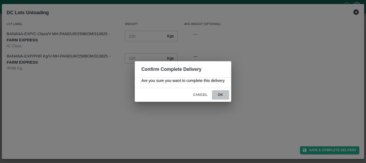
click at [224, 94] on button "ok" at bounding box center [220, 94] width 17 height 9
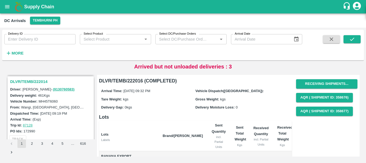
click at [38, 81] on h3 "DLVR/TEMB/222014" at bounding box center [51, 81] width 83 height 7
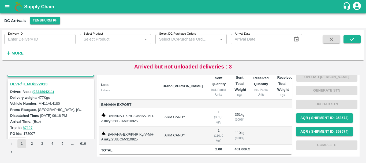
click at [35, 84] on h3 "DLVR/TEMB/222013" at bounding box center [51, 83] width 83 height 7
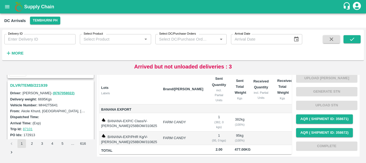
click at [34, 82] on h3 "DLVR/TEMB/221939" at bounding box center [51, 85] width 83 height 7
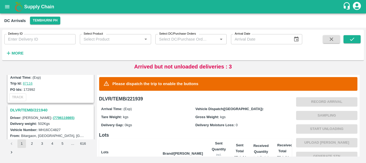
click at [41, 110] on h3 "DLVR/TEMB/221940" at bounding box center [51, 109] width 83 height 7
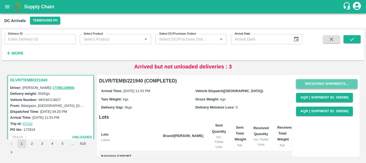
click at [328, 84] on button "Receiving Shipments..." at bounding box center [326, 83] width 61 height 9
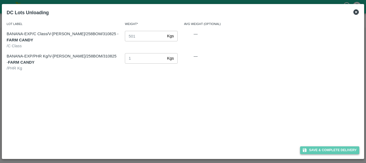
click at [333, 151] on button "Save & Complete Delivery" at bounding box center [330, 150] width 60 height 8
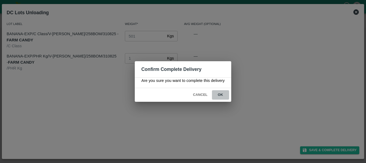
click at [225, 96] on button "ok" at bounding box center [220, 94] width 17 height 9
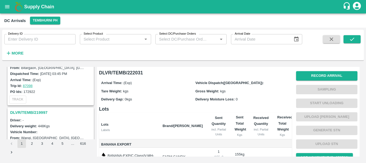
scroll to position [733, 0]
click at [41, 111] on h3 "DLVR/TEMB/219997" at bounding box center [51, 112] width 83 height 7
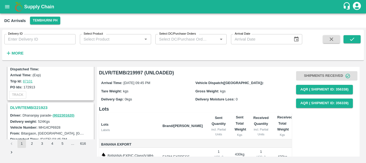
scroll to position [667, 0]
click at [35, 107] on h3 "DLVR/TEMB/221923" at bounding box center [51, 107] width 83 height 7
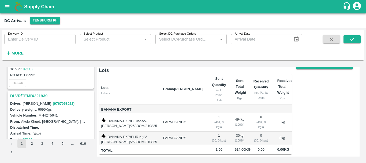
click at [41, 96] on h3 "DLVR/TEMB/221939" at bounding box center [51, 95] width 83 height 7
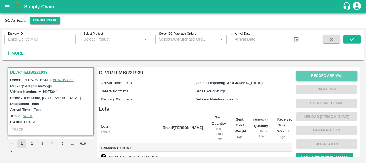
click at [316, 73] on button "Record Arrival" at bounding box center [326, 75] width 61 height 9
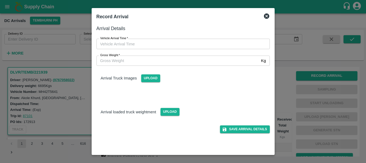
type input "DD/MM/YYYY hh:mm aa"
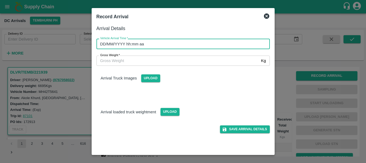
click at [216, 46] on input "DD/MM/YYYY hh:mm aa" at bounding box center [182, 44] width 170 height 10
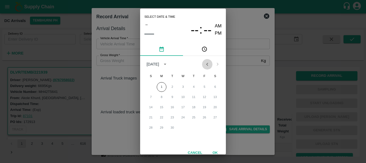
click at [204, 66] on icon "Previous month" at bounding box center [207, 64] width 6 height 6
click at [149, 136] on button "31" at bounding box center [151, 138] width 10 height 10
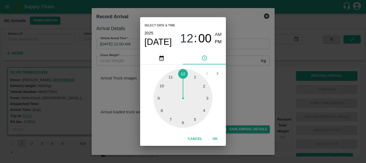
click at [193, 117] on div at bounding box center [183, 98] width 59 height 59
click at [183, 120] on div at bounding box center [183, 98] width 59 height 59
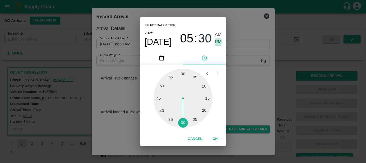
click at [218, 42] on span "PM" at bounding box center [218, 41] width 7 height 7
type input "[DATE] 05:30 PM"
click at [254, 107] on div "Select date & time [DATE] 05 : 30 AM PM 05 10 15 20 25 30 35 40 45 50 55 00 Can…" at bounding box center [183, 81] width 366 height 163
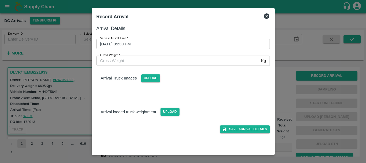
click at [172, 86] on div "Arrival Truck Images Upload" at bounding box center [181, 80] width 178 height 38
click at [154, 79] on span "Upload" at bounding box center [150, 78] width 19 height 8
click at [0, 0] on input "Upload" at bounding box center [0, 0] width 0 height 0
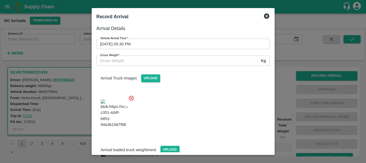
scroll to position [13, 0]
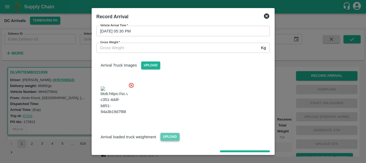
click at [171, 133] on span "Upload" at bounding box center [170, 137] width 19 height 8
click at [0, 0] on input "Upload" at bounding box center [0, 0] width 0 height 0
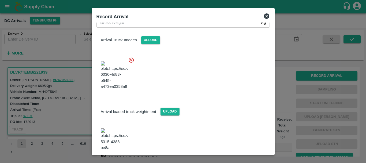
click at [120, 128] on img at bounding box center [114, 142] width 27 height 28
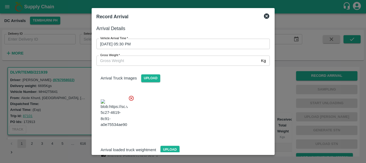
click at [143, 62] on input "Gross Weight   *" at bounding box center [178, 61] width 163 height 10
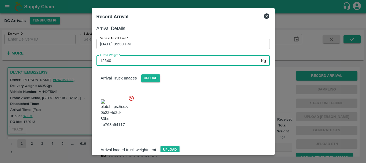
type input "12640"
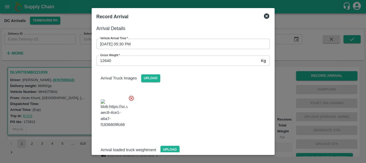
click at [206, 122] on div at bounding box center [181, 112] width 178 height 42
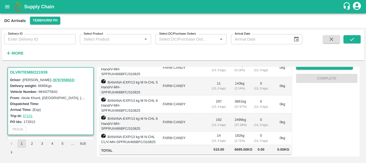
scroll to position [0, 0]
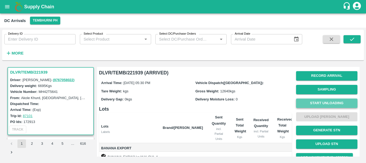
click at [310, 102] on button "Start Unloading" at bounding box center [326, 102] width 61 height 9
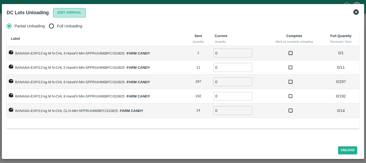
click at [64, 9] on button "Edit Arrival" at bounding box center [69, 12] width 33 height 9
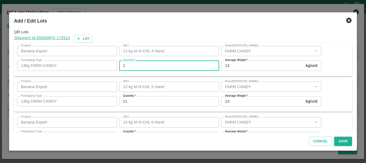
click at [172, 63] on input "1" at bounding box center [169, 65] width 100 height 10
type input "1"
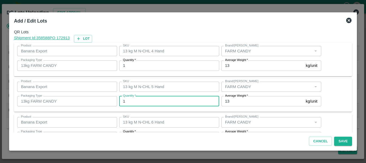
type input "11"
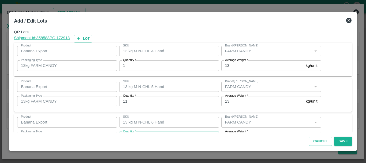
scroll to position [10, 0]
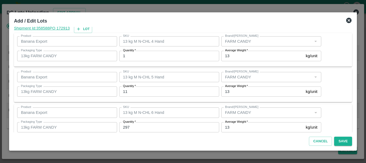
click at [172, 63] on div "Quantity   * 1 Quantity" at bounding box center [168, 56] width 102 height 14
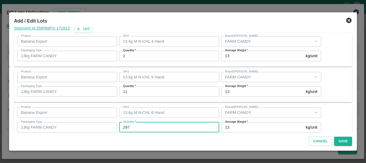
click at [143, 124] on input "297" at bounding box center [169, 127] width 100 height 10
type input "295"
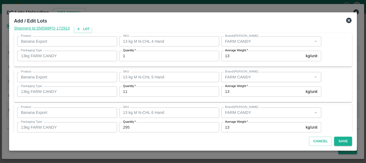
scroll to position [91, 0]
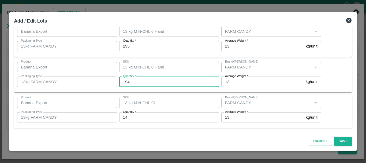
type input "194"
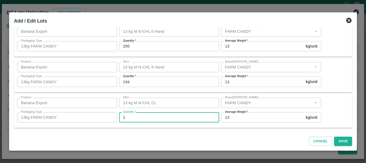
type input "14"
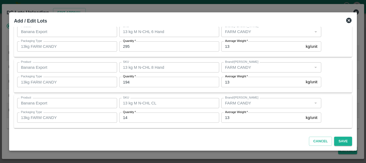
click at [198, 143] on div "Cancel Save" at bounding box center [183, 140] width 343 height 16
click at [339, 140] on button "Save" at bounding box center [343, 141] width 18 height 9
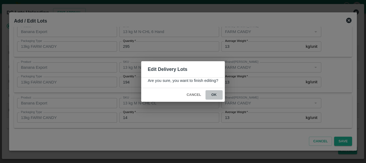
click at [212, 93] on button "ok" at bounding box center [214, 94] width 17 height 9
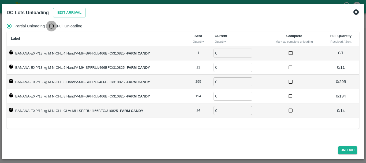
click at [49, 28] on input "Full Unloading" at bounding box center [51, 26] width 11 height 11
radio input "true"
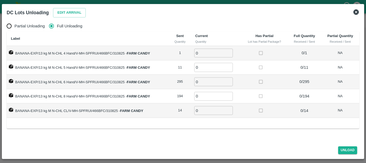
click at [207, 56] on input "0" at bounding box center [213, 53] width 39 height 9
type input "01"
type input "11"
type input "295"
type input "194"
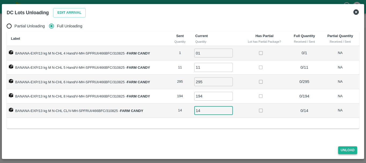
type input "14"
click at [341, 150] on button "Unload" at bounding box center [347, 150] width 19 height 8
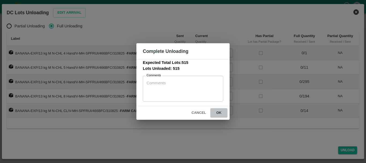
click at [226, 115] on button "ok" at bounding box center [219, 112] width 17 height 9
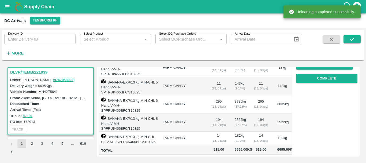
scroll to position [0, 0]
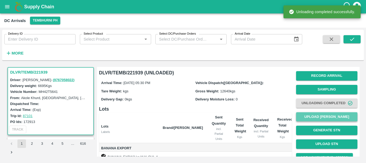
click at [319, 116] on button "Upload [PERSON_NAME]" at bounding box center [326, 116] width 61 height 9
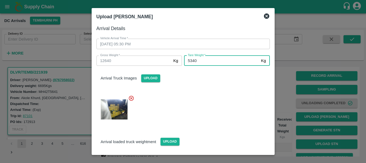
scroll to position [38, 0]
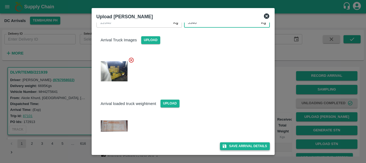
type input "5340"
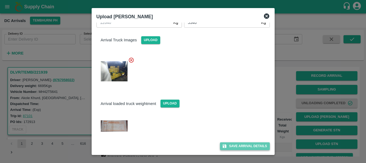
click at [231, 144] on button "Save Arrival Details" at bounding box center [245, 146] width 50 height 8
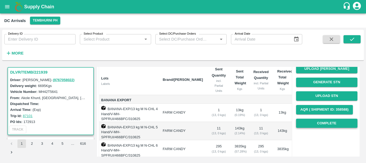
scroll to position [48, 0]
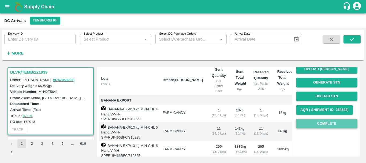
click at [303, 126] on button "Complete" at bounding box center [326, 123] width 61 height 9
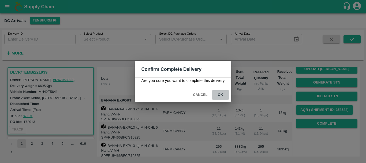
click at [224, 97] on button "ok" at bounding box center [220, 94] width 17 height 9
